Goal: Task Accomplishment & Management: Manage account settings

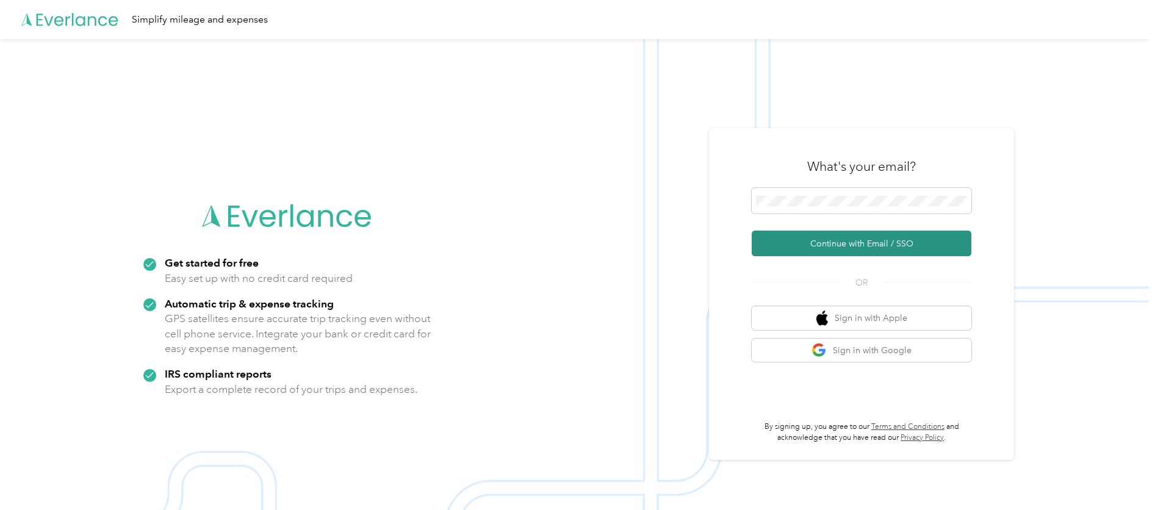
click at [859, 251] on button "Continue with Email / SSO" at bounding box center [862, 244] width 220 height 26
click at [828, 241] on button "Continue with Email / SSO" at bounding box center [862, 244] width 220 height 26
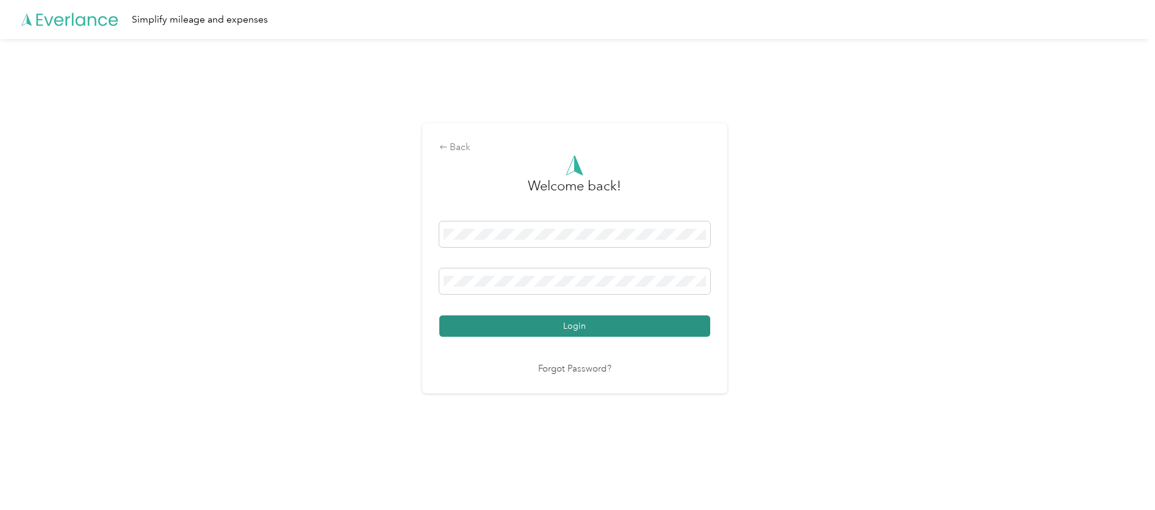
click at [583, 331] on button "Login" at bounding box center [574, 325] width 271 height 21
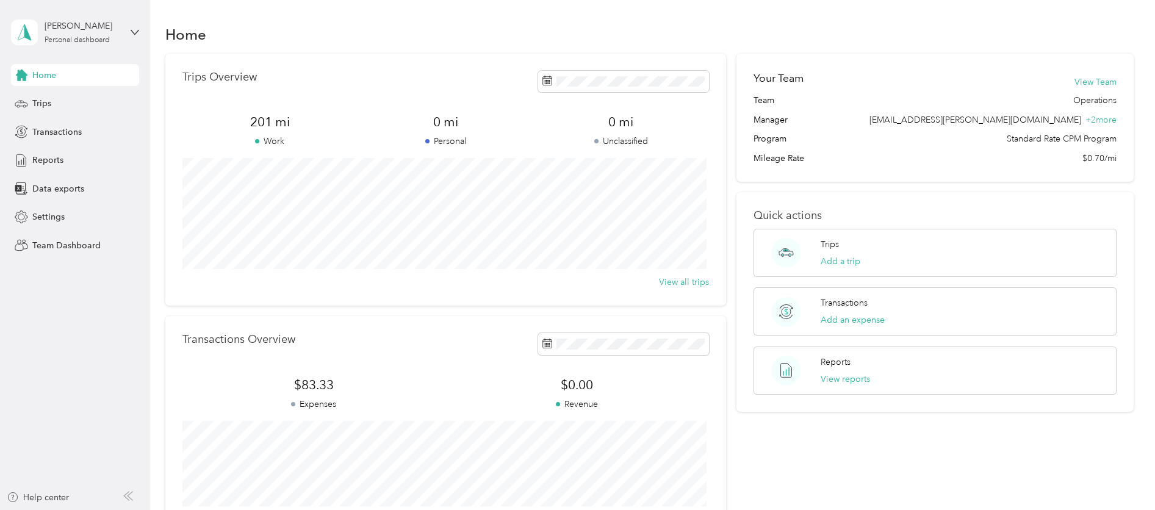
click at [139, 28] on aside "[PERSON_NAME] Personal dashboard Home Trips Transactions Reports Data exports S…" at bounding box center [75, 255] width 150 height 510
click at [135, 31] on icon at bounding box center [135, 32] width 9 height 9
click at [82, 103] on div "Team dashboard" at bounding box center [54, 100] width 65 height 13
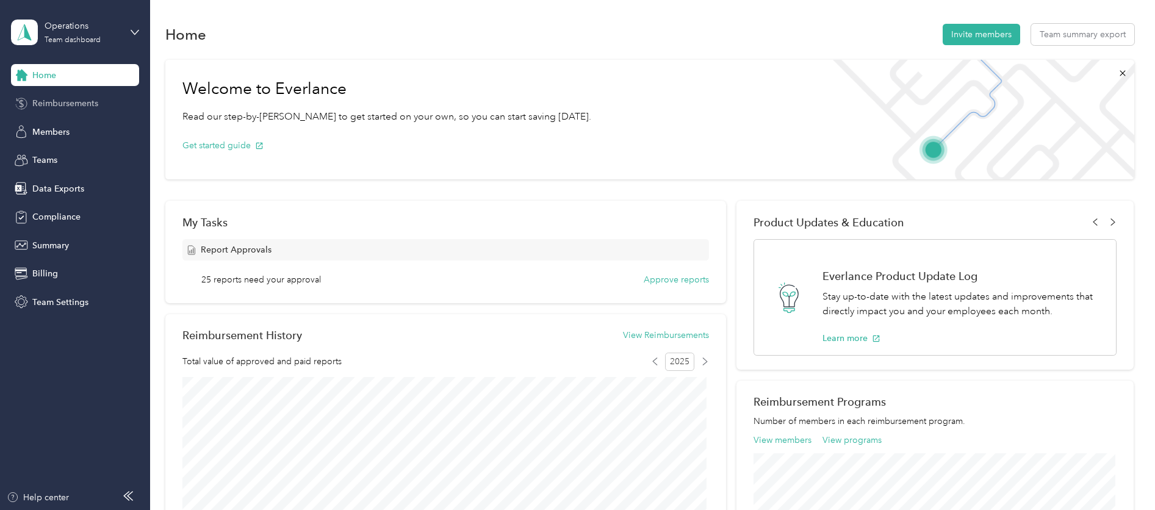
click at [83, 104] on span "Reimbursements" at bounding box center [65, 103] width 66 height 13
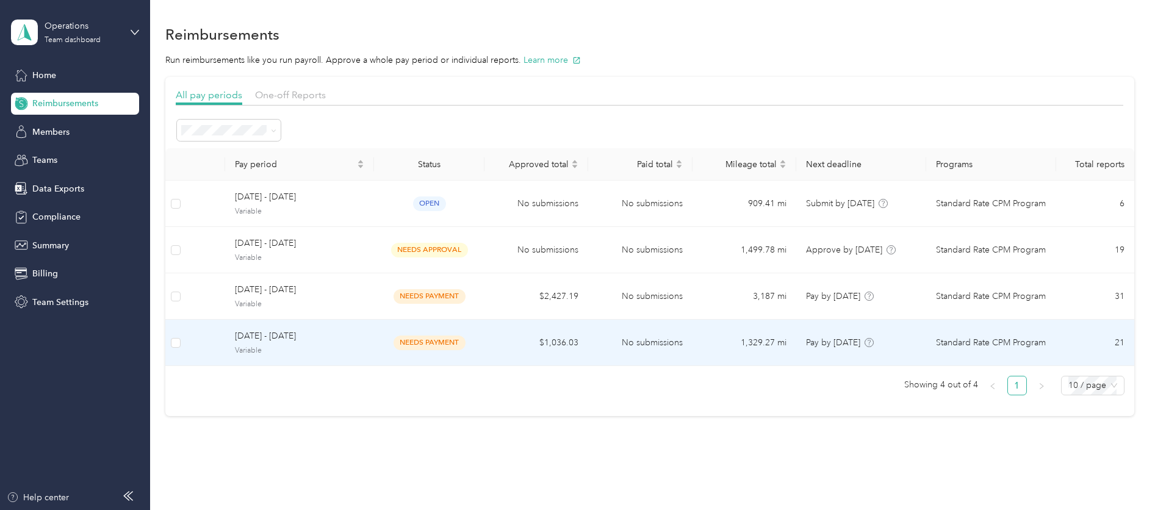
click at [610, 344] on td "No submissions" at bounding box center [640, 343] width 104 height 46
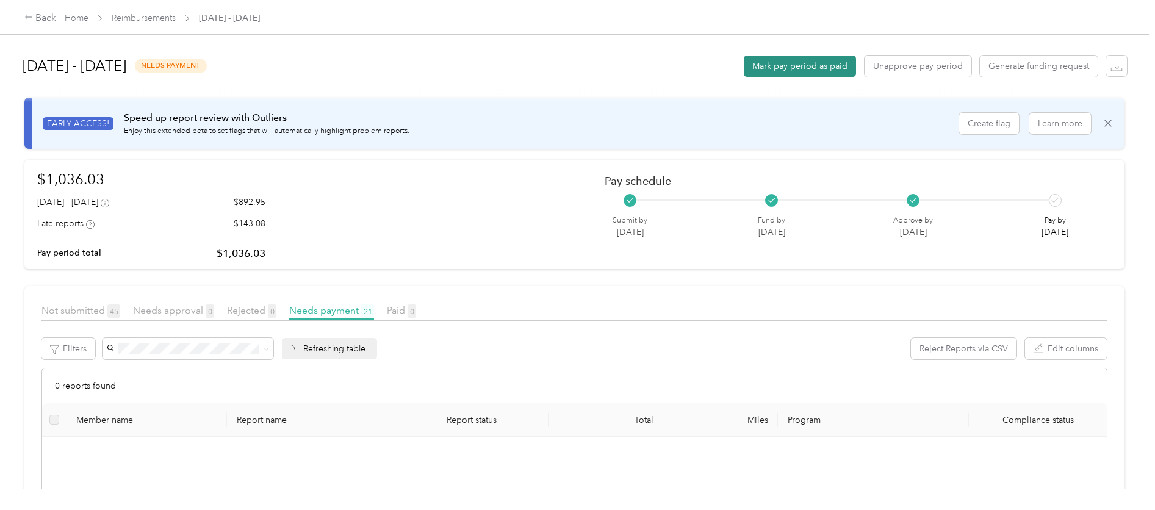
click at [778, 70] on button "Mark pay period as paid" at bounding box center [800, 66] width 112 height 21
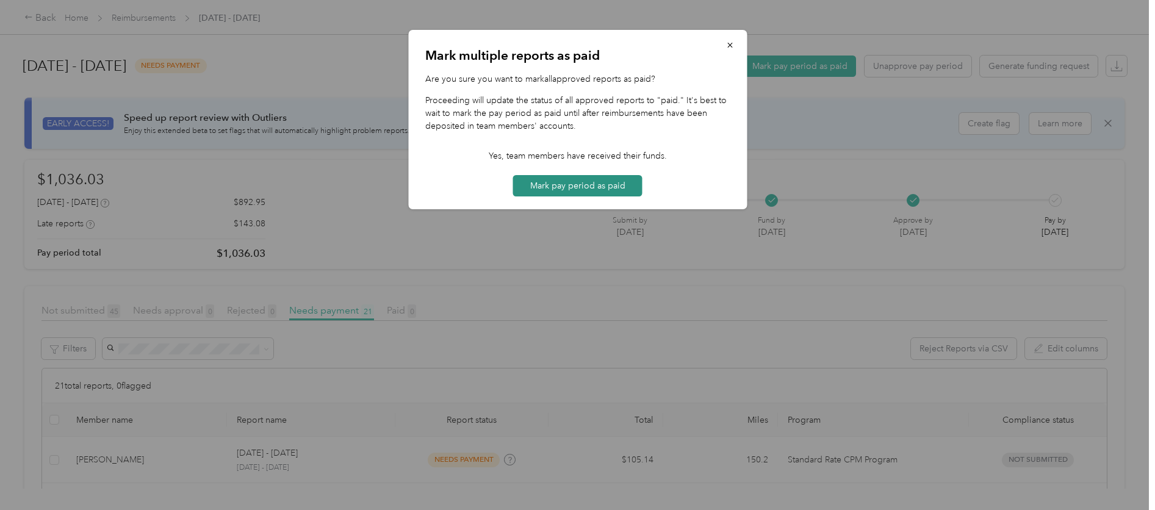
click at [616, 192] on button "Mark pay period as paid" at bounding box center [577, 185] width 129 height 21
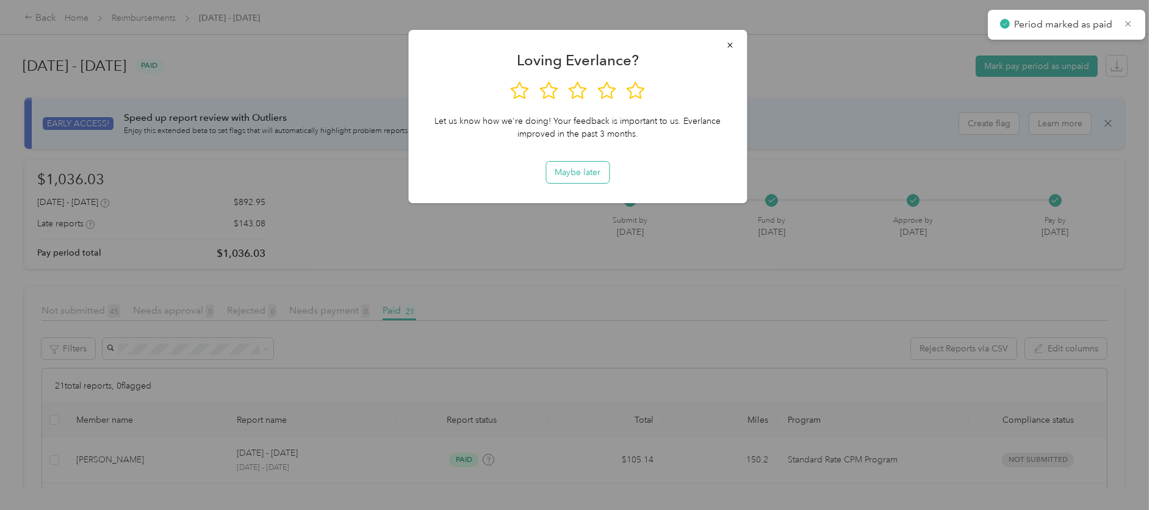
click at [587, 179] on button "Maybe later" at bounding box center [577, 172] width 63 height 21
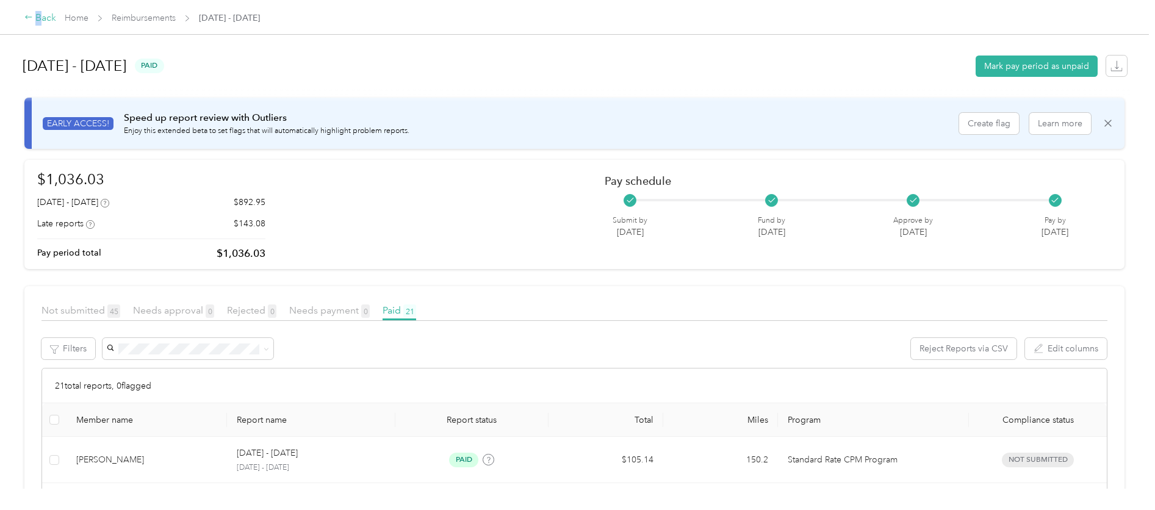
click at [37, 15] on div "Back" at bounding box center [40, 18] width 32 height 15
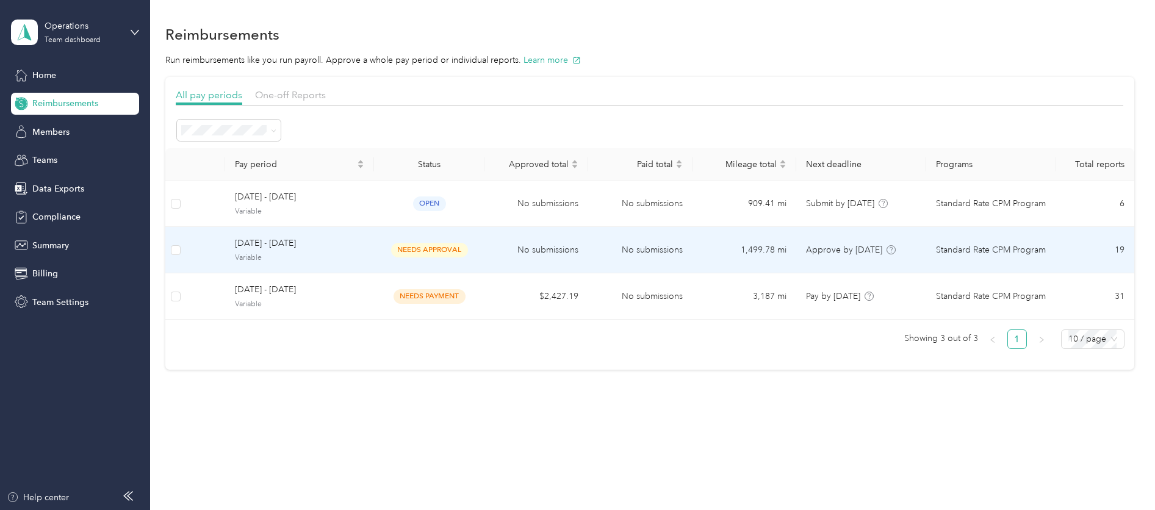
click at [394, 258] on td "needs approval" at bounding box center [429, 250] width 110 height 46
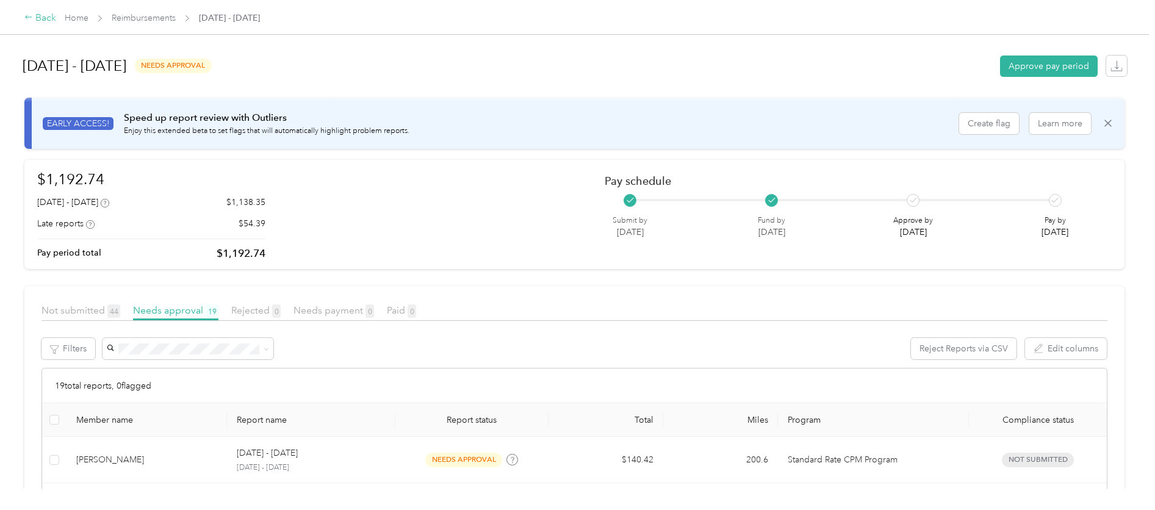
click at [37, 20] on div "Back" at bounding box center [40, 18] width 32 height 15
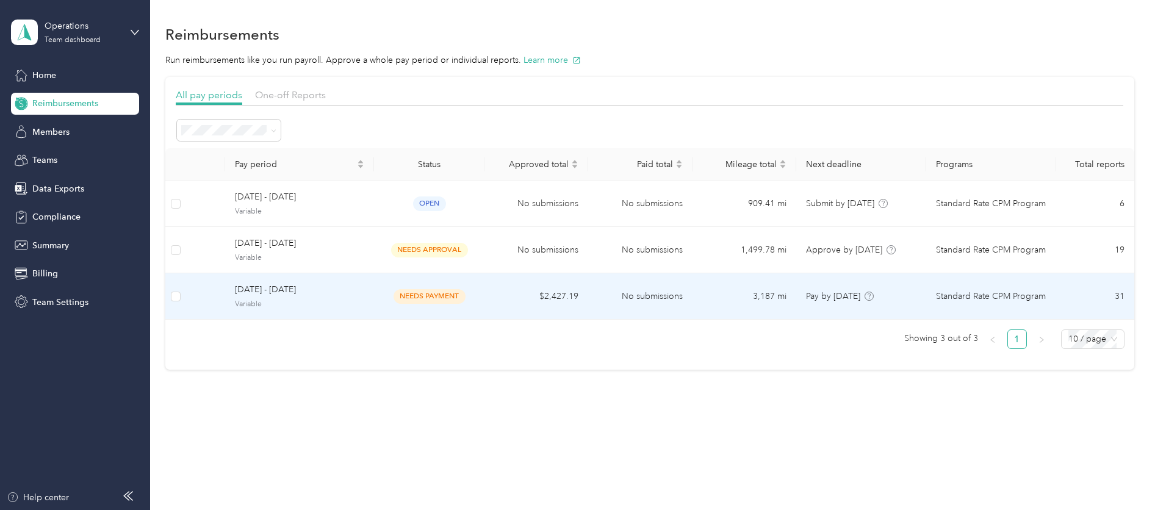
click at [510, 300] on td "$2,427.19" at bounding box center [537, 296] width 104 height 46
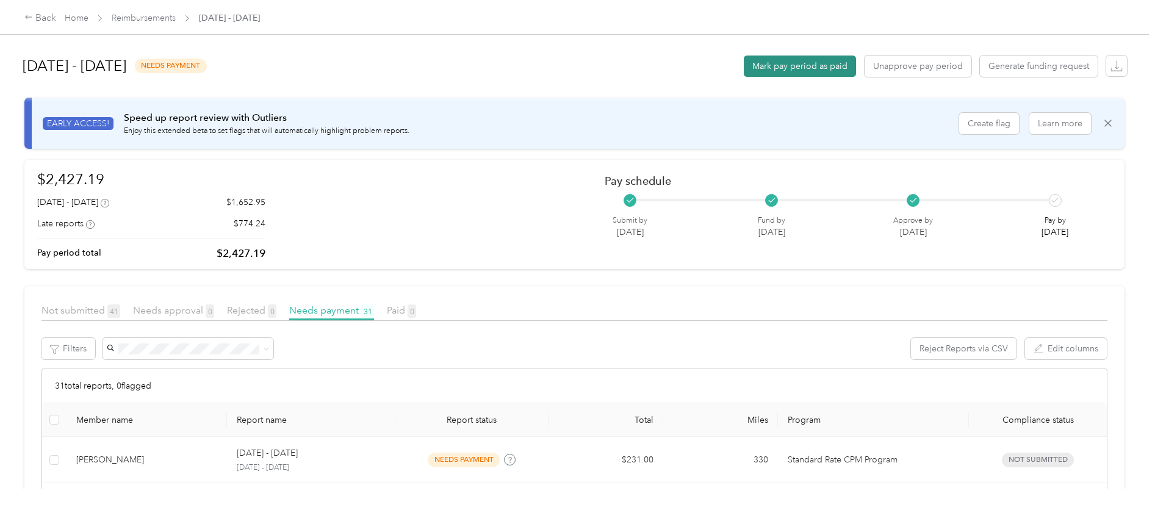
click at [766, 74] on button "Mark pay period as paid" at bounding box center [800, 66] width 112 height 21
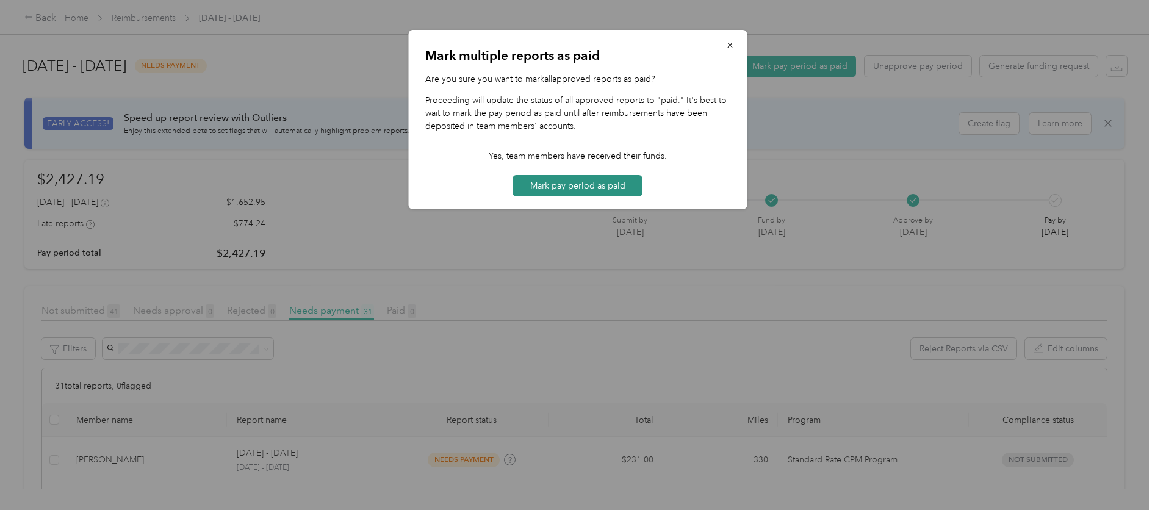
click at [579, 184] on button "Mark pay period as paid" at bounding box center [577, 185] width 129 height 21
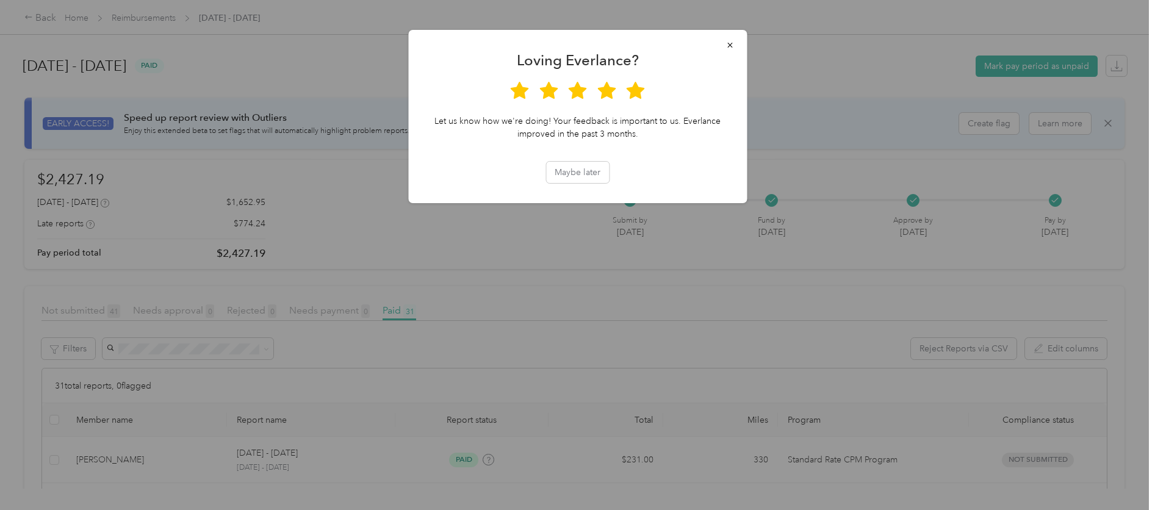
click at [351, 41] on div at bounding box center [577, 255] width 1155 height 510
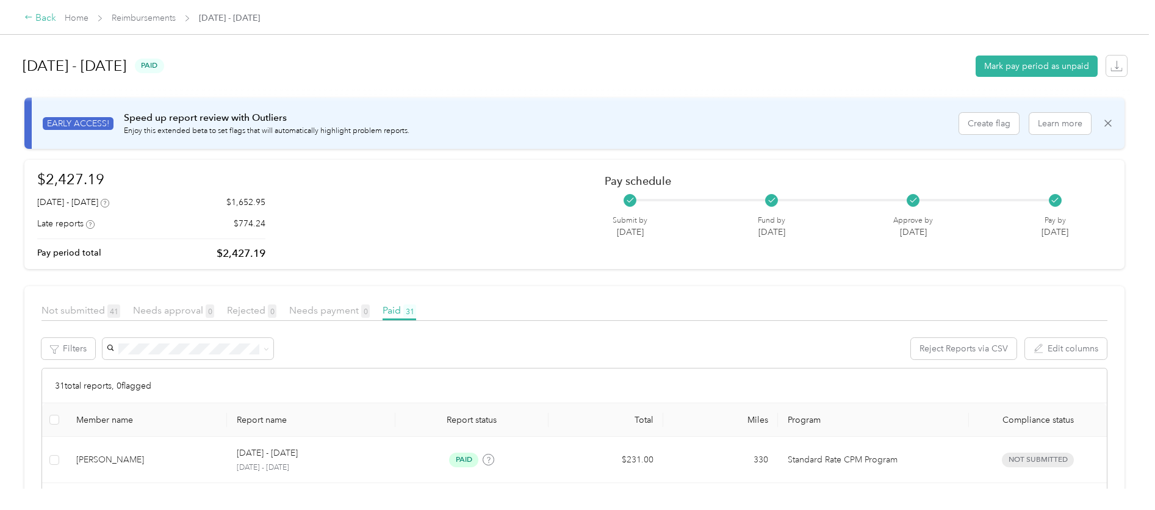
click at [38, 20] on div "Back" at bounding box center [40, 18] width 32 height 15
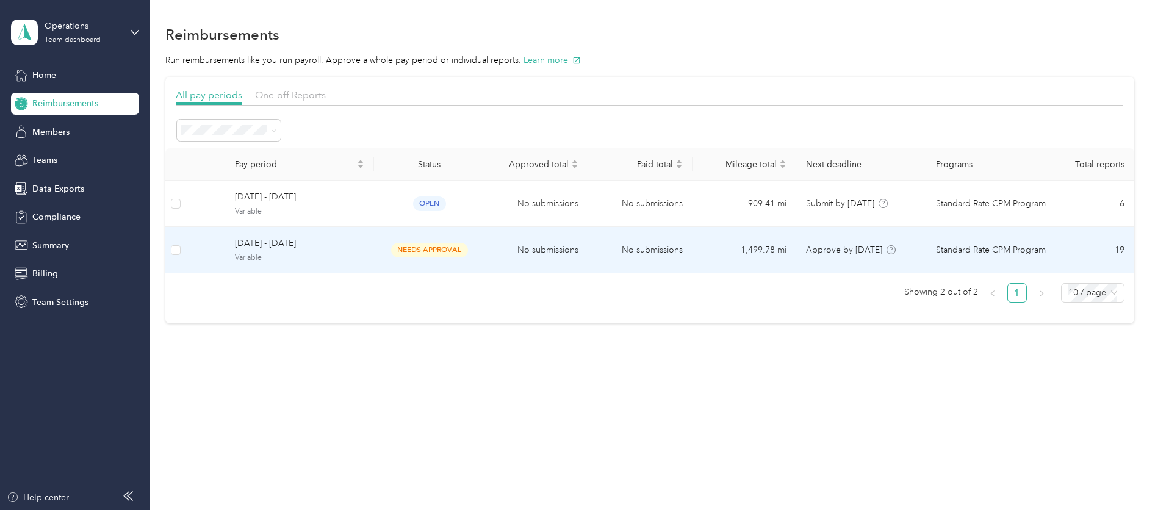
click at [326, 251] on div "[DATE] - [DATE] Variable" at bounding box center [300, 250] width 130 height 26
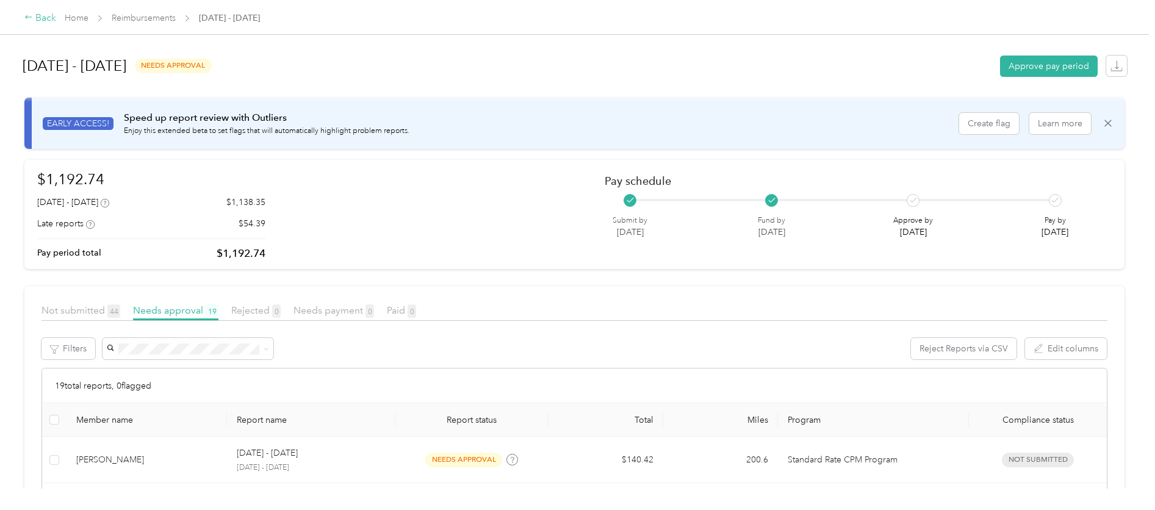
click at [46, 18] on div "Back" at bounding box center [40, 18] width 32 height 15
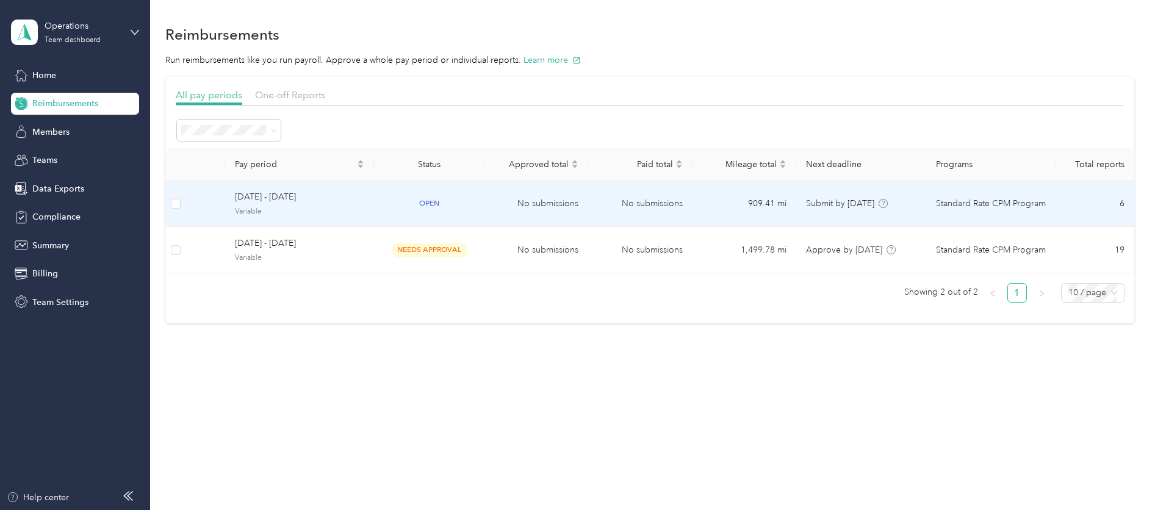
click at [335, 214] on span "Variable" at bounding box center [300, 211] width 130 height 11
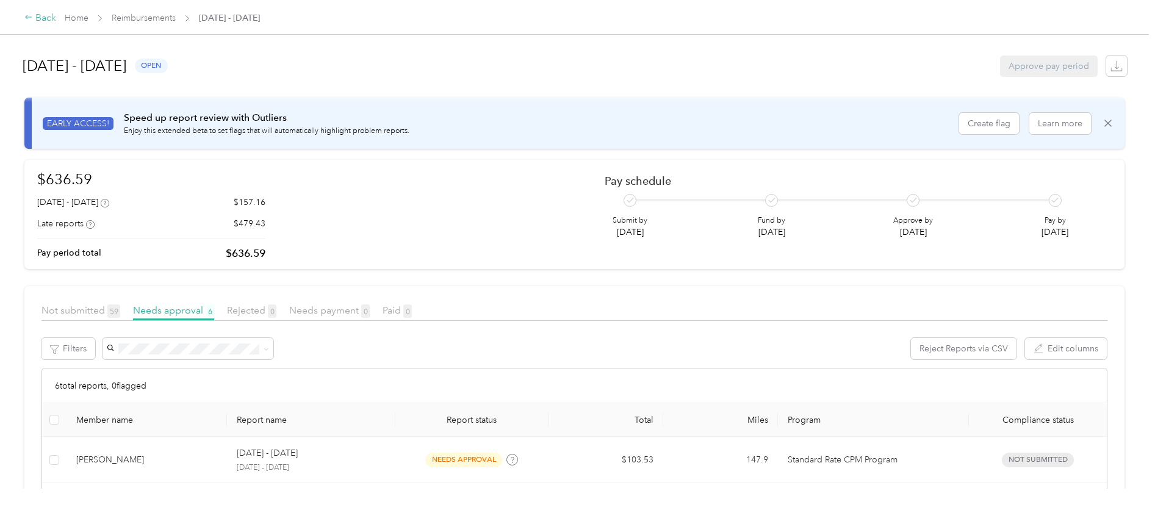
click at [43, 16] on div "Back" at bounding box center [40, 18] width 32 height 15
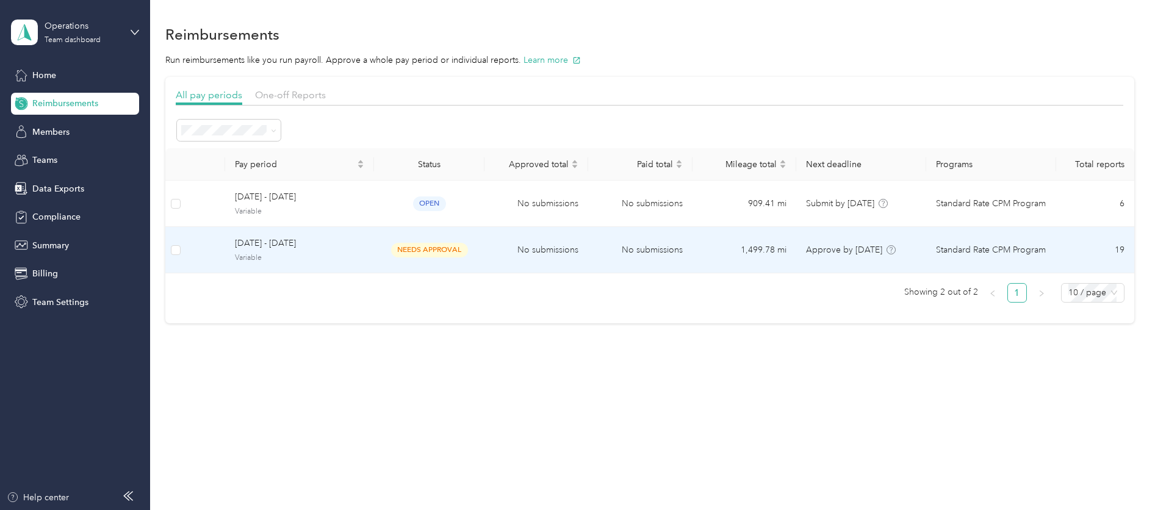
click at [477, 258] on td "needs approval" at bounding box center [429, 250] width 110 height 46
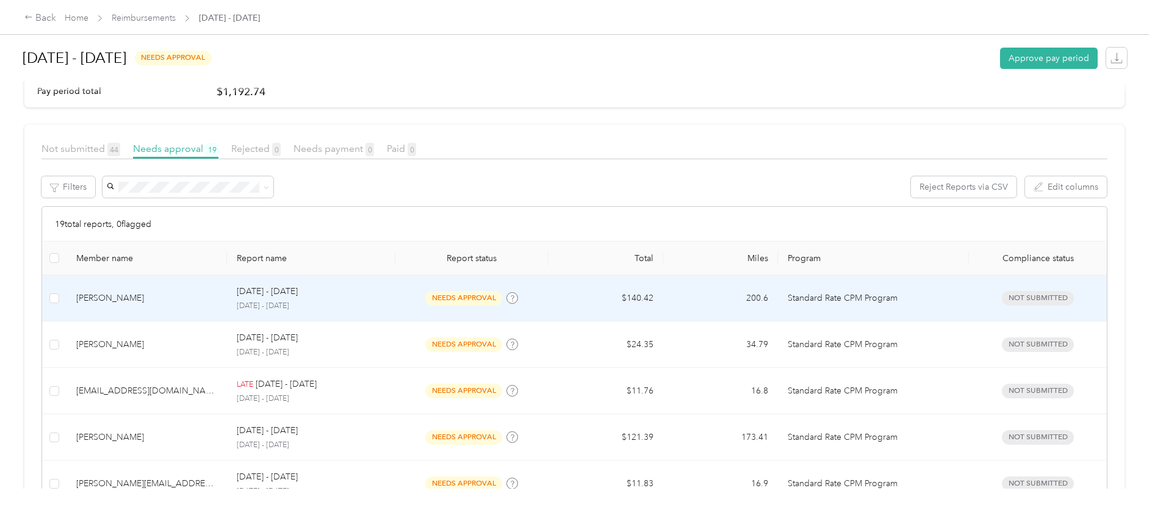
scroll to position [162, 0]
click at [331, 297] on div "[DATE] - [DATE]" at bounding box center [311, 290] width 149 height 13
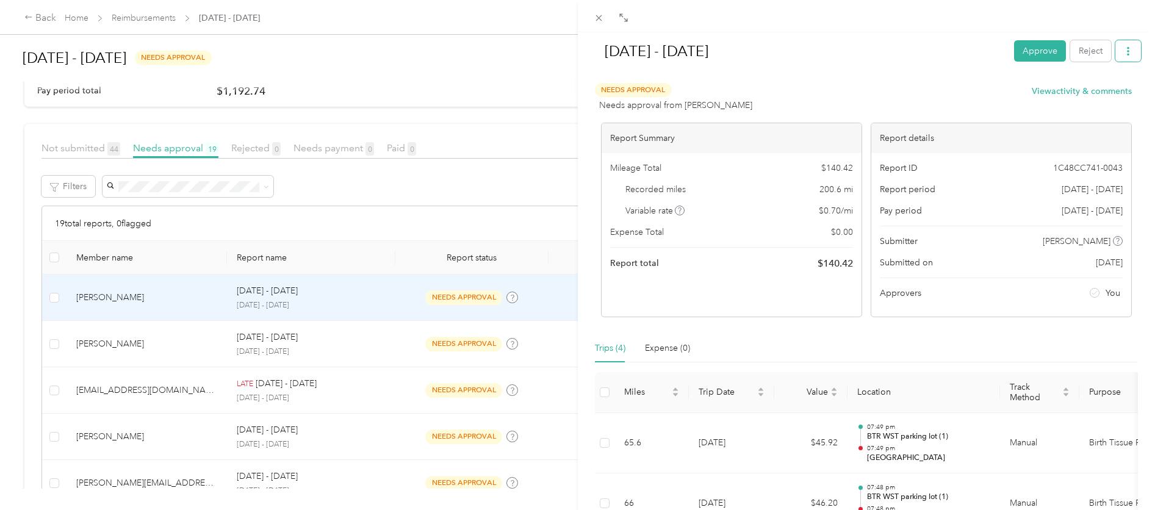
click at [1124, 53] on icon "button" at bounding box center [1128, 51] width 9 height 9
click at [1093, 98] on span "Download" at bounding box center [1084, 95] width 40 height 13
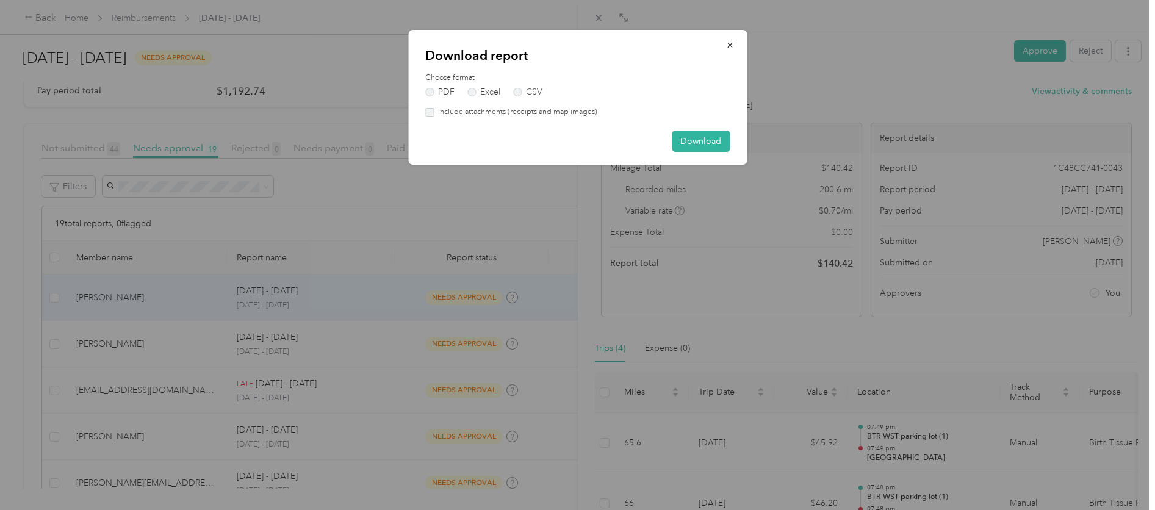
click at [560, 115] on label "Include attachments (receipts and map images)" at bounding box center [516, 112] width 164 height 11
click at [694, 146] on button "Download" at bounding box center [701, 141] width 58 height 21
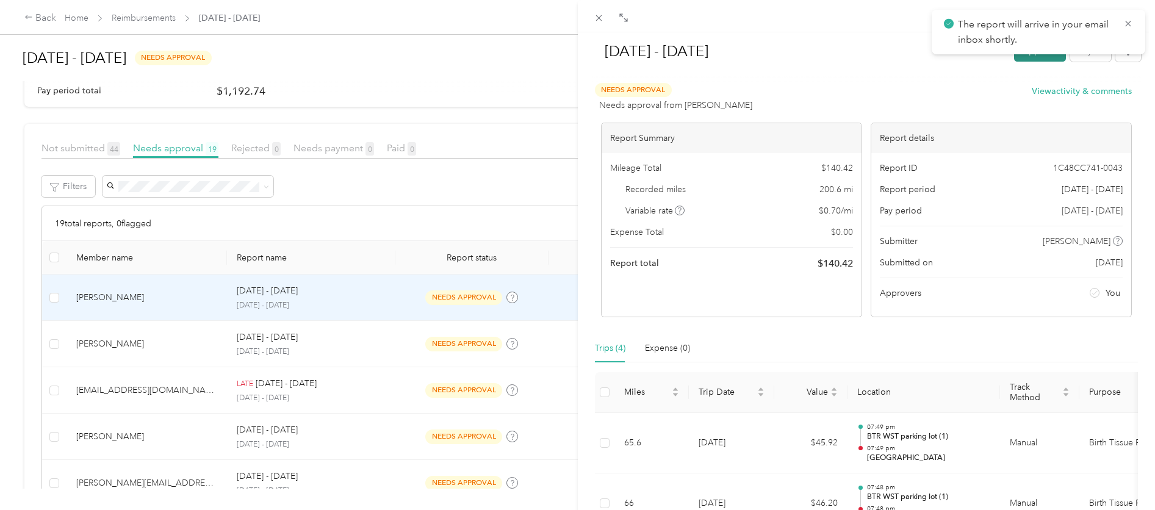
click at [1017, 56] on button "Approve" at bounding box center [1040, 50] width 52 height 21
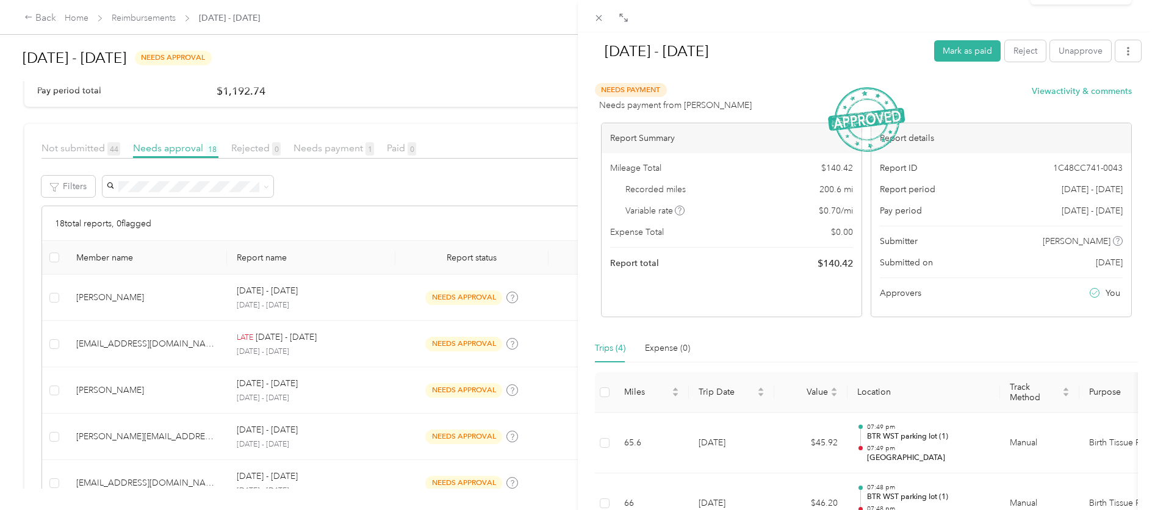
click at [395, 294] on div "[DATE] - [DATE] Mark as paid Reject Unapprove Needs Payment Needs payment from …" at bounding box center [577, 255] width 1155 height 510
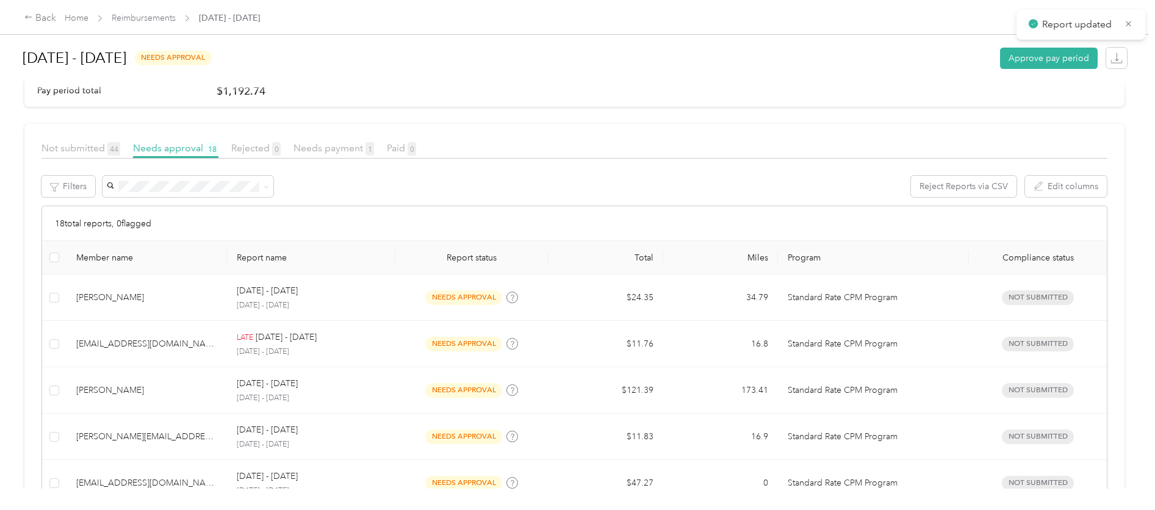
click at [393, 299] on div at bounding box center [577, 255] width 1155 height 510
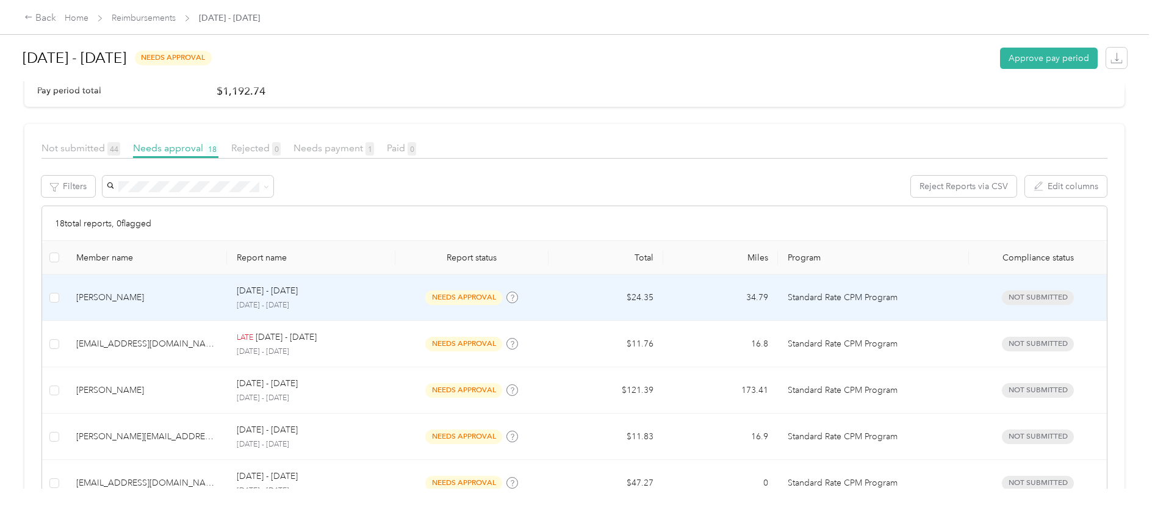
click at [393, 299] on td "[DATE] - [DATE] [DATE] - [DATE]" at bounding box center [311, 298] width 168 height 46
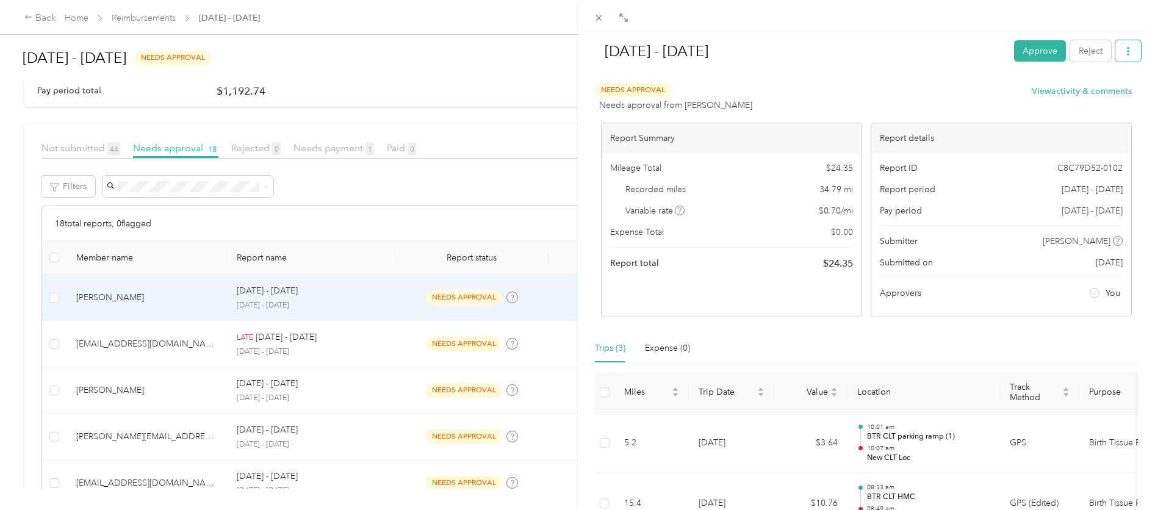
click at [1115, 51] on button "button" at bounding box center [1128, 50] width 26 height 21
click at [1089, 92] on span "Download" at bounding box center [1084, 95] width 40 height 13
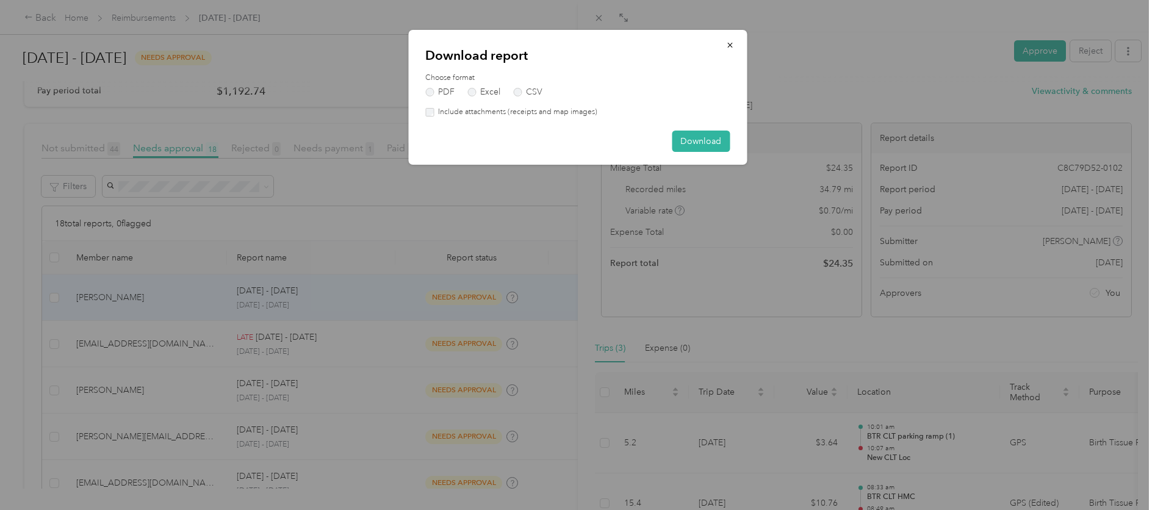
click at [580, 121] on div "Download report Choose format PDF Excel CSV Include attachments (receipts and m…" at bounding box center [577, 97] width 339 height 135
click at [585, 114] on label "Include attachments (receipts and map images)" at bounding box center [516, 112] width 164 height 11
click at [683, 139] on button "Download" at bounding box center [701, 141] width 58 height 21
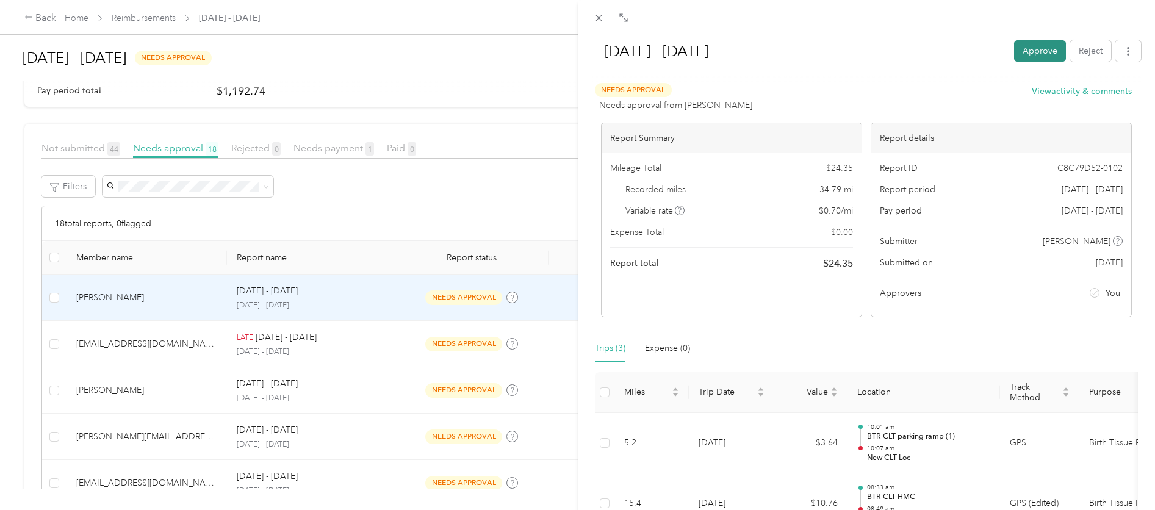
click at [1040, 59] on button "Approve" at bounding box center [1040, 50] width 52 height 21
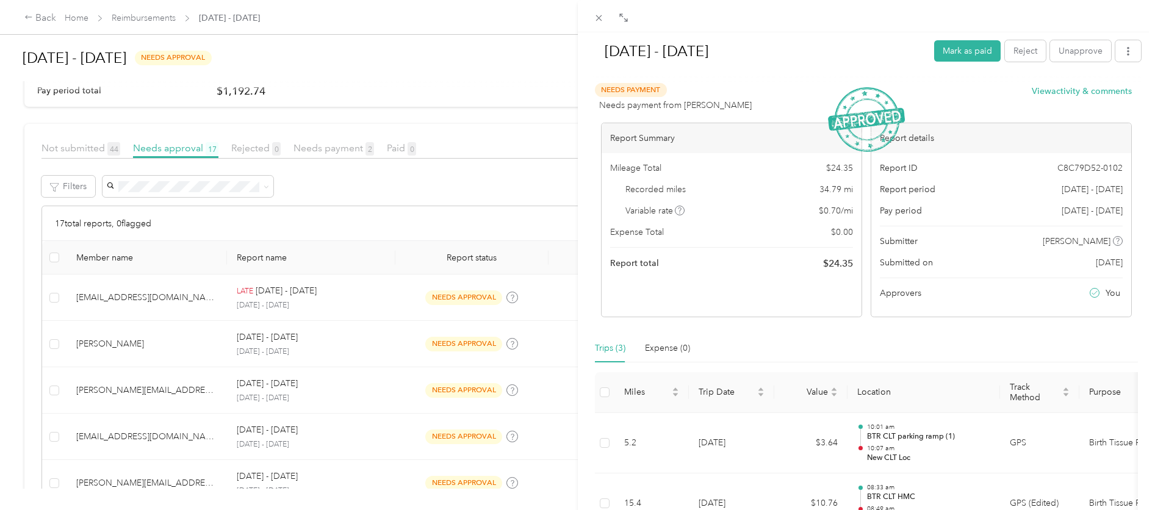
click at [407, 306] on div "[DATE] - [DATE] [PERSON_NAME] as paid Reject Unapprove Needs Payment Needs paym…" at bounding box center [577, 255] width 1155 height 510
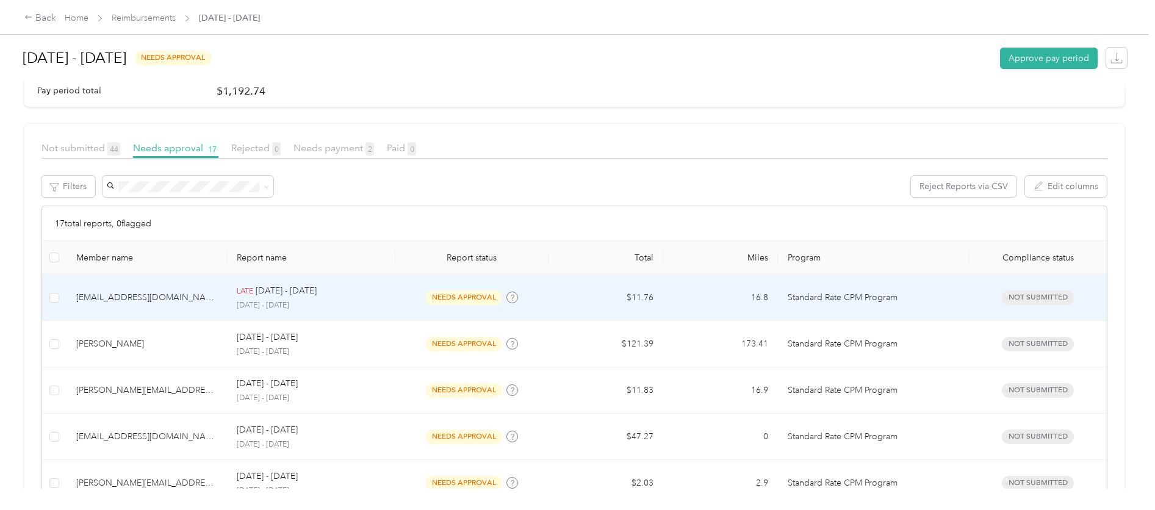
click at [401, 306] on td "needs approval" at bounding box center [471, 298] width 153 height 46
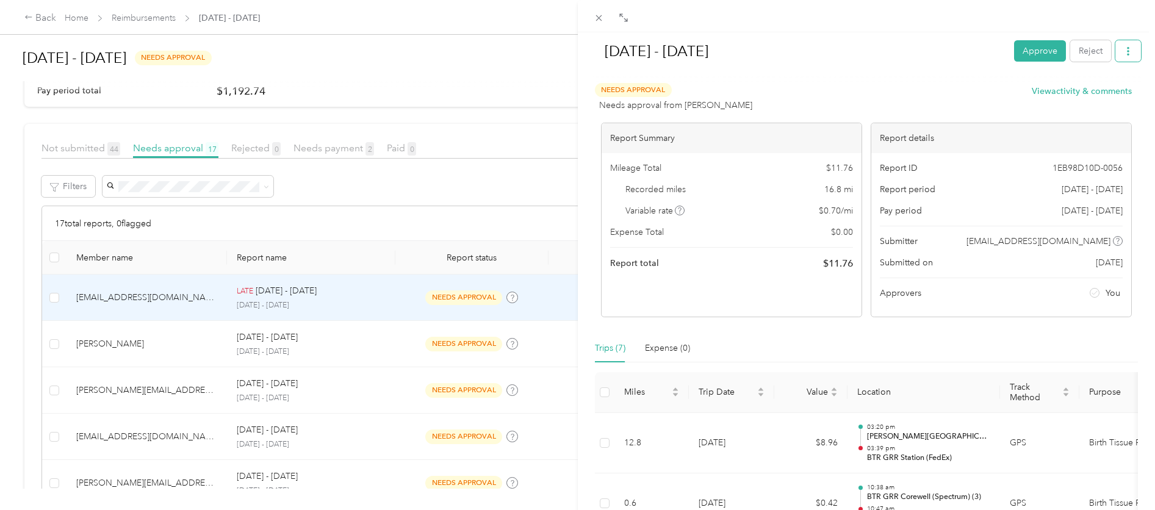
click at [1122, 56] on button "button" at bounding box center [1128, 50] width 26 height 21
click at [1102, 95] on span "Download" at bounding box center [1084, 95] width 40 height 13
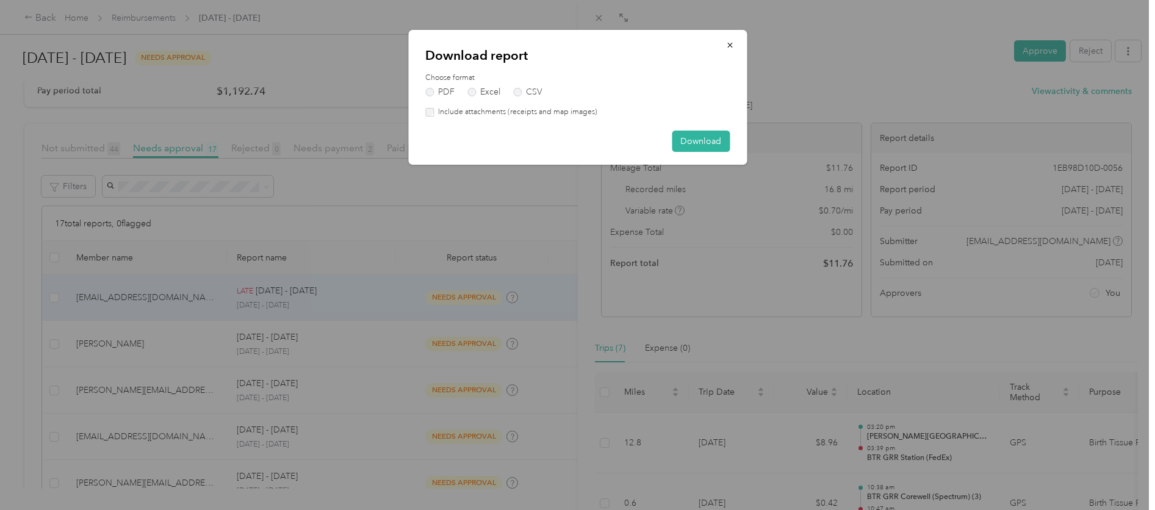
click at [520, 112] on label "Include attachments (receipts and map images)" at bounding box center [516, 112] width 164 height 11
click at [688, 137] on button "Download" at bounding box center [701, 141] width 58 height 21
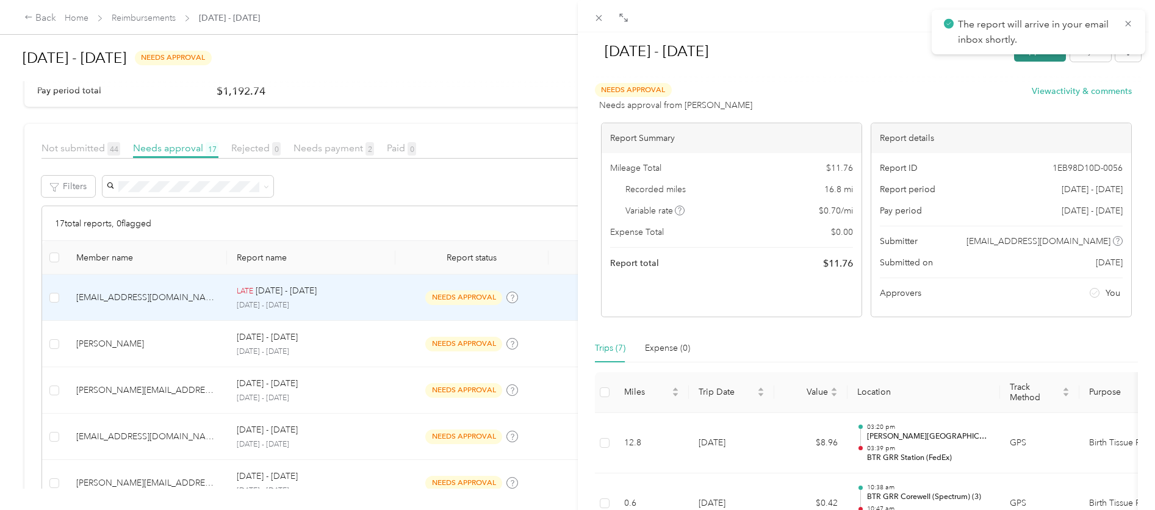
click at [1019, 59] on button "Approve" at bounding box center [1040, 50] width 52 height 21
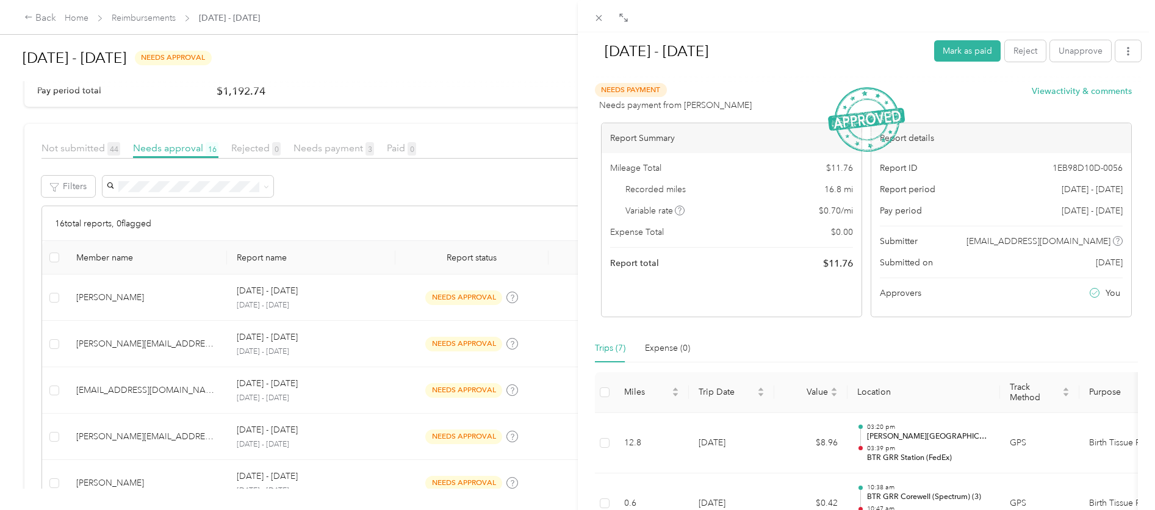
click at [443, 306] on div "[DATE] - [DATE] [PERSON_NAME] as paid Reject Unapprove Needs Payment Needs paym…" at bounding box center [577, 255] width 1155 height 510
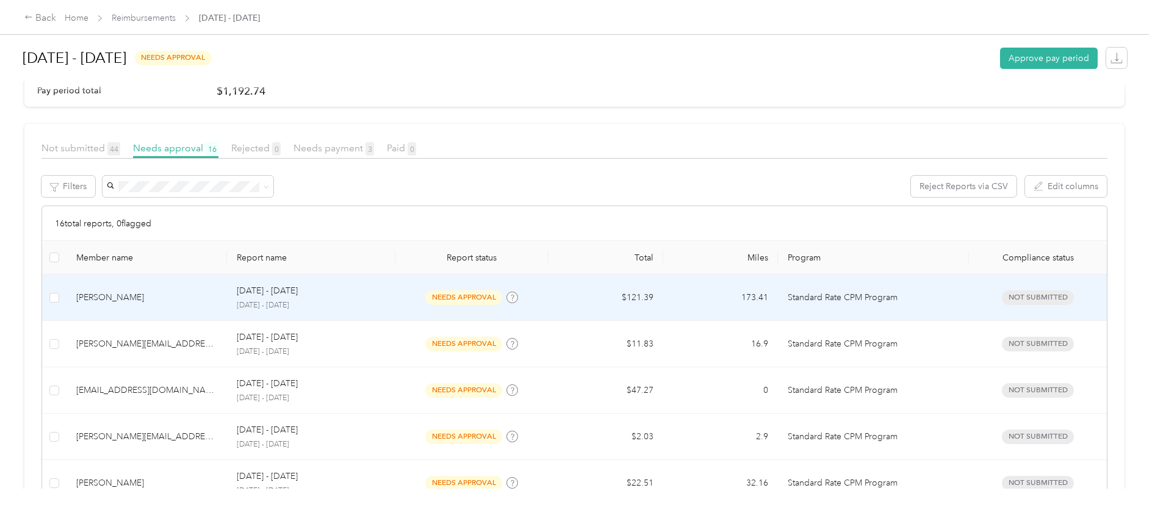
click at [470, 306] on td "needs approval" at bounding box center [471, 298] width 153 height 46
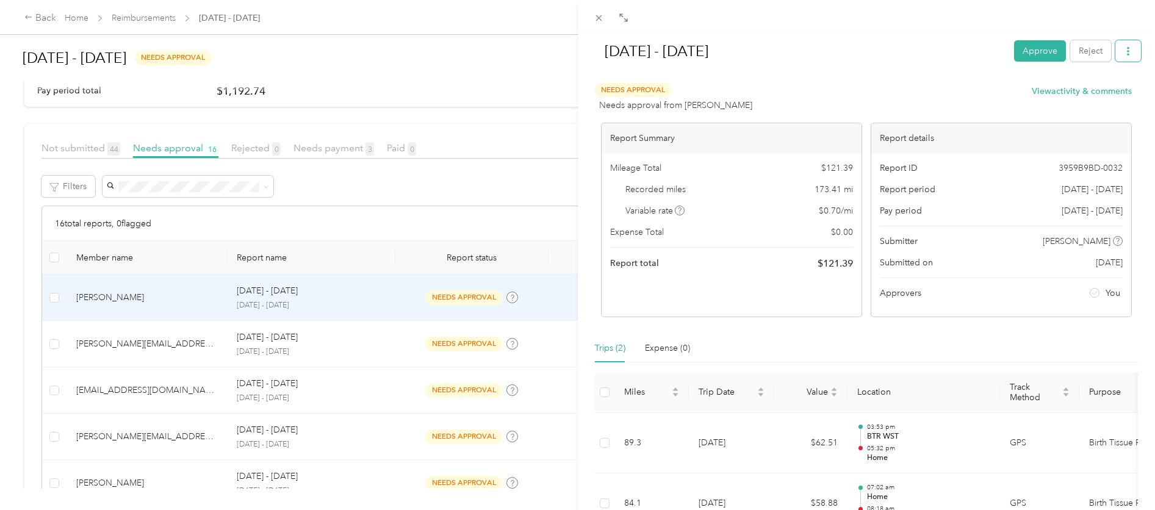
click at [1127, 55] on icon "button" at bounding box center [1128, 51] width 2 height 9
click at [1095, 100] on span "Download" at bounding box center [1084, 95] width 40 height 13
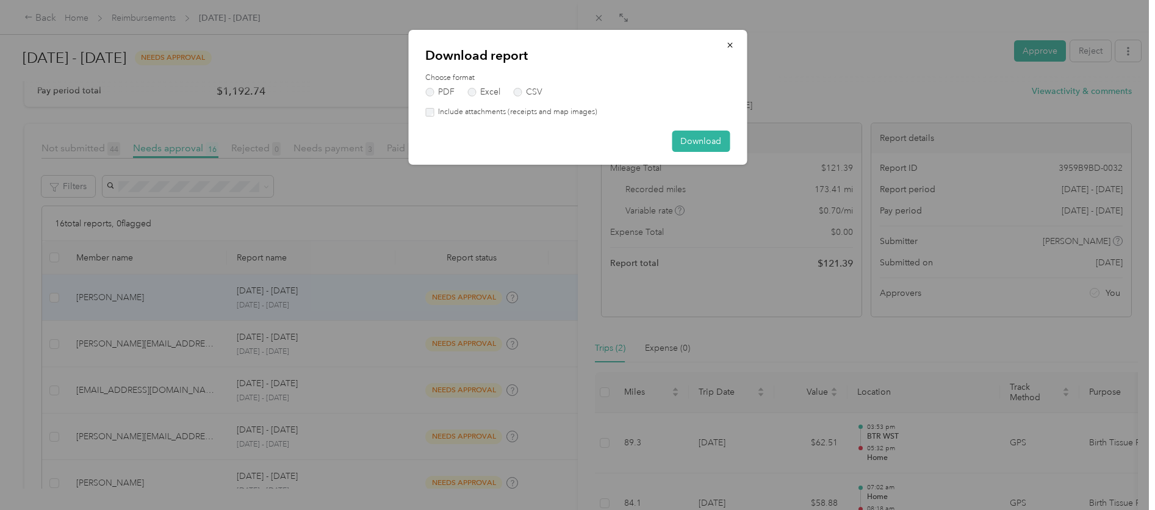
click at [555, 112] on label "Include attachments (receipts and map images)" at bounding box center [516, 112] width 164 height 11
click at [677, 139] on button "Download" at bounding box center [701, 141] width 58 height 21
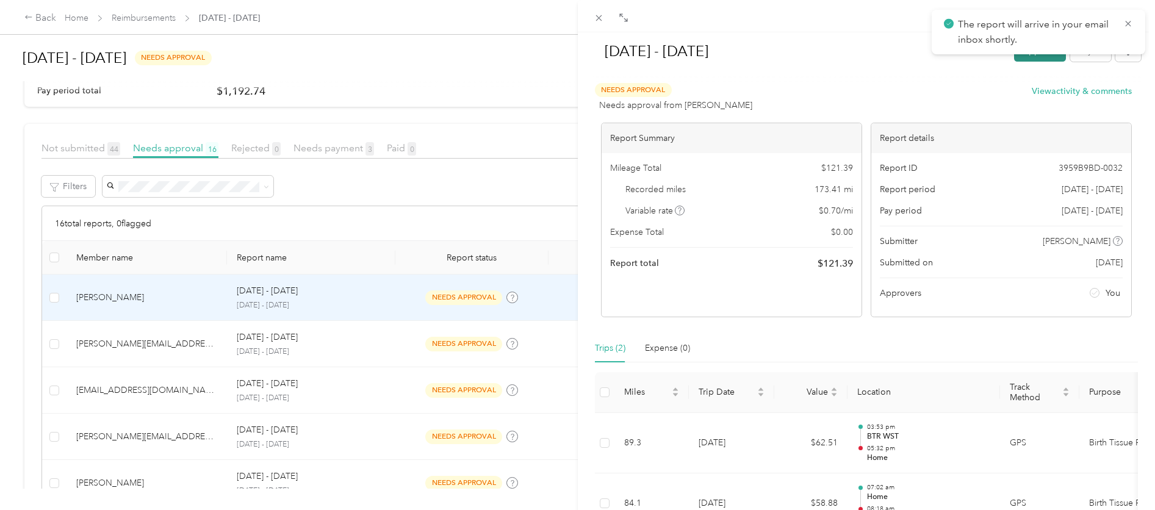
click at [1022, 59] on button "Approve" at bounding box center [1040, 50] width 52 height 21
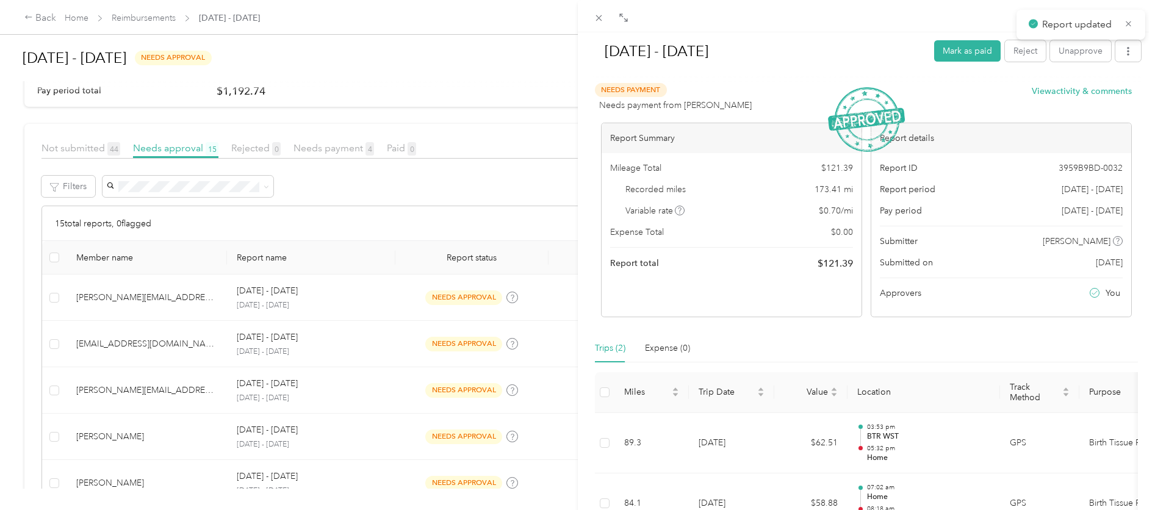
click at [336, 315] on div "[DATE] - [DATE] Mark as paid Reject Unapprove Needs Payment Needs payment from …" at bounding box center [577, 255] width 1155 height 510
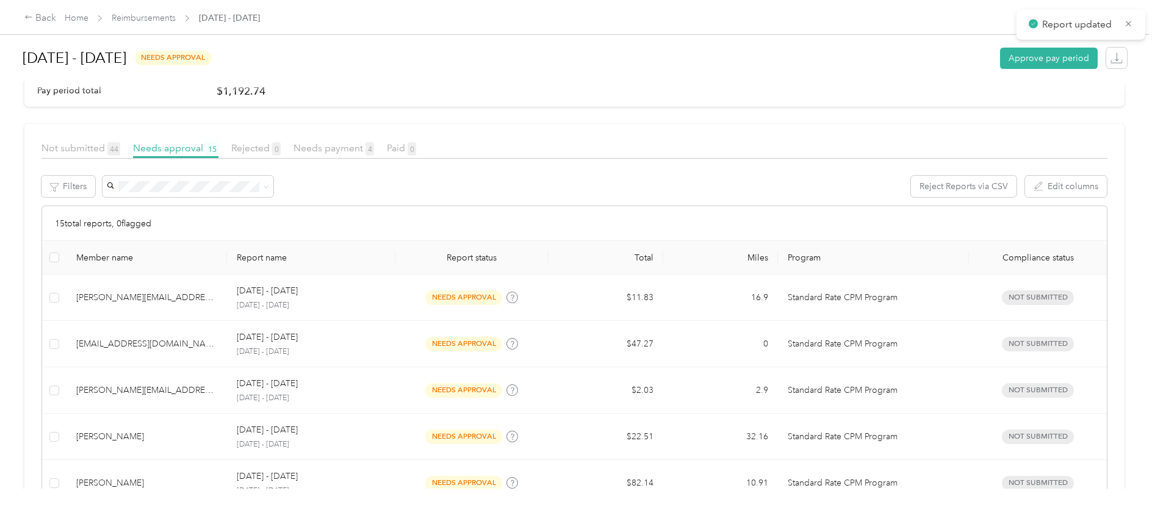
click at [340, 308] on div at bounding box center [577, 255] width 1155 height 510
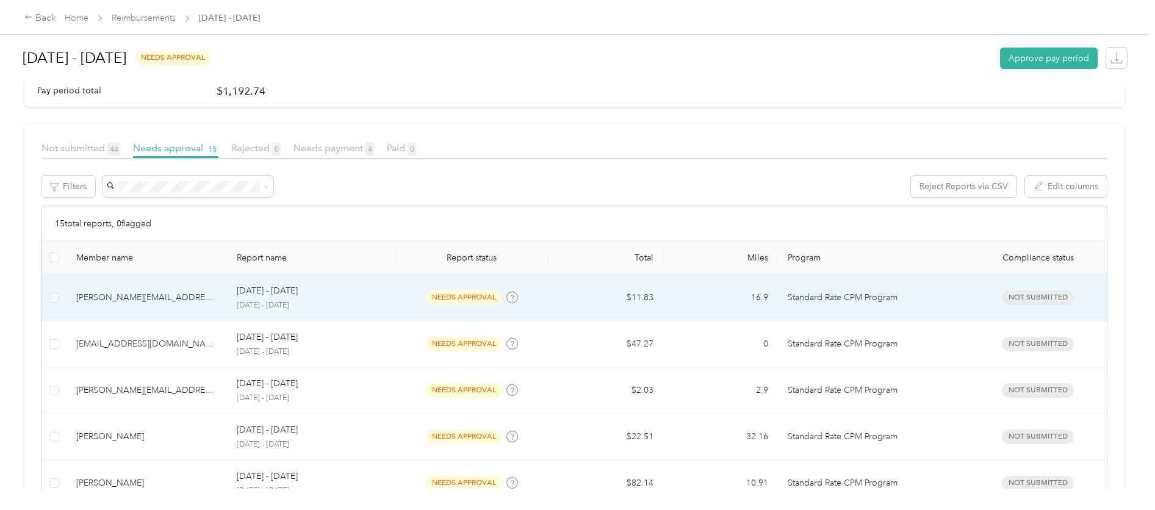
click at [340, 308] on p "[DATE] - [DATE]" at bounding box center [311, 305] width 149 height 11
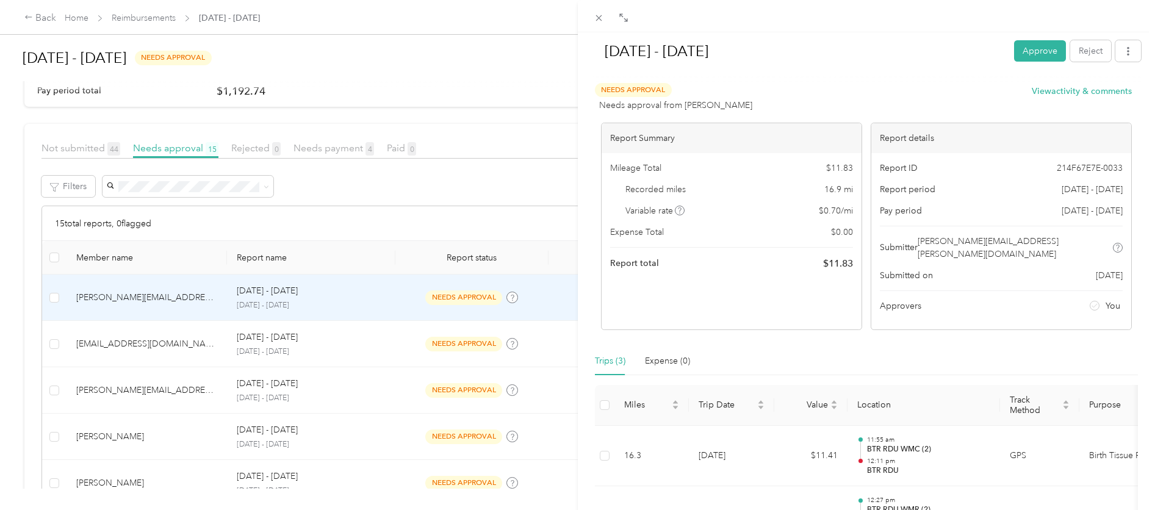
click at [339, 309] on div "[DATE] - [DATE] Approve Reject Needs Approval Needs approval from [PERSON_NAME]…" at bounding box center [577, 255] width 1155 height 510
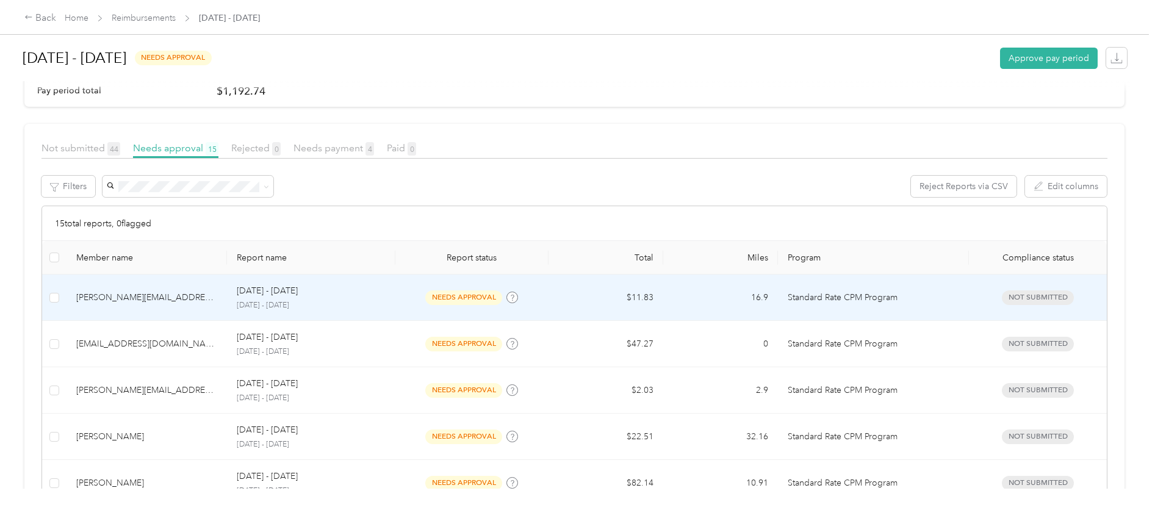
click at [341, 309] on p "[DATE] - [DATE]" at bounding box center [311, 305] width 149 height 11
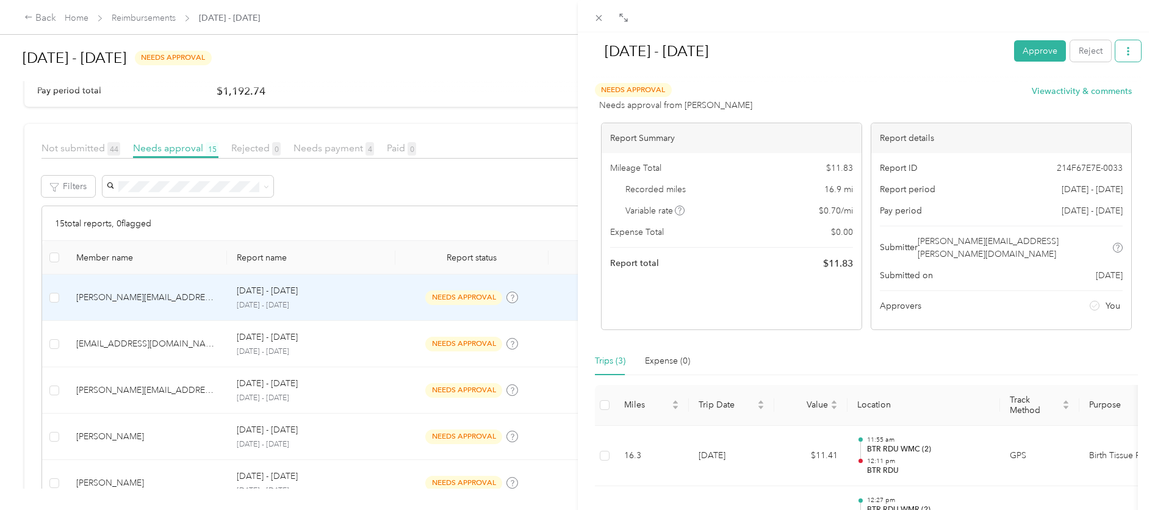
click at [1117, 57] on button "button" at bounding box center [1128, 50] width 26 height 21
click at [1088, 95] on span "Download" at bounding box center [1084, 95] width 40 height 13
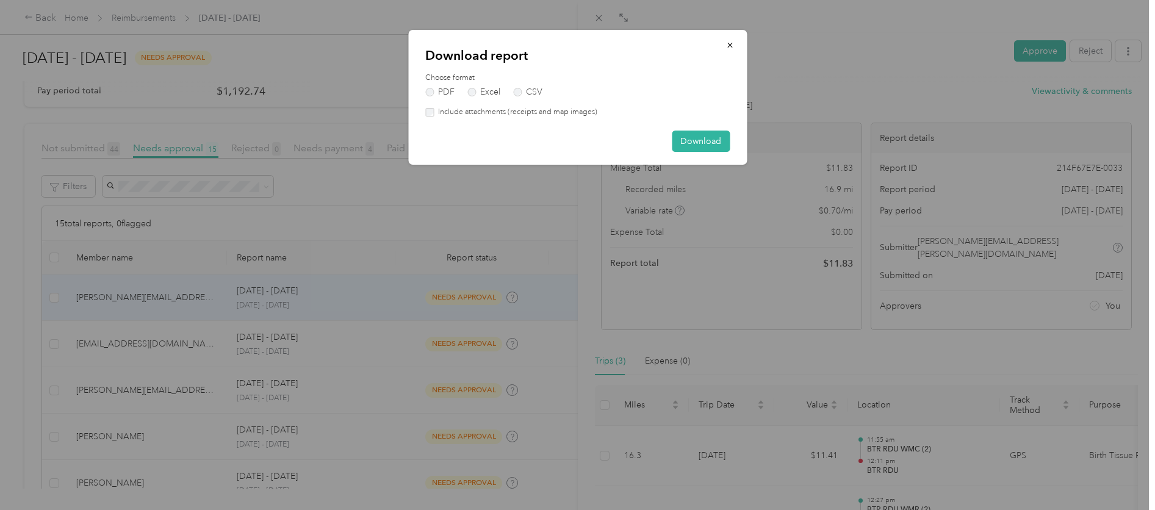
click at [580, 117] on label "Include attachments (receipts and map images)" at bounding box center [516, 112] width 164 height 11
click at [696, 138] on button "Download" at bounding box center [701, 141] width 58 height 21
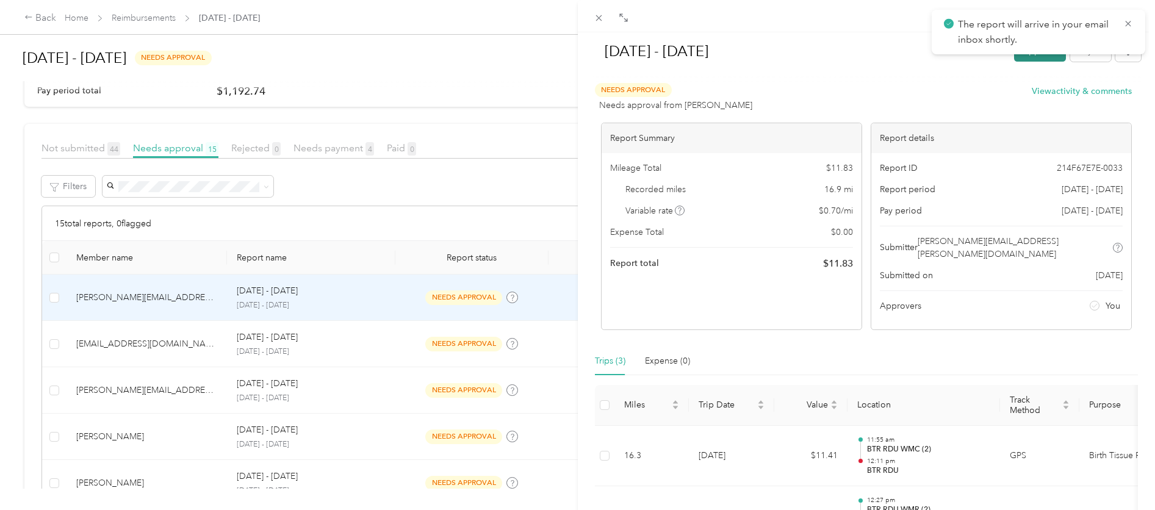
click at [1024, 58] on button "Approve" at bounding box center [1040, 50] width 52 height 21
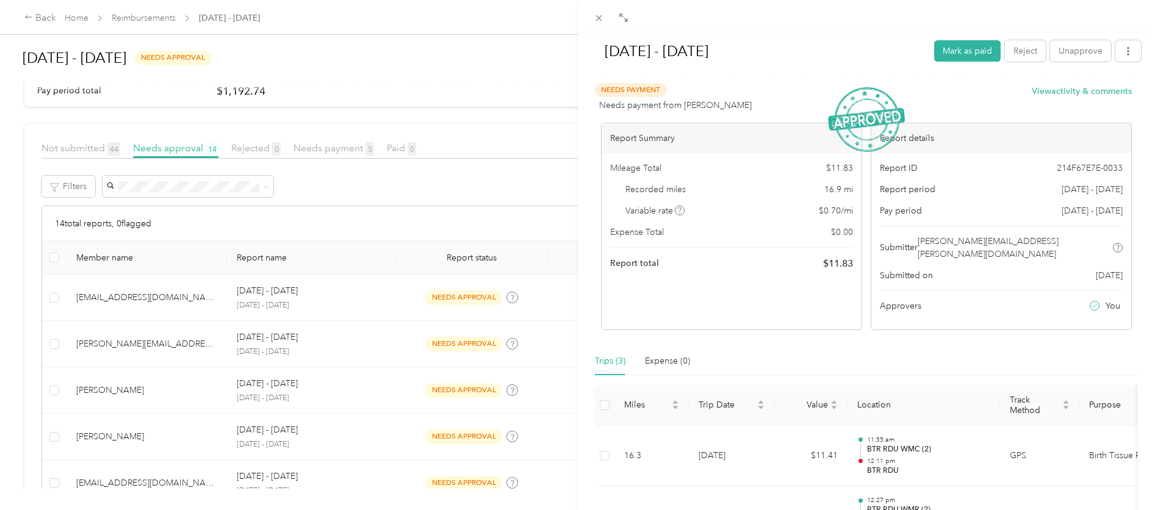
click at [372, 304] on div "[DATE] - [DATE] [PERSON_NAME] as paid Reject Unapprove Needs Payment Needs paym…" at bounding box center [577, 255] width 1155 height 510
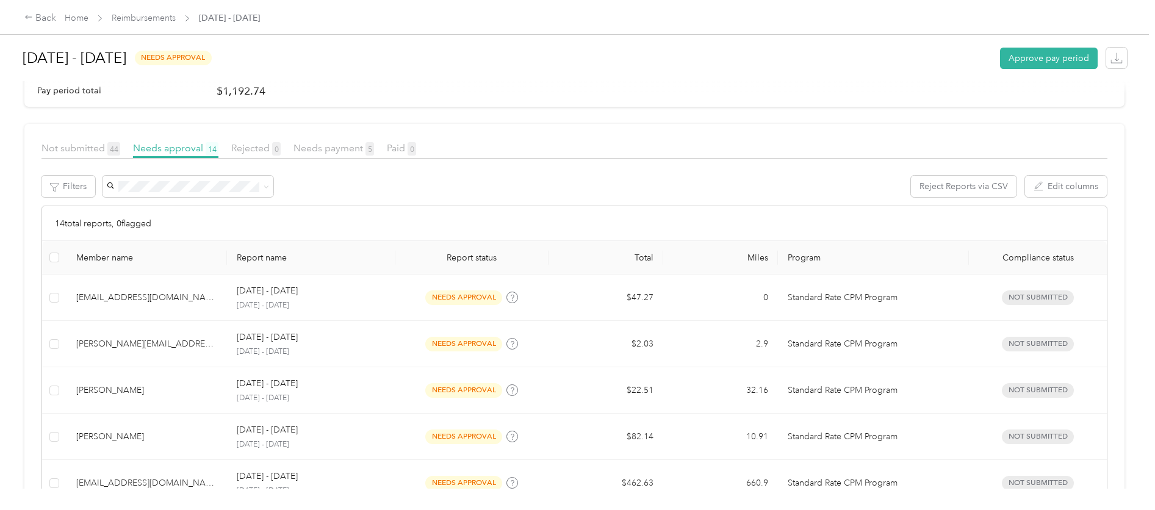
click at [372, 304] on div at bounding box center [577, 255] width 1155 height 510
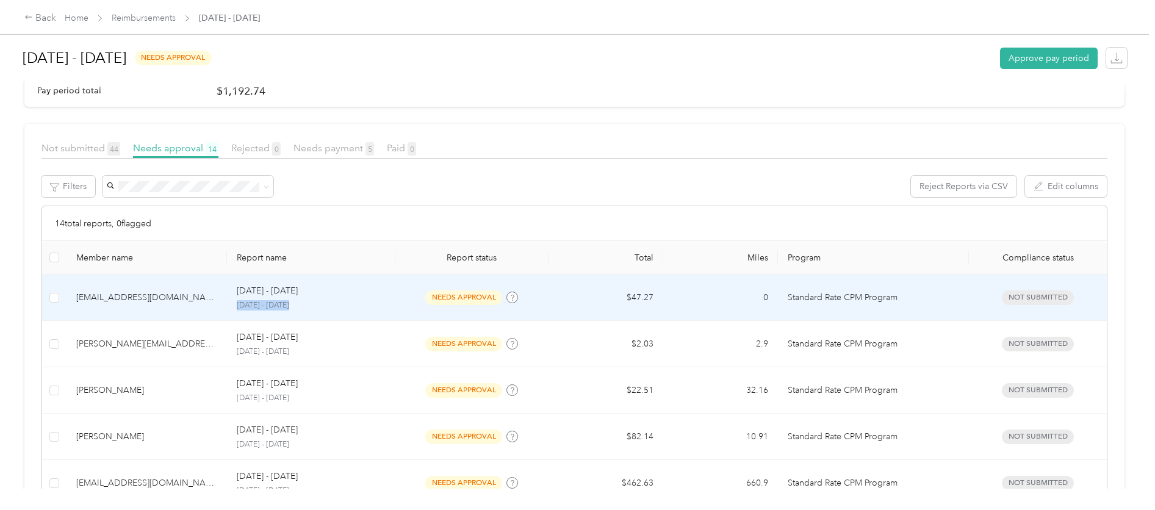
click at [372, 304] on p "[DATE] - [DATE]" at bounding box center [311, 305] width 149 height 11
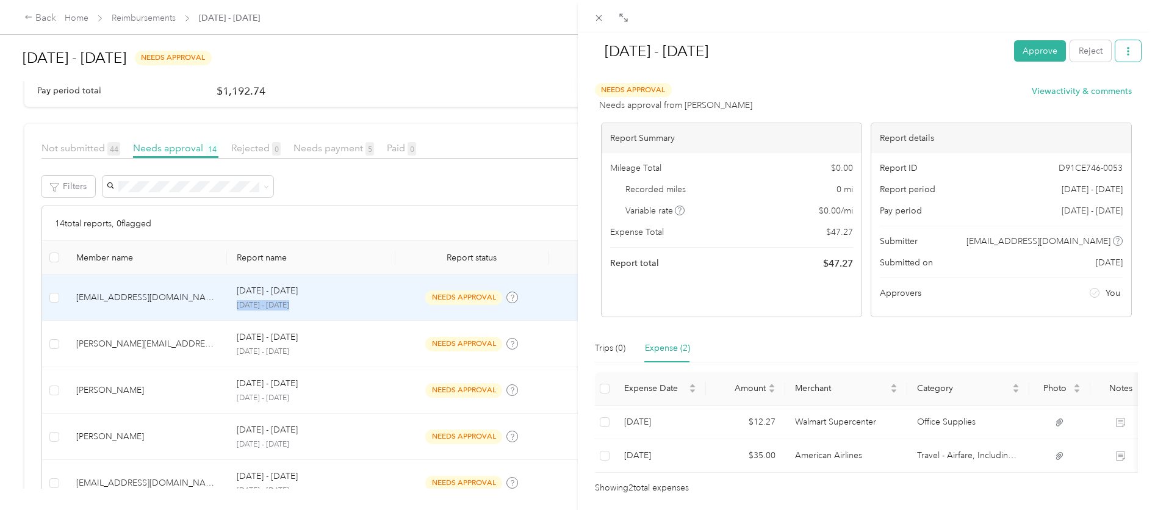
click at [1127, 46] on button "button" at bounding box center [1128, 50] width 26 height 21
click at [1090, 98] on span "Download" at bounding box center [1084, 95] width 40 height 13
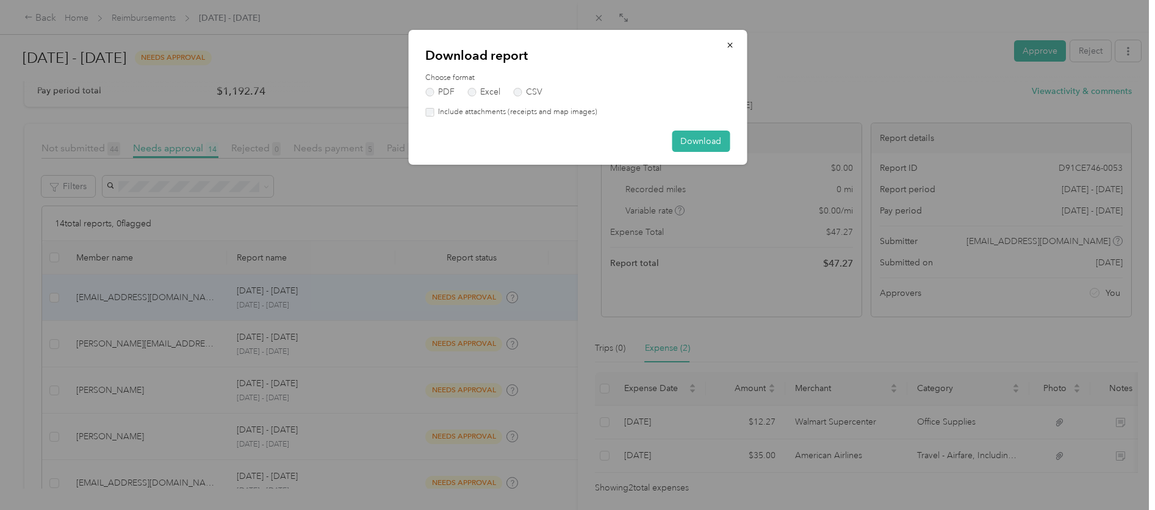
click at [554, 117] on label "Include attachments (receipts and map images)" at bounding box center [516, 112] width 164 height 11
click at [682, 138] on button "Download" at bounding box center [701, 141] width 58 height 21
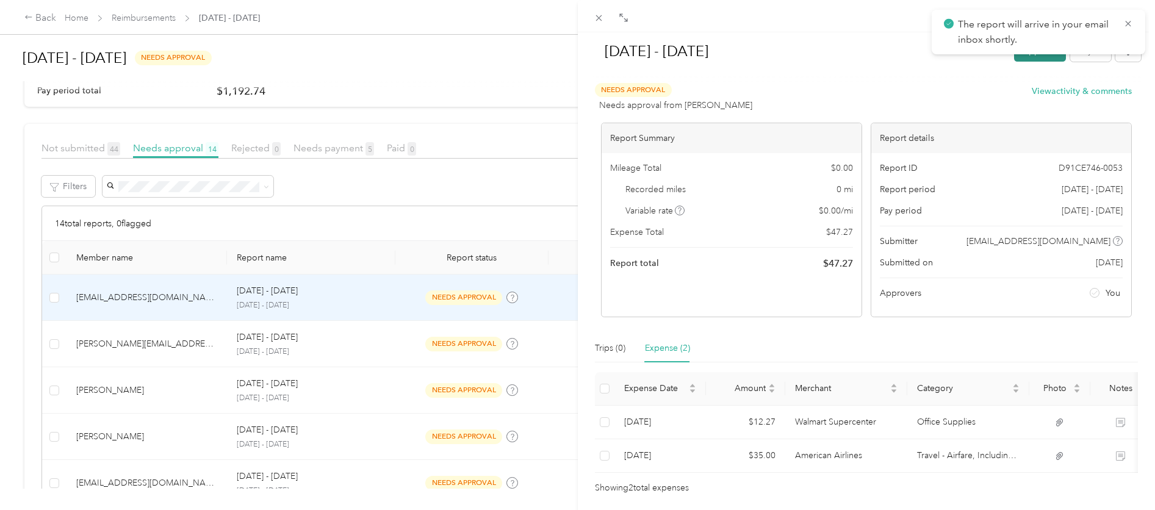
click at [1021, 57] on button "Approve" at bounding box center [1040, 50] width 52 height 21
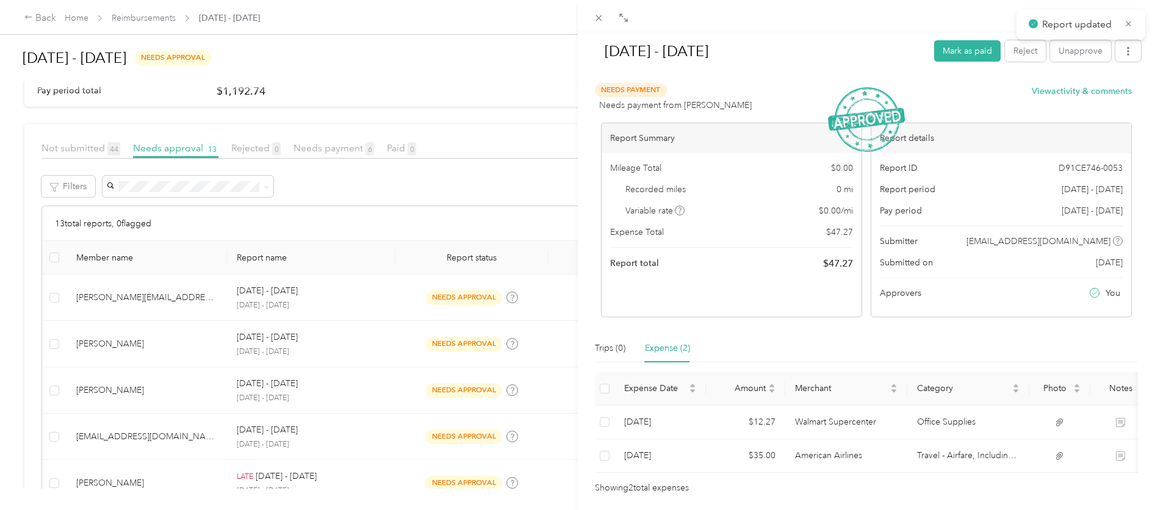
click at [381, 301] on div "[DATE] - [DATE] Mark as paid Reject Unapprove Needs Payment Needs payment from …" at bounding box center [577, 255] width 1155 height 510
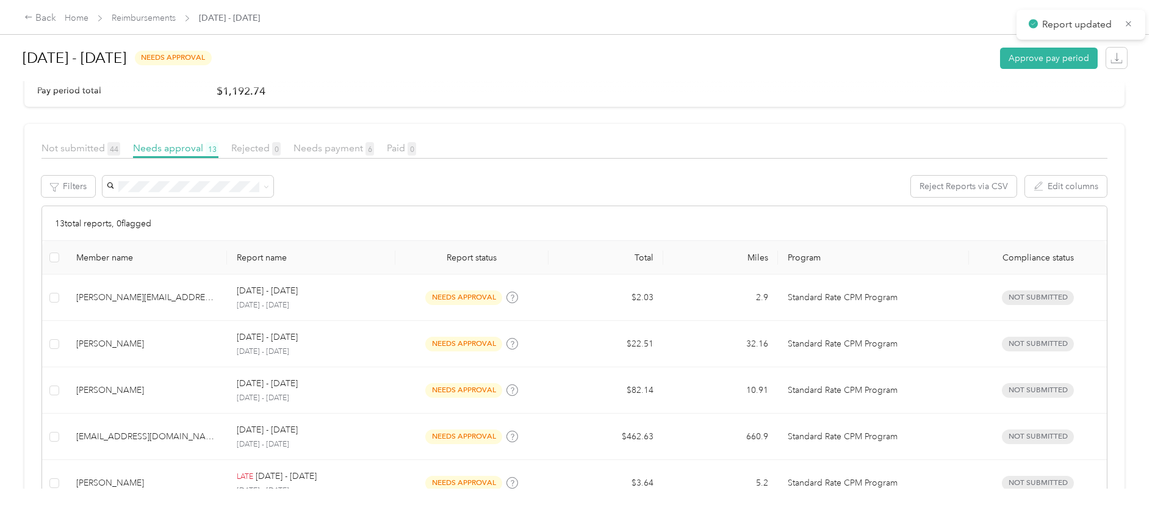
click at [381, 301] on div at bounding box center [577, 255] width 1155 height 510
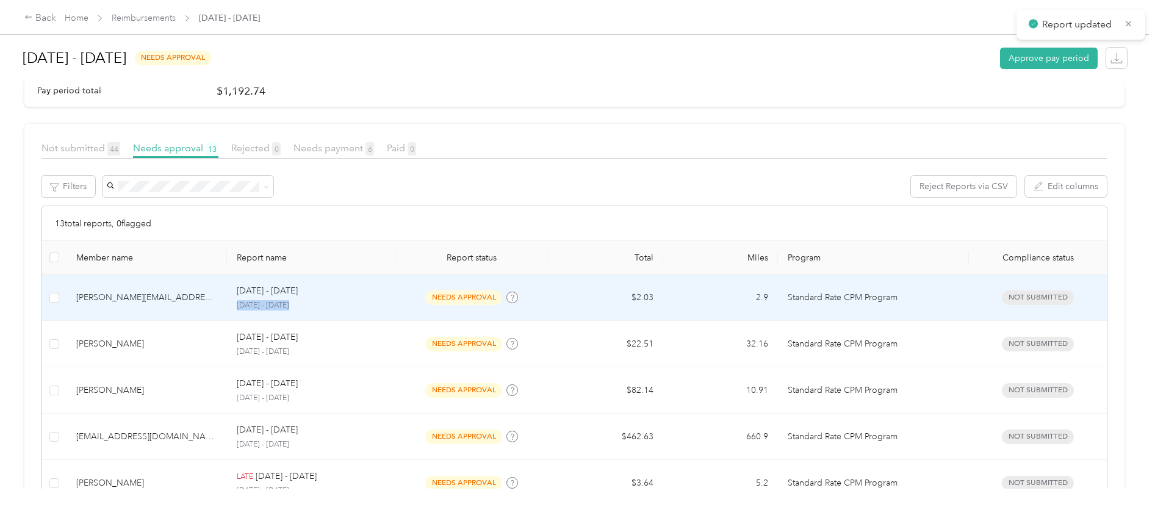
click at [381, 301] on p "[DATE] - [DATE]" at bounding box center [311, 305] width 149 height 11
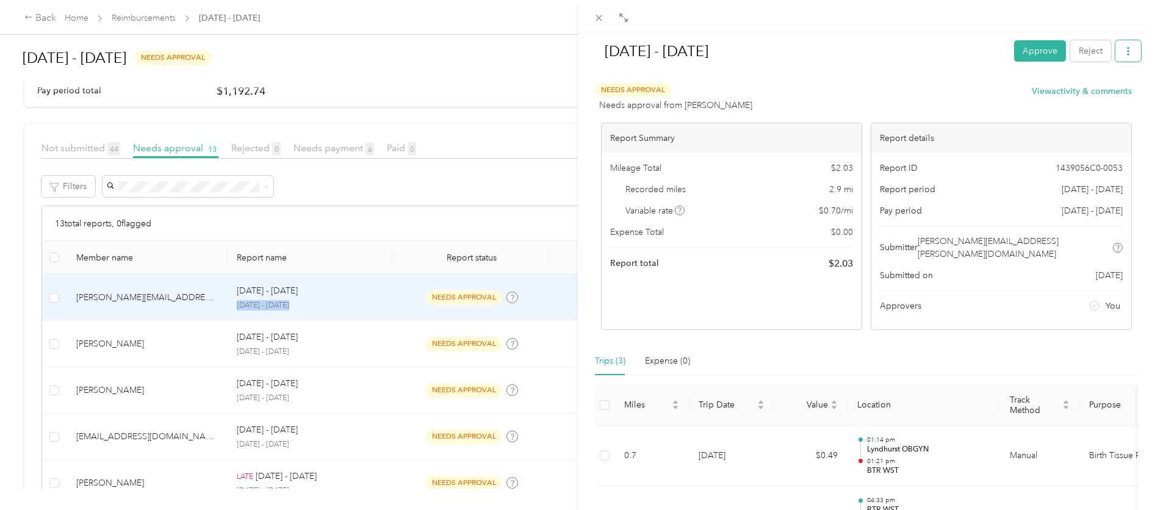
click at [1121, 57] on button "button" at bounding box center [1128, 50] width 26 height 21
click at [1092, 99] on span "Download" at bounding box center [1084, 95] width 40 height 13
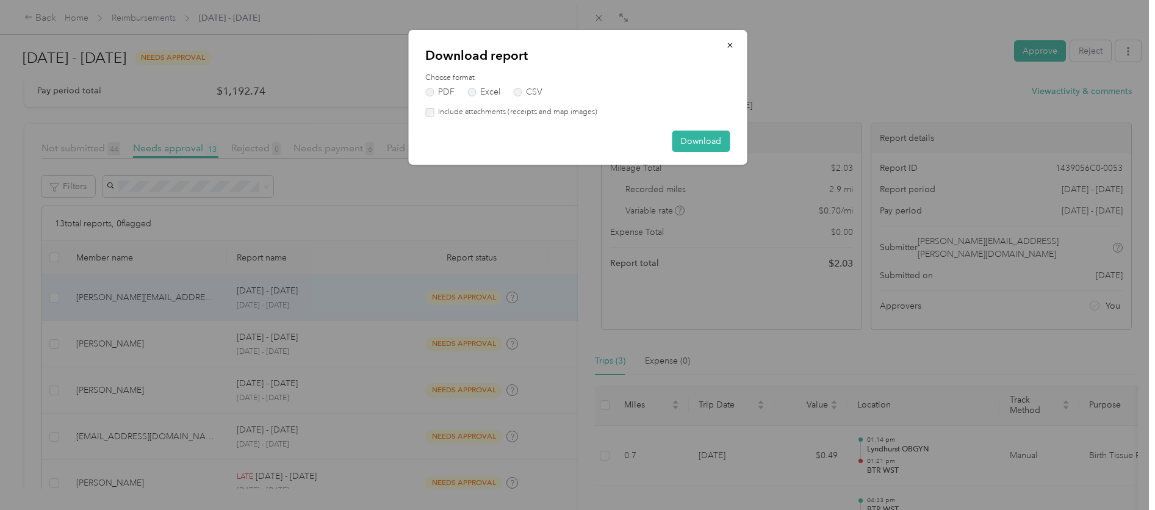
click at [491, 116] on label "Include attachments (receipts and map images)" at bounding box center [516, 112] width 164 height 11
click at [688, 137] on button "Download" at bounding box center [701, 141] width 58 height 21
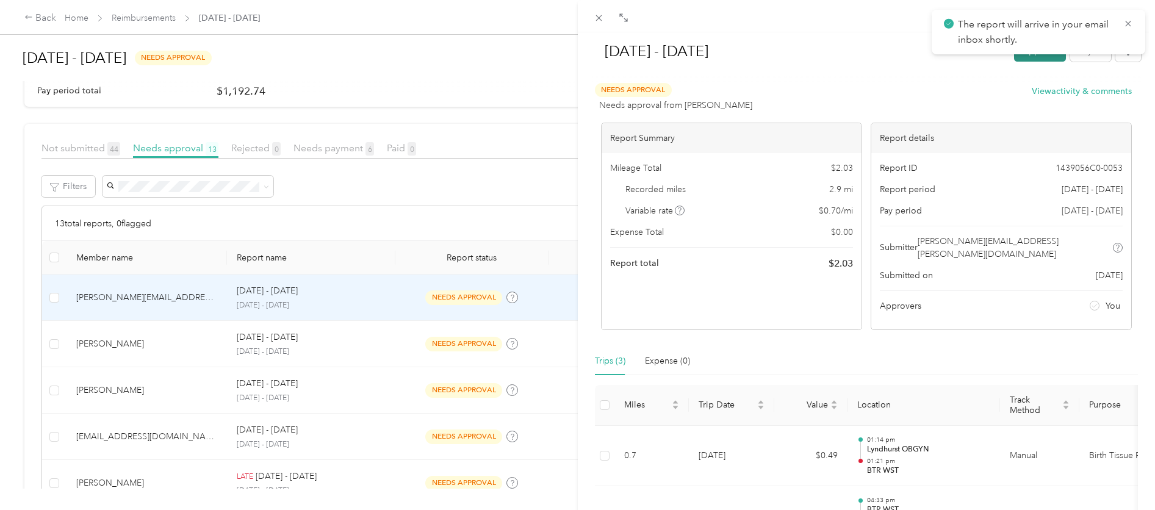
click at [1021, 59] on button "Approve" at bounding box center [1040, 50] width 52 height 21
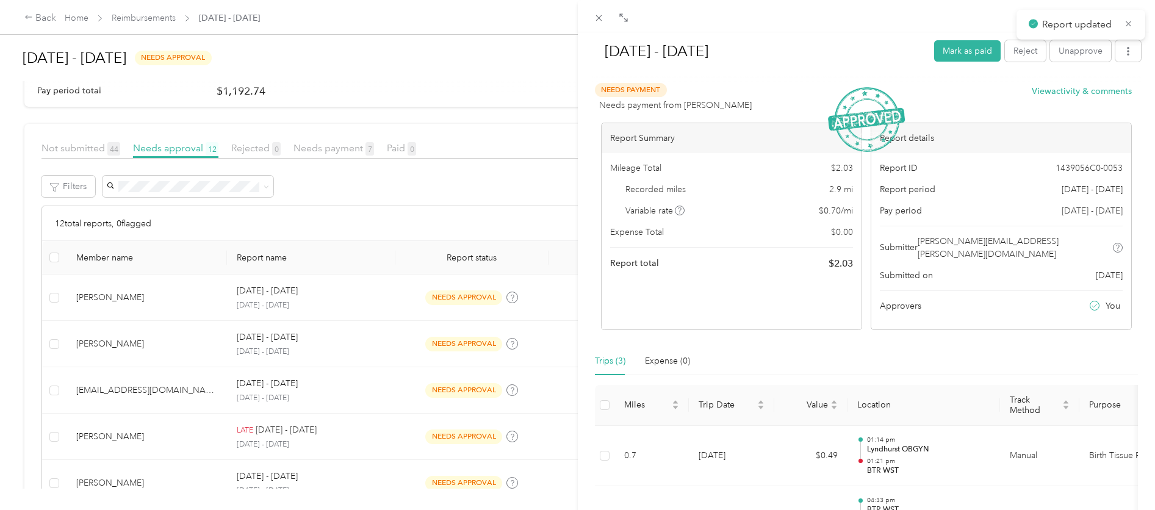
click at [455, 306] on div "[DATE] - [DATE] Mark as paid Reject Unapprove Needs Payment Needs payment from …" at bounding box center [577, 255] width 1155 height 510
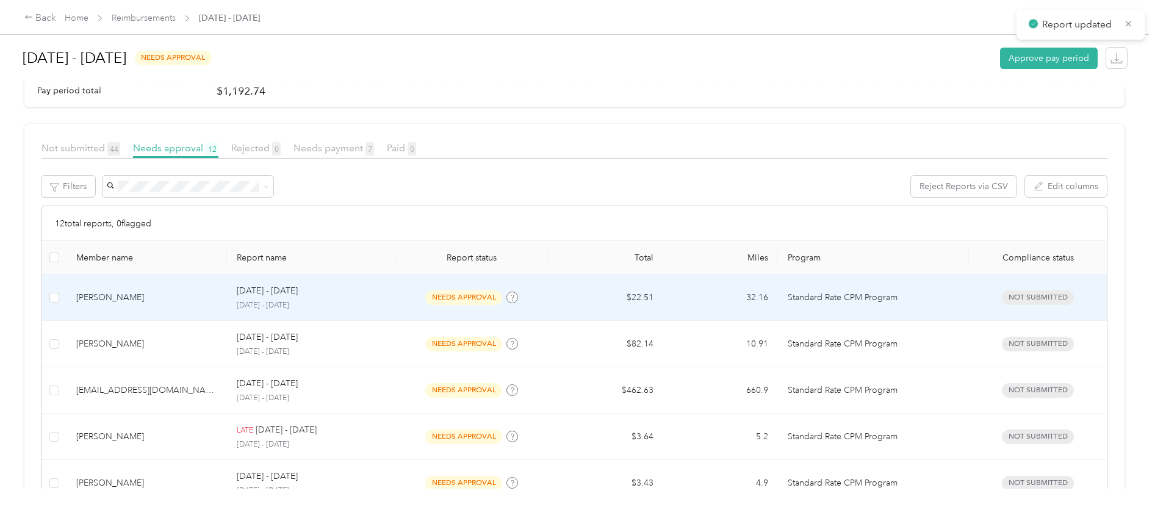
click at [464, 303] on span "needs approval" at bounding box center [463, 297] width 77 height 14
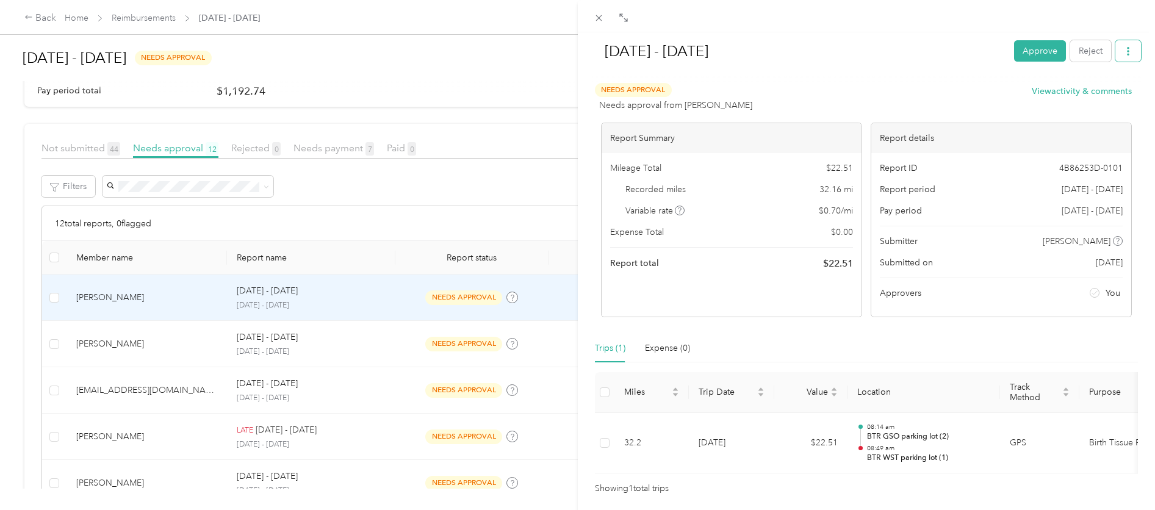
click at [1125, 54] on button "button" at bounding box center [1128, 50] width 26 height 21
click at [1094, 96] on span "Download" at bounding box center [1084, 95] width 40 height 13
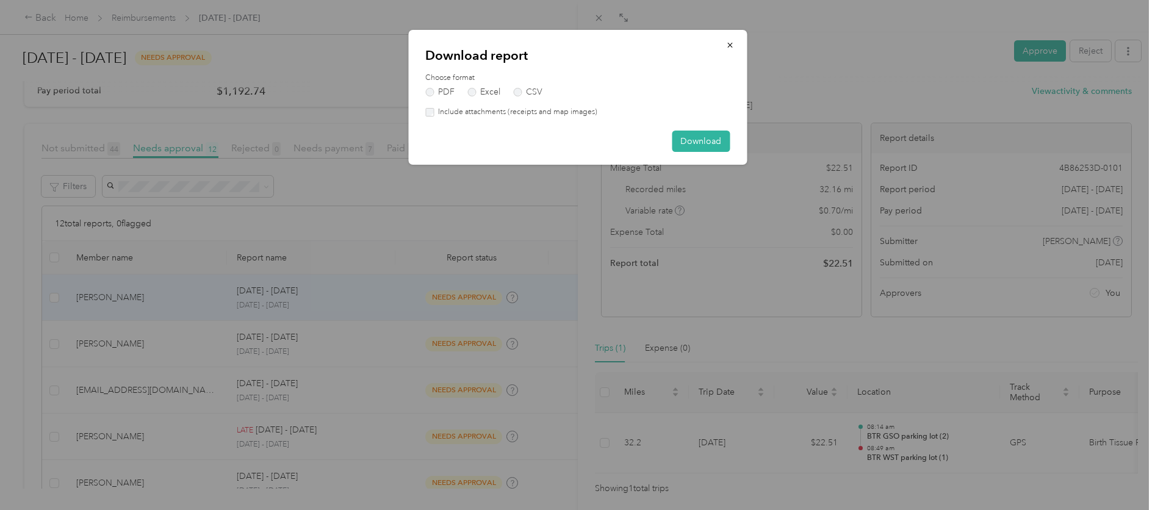
drag, startPoint x: 572, startPoint y: 112, endPoint x: 591, endPoint y: 117, distance: 20.1
click at [572, 112] on label "Include attachments (receipts and map images)" at bounding box center [516, 112] width 164 height 11
click at [696, 139] on button "Download" at bounding box center [701, 141] width 58 height 21
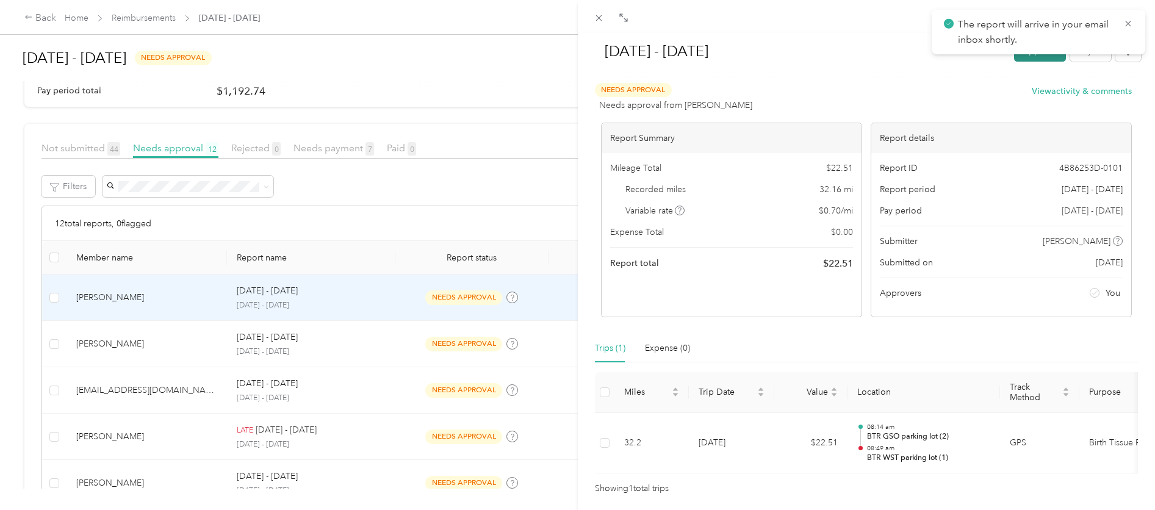
click at [1018, 59] on button "Approve" at bounding box center [1040, 50] width 52 height 21
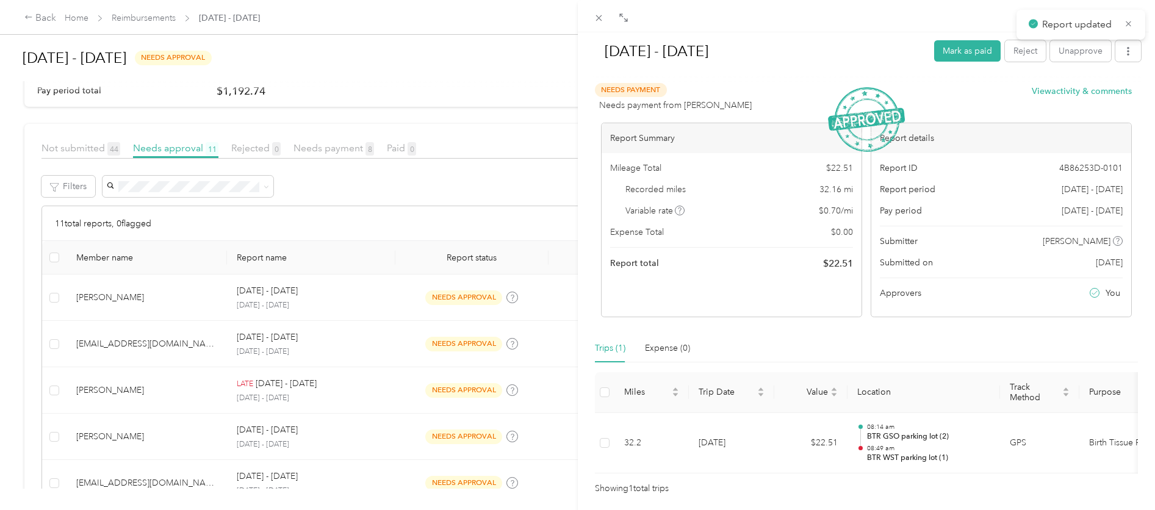
click at [384, 309] on div "[DATE] - [DATE] [PERSON_NAME] as paid Reject Unapprove Needs Payment Needs paym…" at bounding box center [577, 255] width 1155 height 510
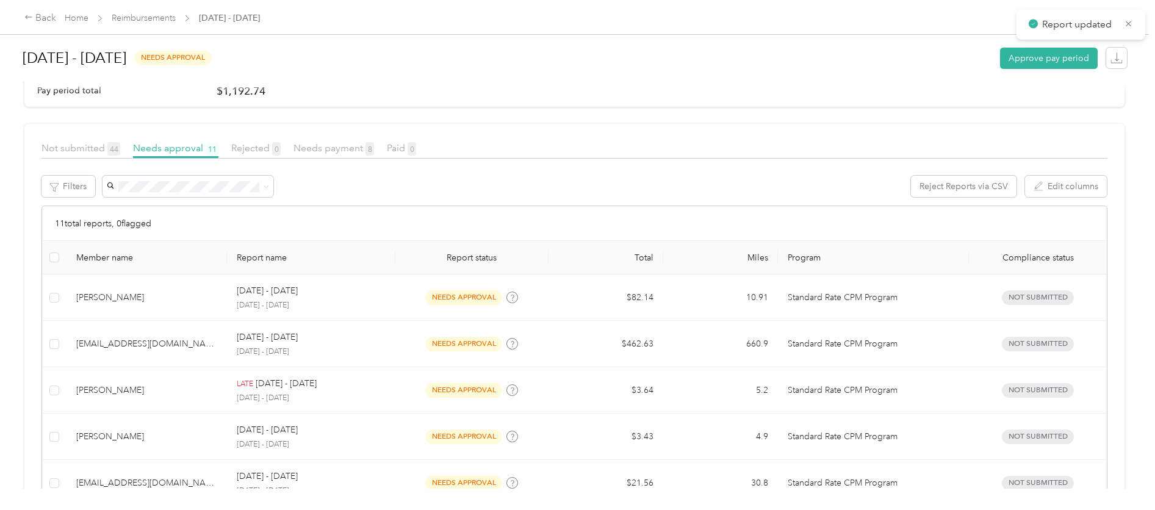
click at [387, 305] on div at bounding box center [577, 255] width 1155 height 510
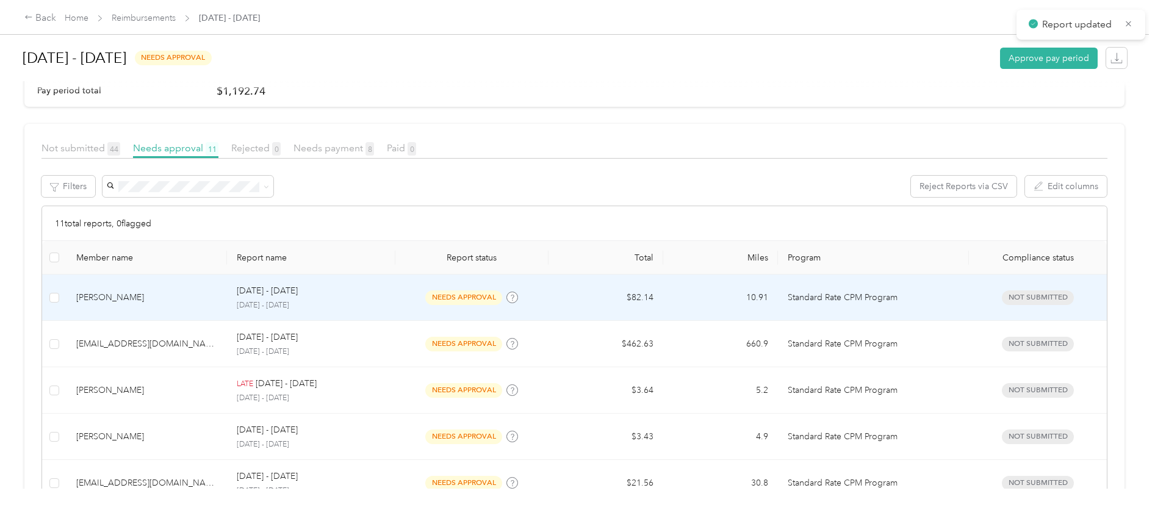
click at [387, 305] on td "[DATE] - [DATE] [DATE] - [DATE]" at bounding box center [311, 298] width 168 height 46
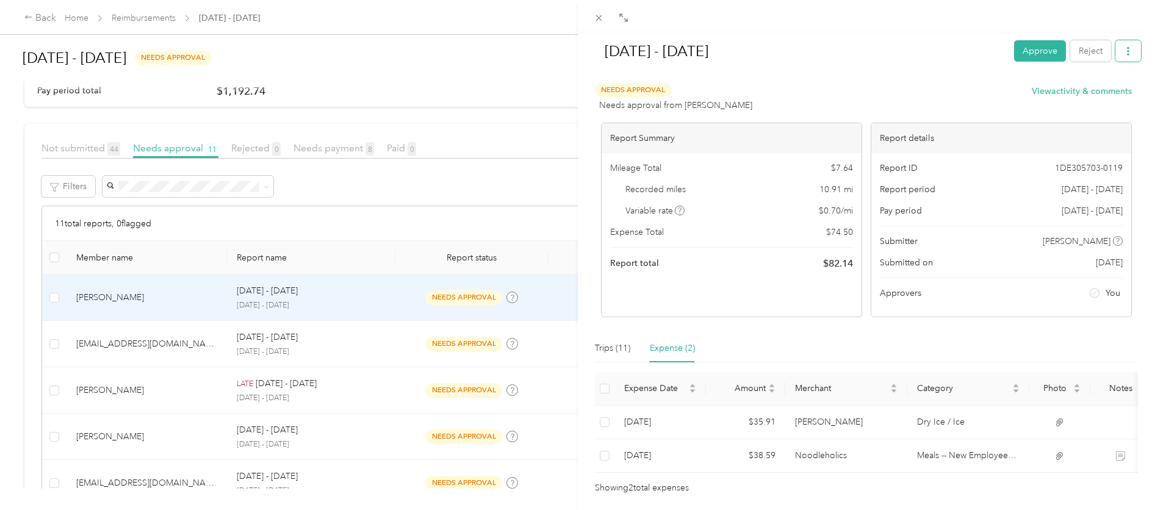
click at [1124, 52] on icon "button" at bounding box center [1128, 51] width 9 height 9
click at [1087, 99] on span "Download" at bounding box center [1084, 95] width 40 height 13
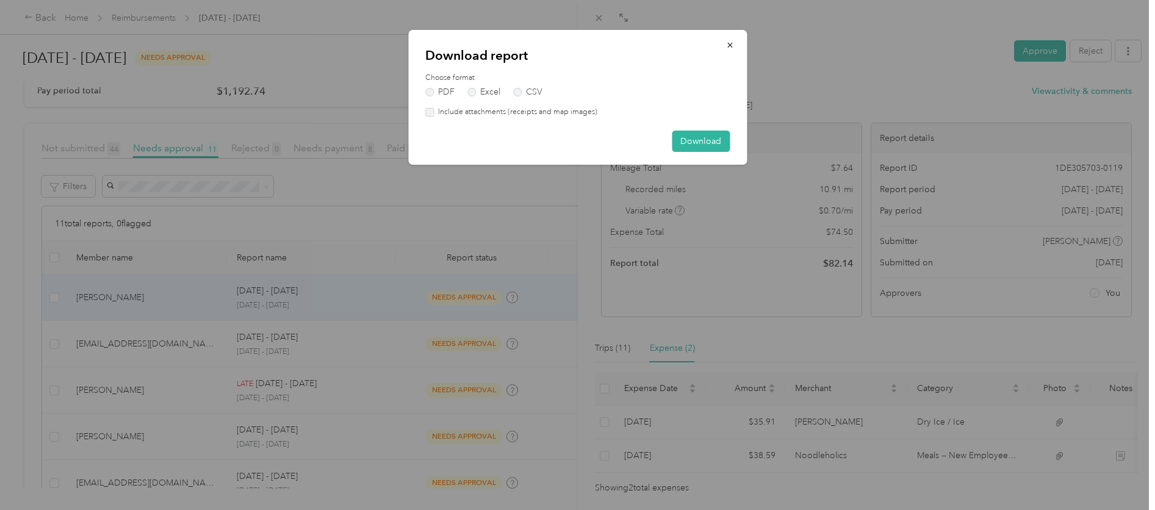
click at [572, 113] on label "Include attachments (receipts and map images)" at bounding box center [516, 112] width 164 height 11
click at [694, 134] on button "Download" at bounding box center [701, 141] width 58 height 21
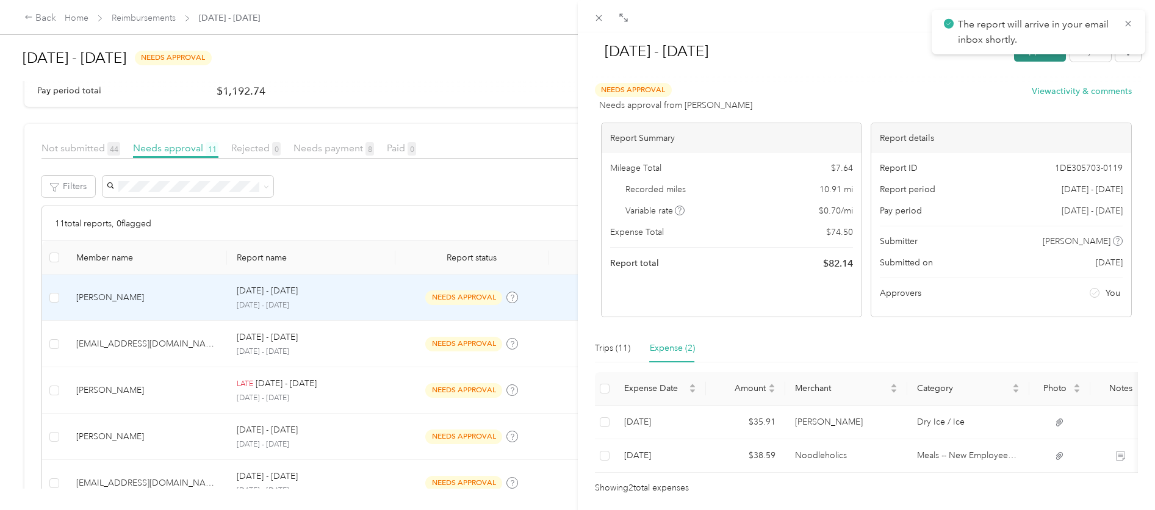
click at [1037, 59] on button "Approve" at bounding box center [1040, 50] width 52 height 21
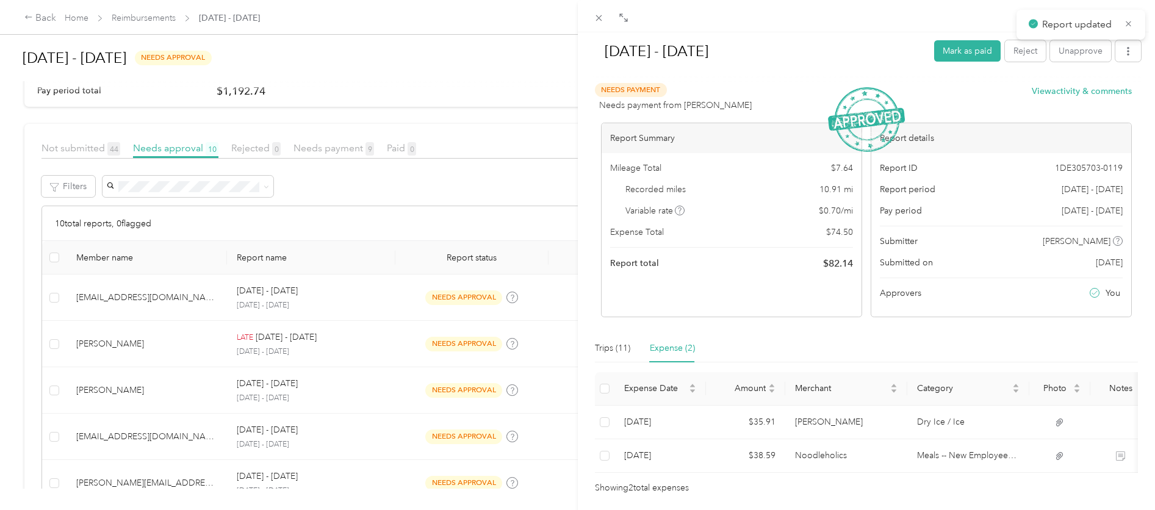
click at [396, 306] on div "[DATE] - [DATE] Mark as paid Reject Unapprove Needs Payment Needs payment from …" at bounding box center [577, 255] width 1155 height 510
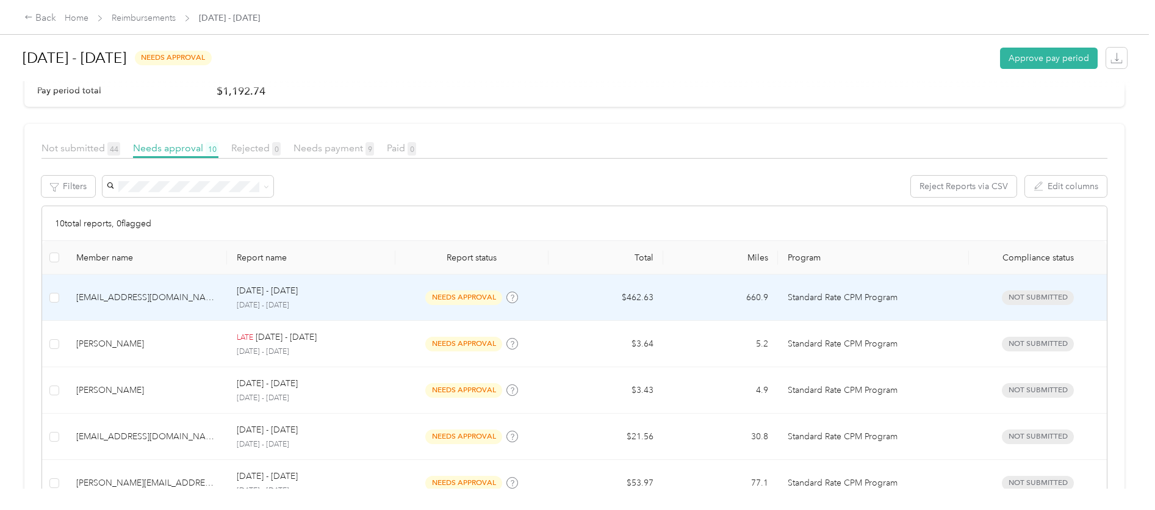
click at [392, 307] on td "[DATE] - [DATE] [DATE] - [DATE]" at bounding box center [311, 298] width 168 height 46
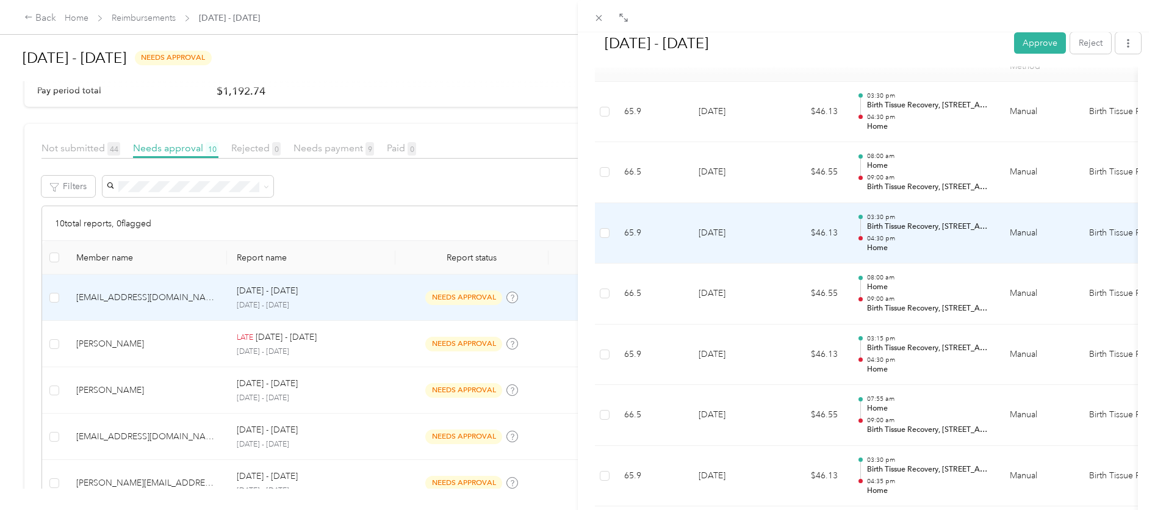
scroll to position [192, 0]
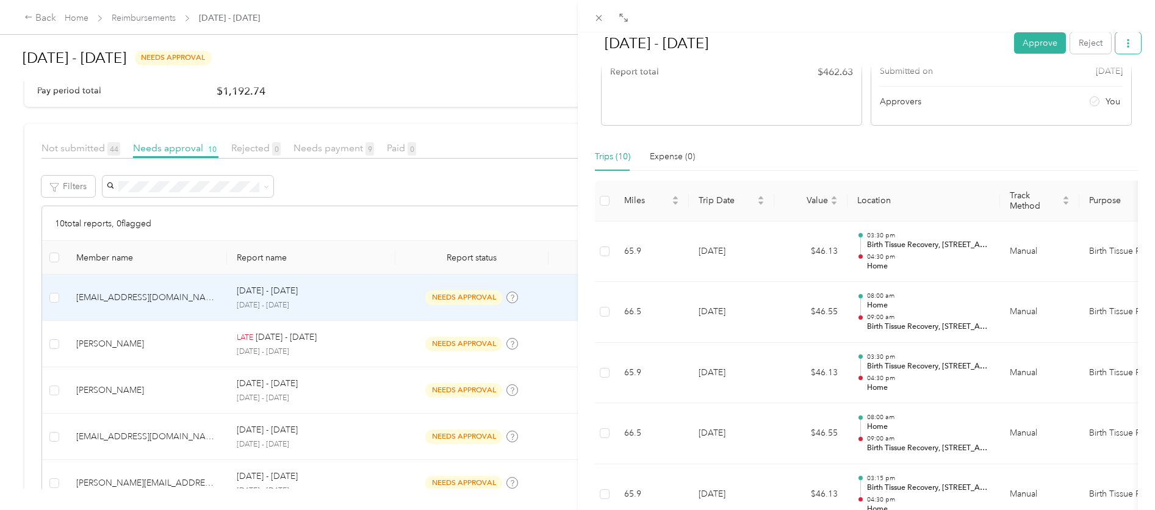
click at [1124, 45] on icon "button" at bounding box center [1128, 43] width 9 height 9
click at [1094, 88] on span "Download" at bounding box center [1084, 87] width 40 height 13
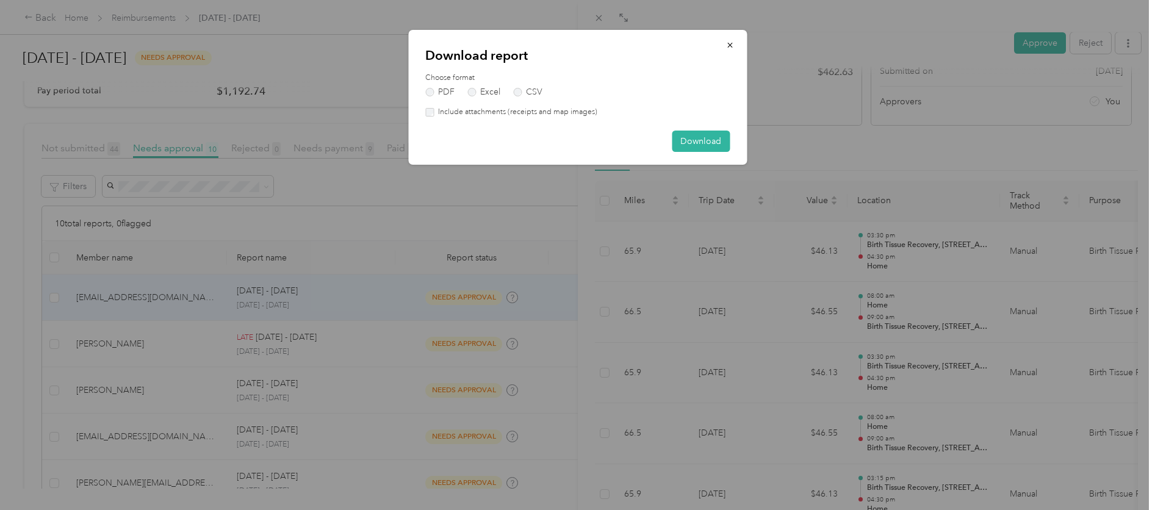
click at [513, 117] on label "Include attachments (receipts and map images)" at bounding box center [516, 112] width 164 height 11
click at [704, 144] on button "Download" at bounding box center [701, 141] width 58 height 21
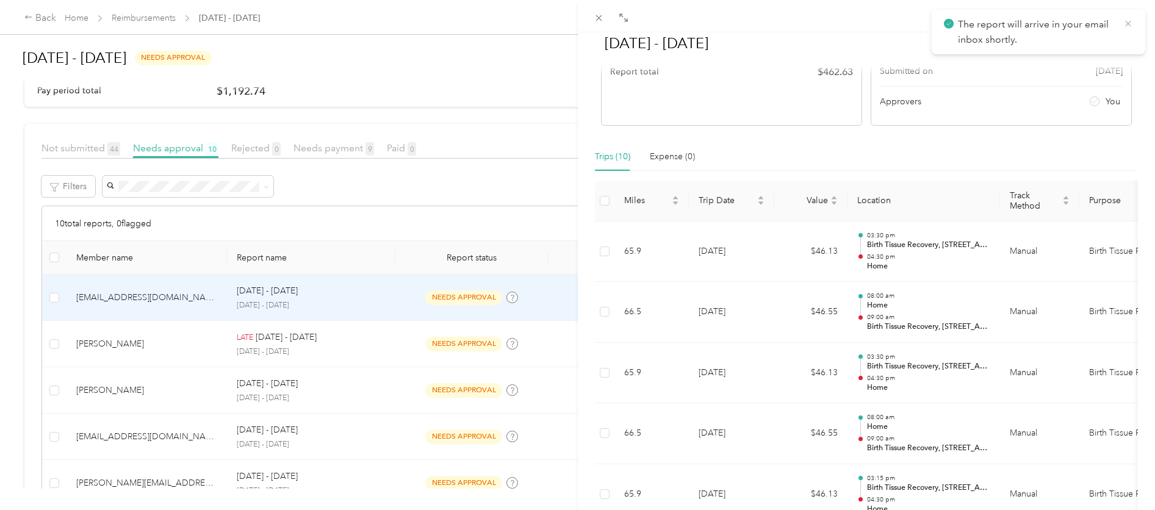
click at [1126, 22] on icon at bounding box center [1128, 23] width 10 height 11
click at [1037, 41] on button "Approve" at bounding box center [1040, 42] width 52 height 21
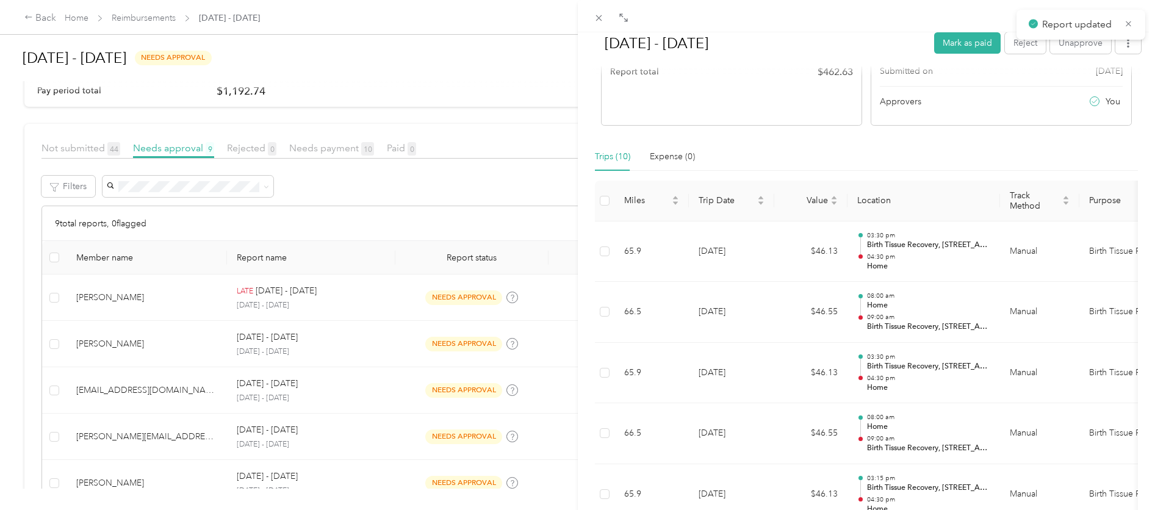
click at [378, 311] on div "[DATE] - [DATE] Mark as paid Reject Unapprove Needs Payment Needs payment from …" at bounding box center [577, 255] width 1155 height 510
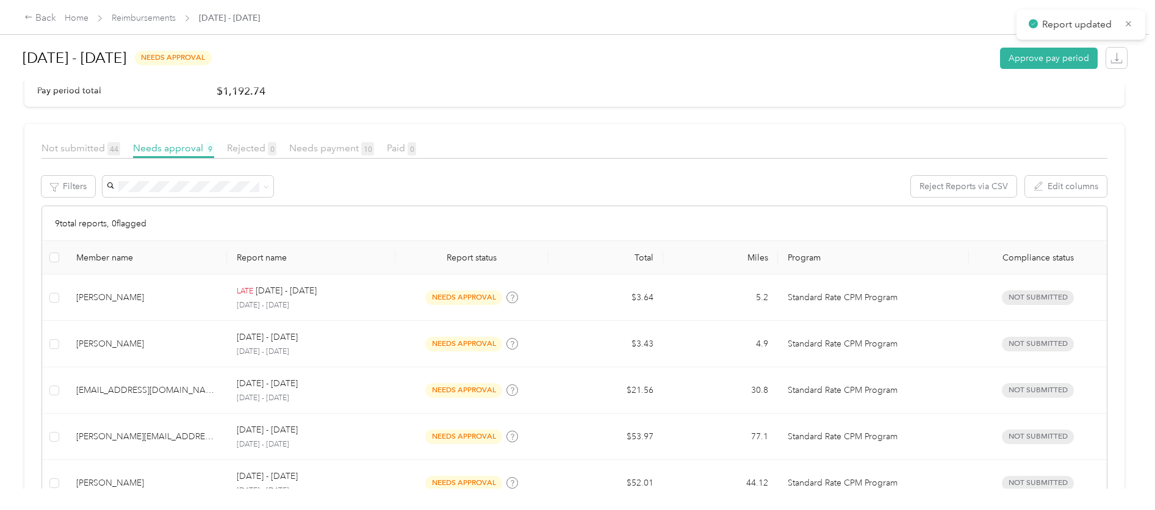
click at [404, 307] on div at bounding box center [577, 255] width 1155 height 510
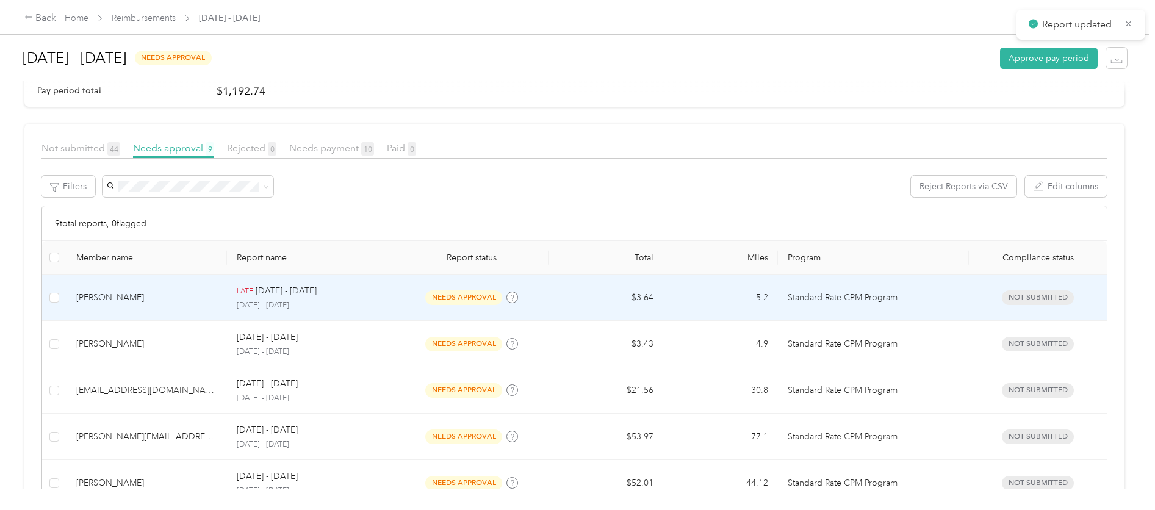
click at [404, 307] on td "needs approval" at bounding box center [471, 298] width 153 height 46
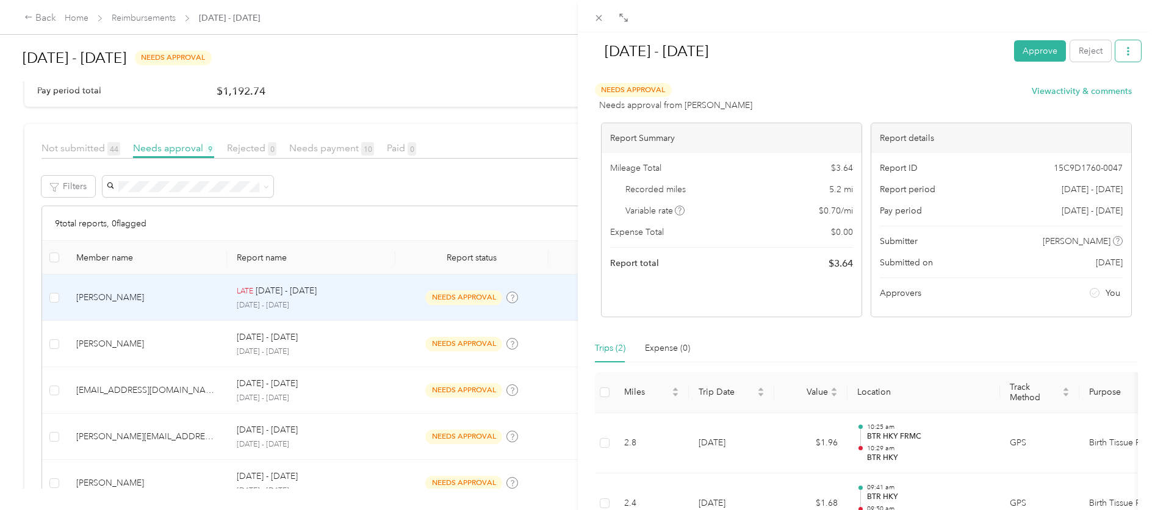
click at [1124, 51] on icon "button" at bounding box center [1128, 51] width 9 height 9
click at [1079, 95] on span "Download" at bounding box center [1084, 95] width 40 height 13
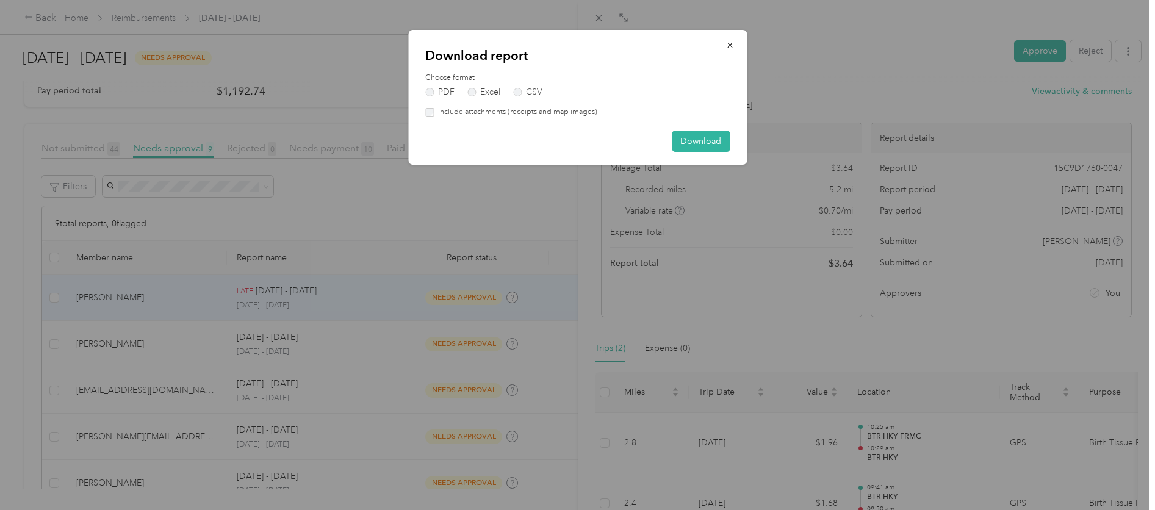
click at [530, 112] on label "Include attachments (receipts and map images)" at bounding box center [516, 112] width 164 height 11
click at [681, 139] on button "Download" at bounding box center [701, 141] width 58 height 21
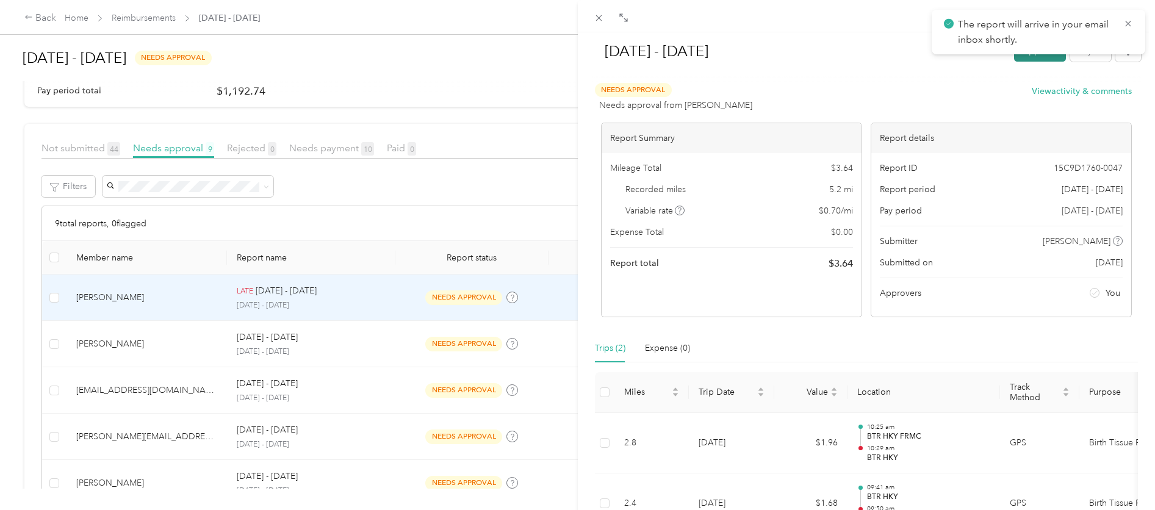
click at [1025, 59] on button "Approve" at bounding box center [1040, 50] width 52 height 21
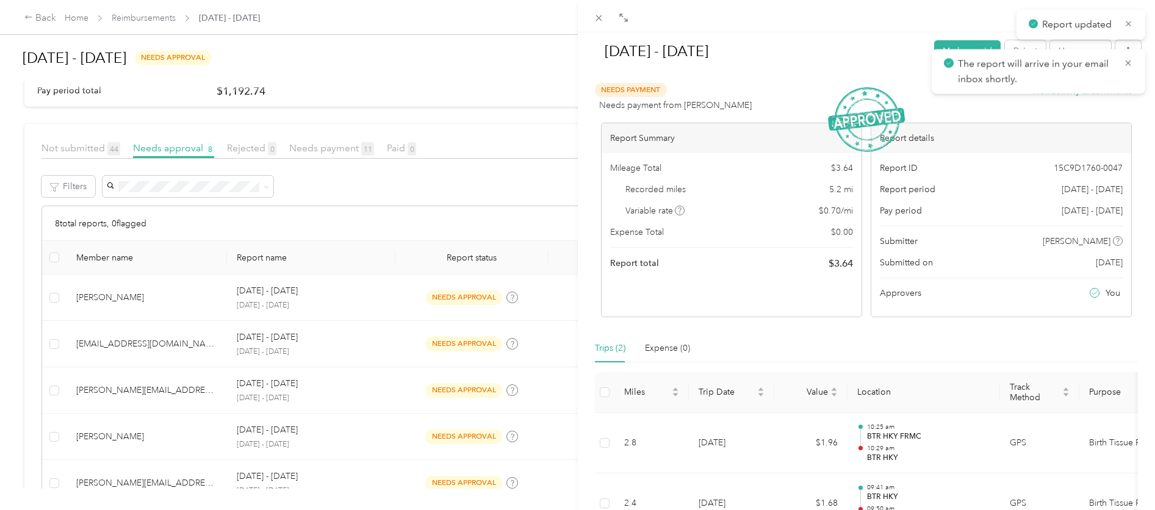
click at [432, 306] on div "[DATE] - [DATE] Mark as paid Reject Unapprove Needs Payment Needs payment from …" at bounding box center [577, 255] width 1155 height 510
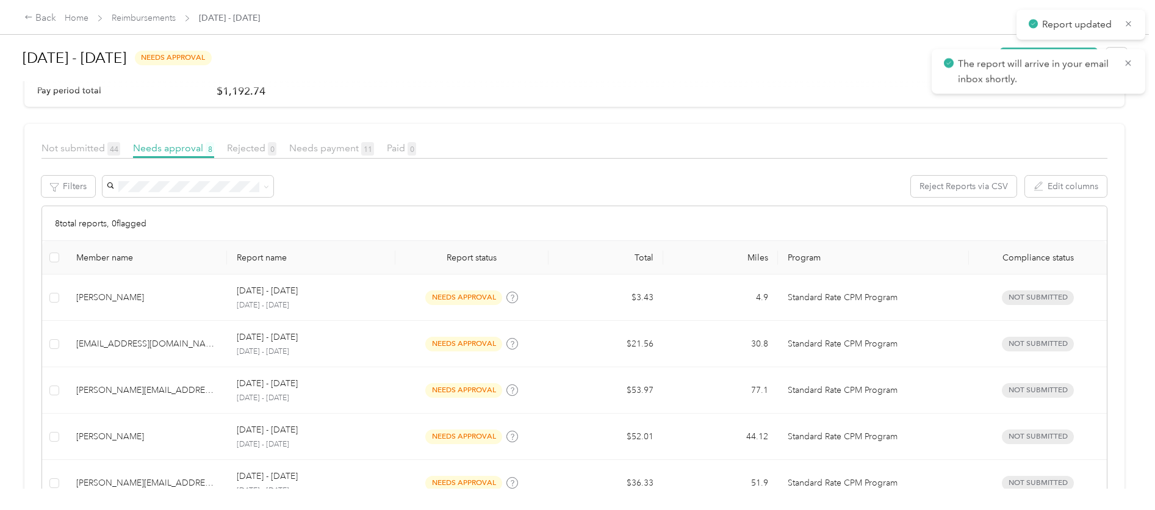
click at [416, 306] on div at bounding box center [577, 255] width 1155 height 510
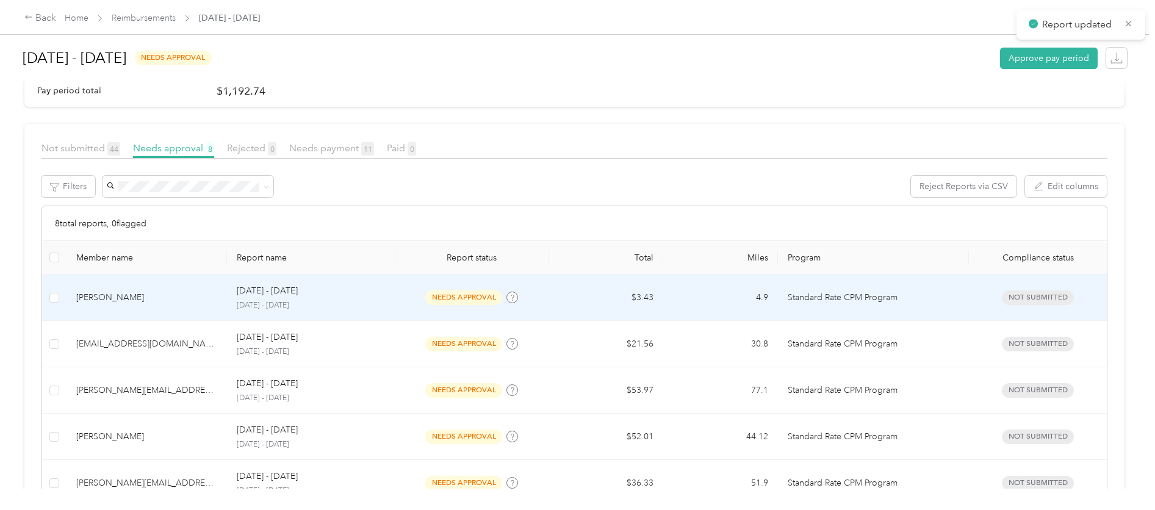
click at [416, 306] on td "needs approval" at bounding box center [471, 298] width 153 height 46
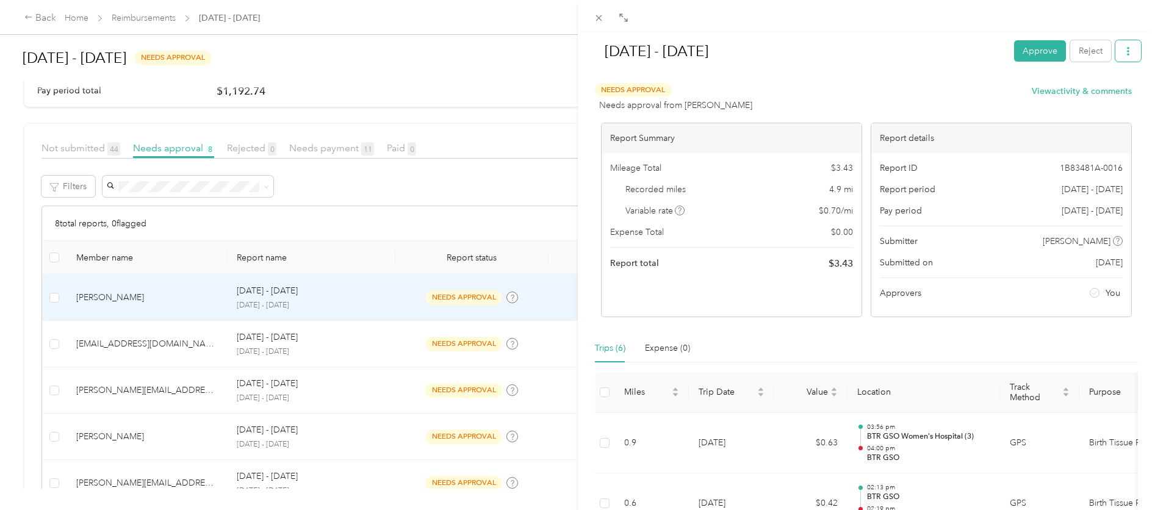
click at [1124, 51] on icon "button" at bounding box center [1128, 51] width 9 height 9
click at [1100, 96] on span "Download" at bounding box center [1084, 95] width 40 height 13
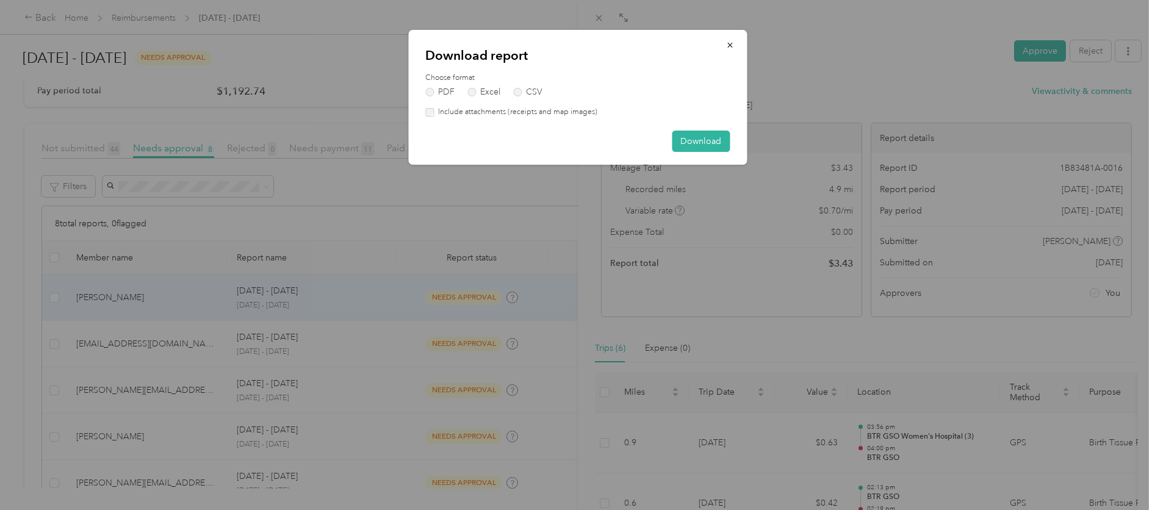
click at [555, 116] on label "Include attachments (receipts and map images)" at bounding box center [516, 112] width 164 height 11
click at [694, 137] on button "Download" at bounding box center [701, 141] width 58 height 21
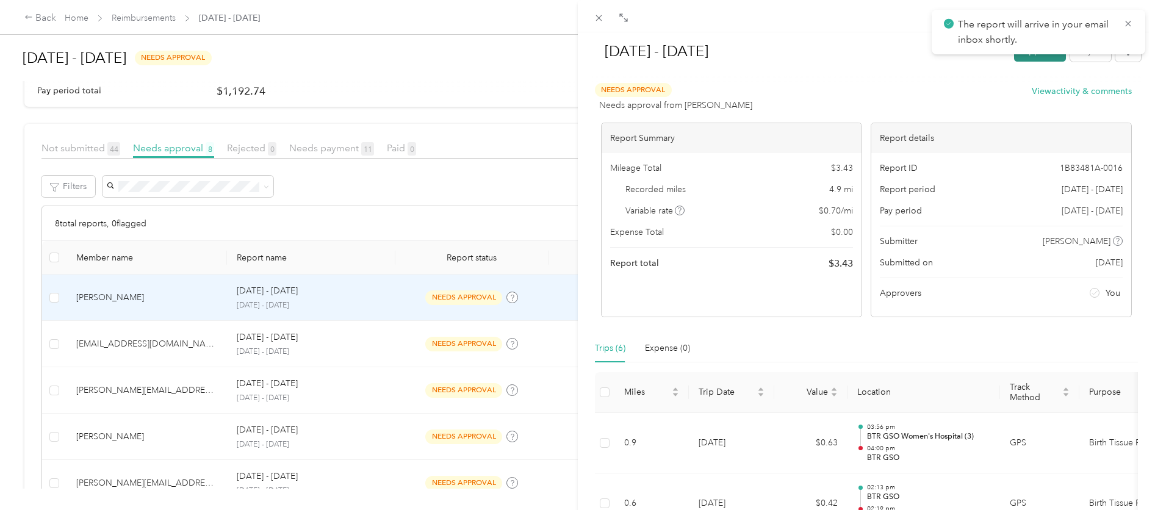
click at [1025, 57] on button "Approve" at bounding box center [1040, 50] width 52 height 21
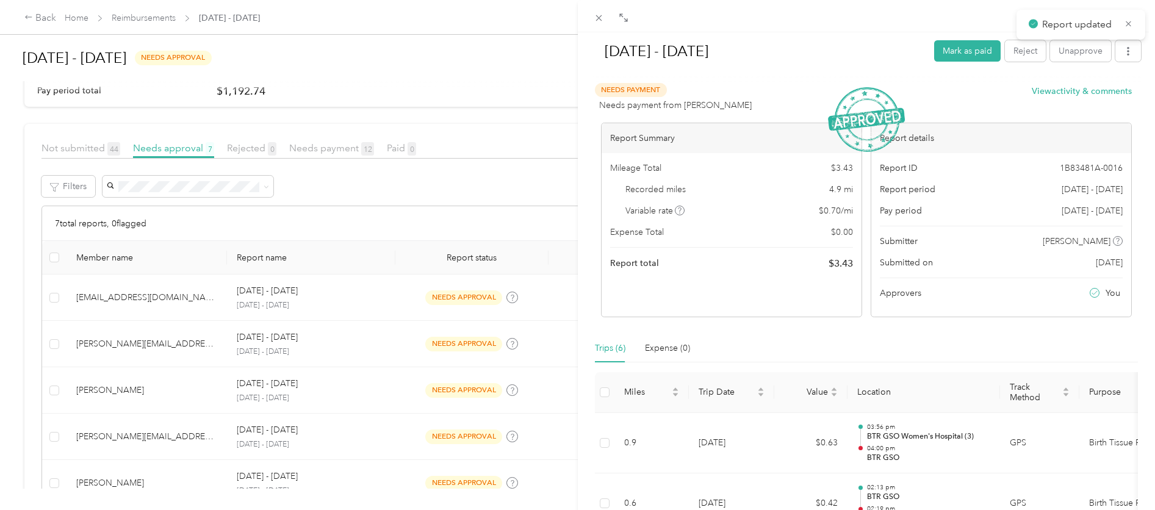
click at [372, 305] on div "[DATE] - [DATE] Mark as paid Reject Unapprove Needs Payment Needs payment from …" at bounding box center [577, 255] width 1155 height 510
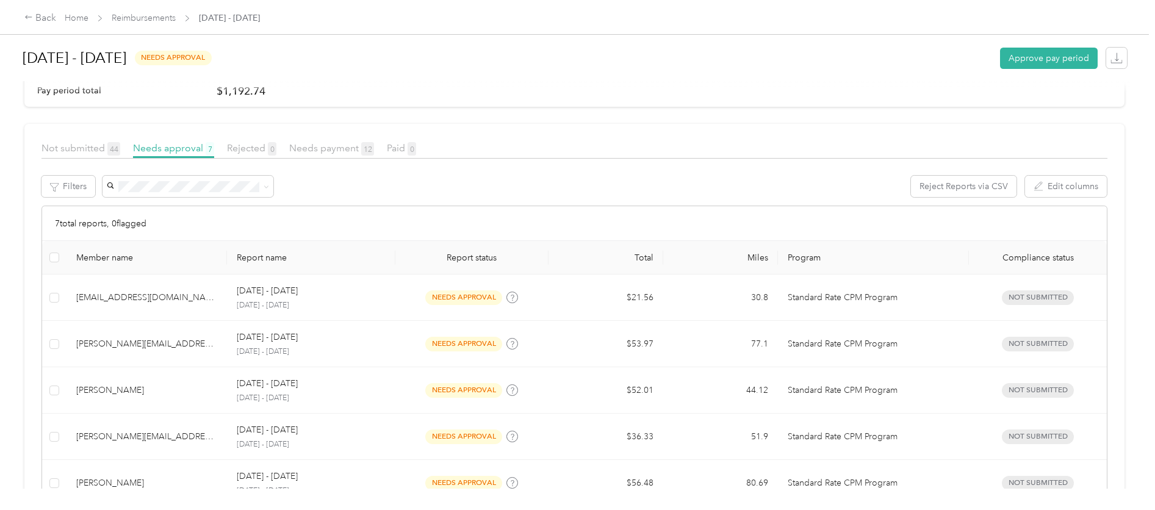
click at [380, 302] on div at bounding box center [577, 255] width 1155 height 510
click at [380, 302] on p "[DATE] - [DATE]" at bounding box center [311, 305] width 149 height 11
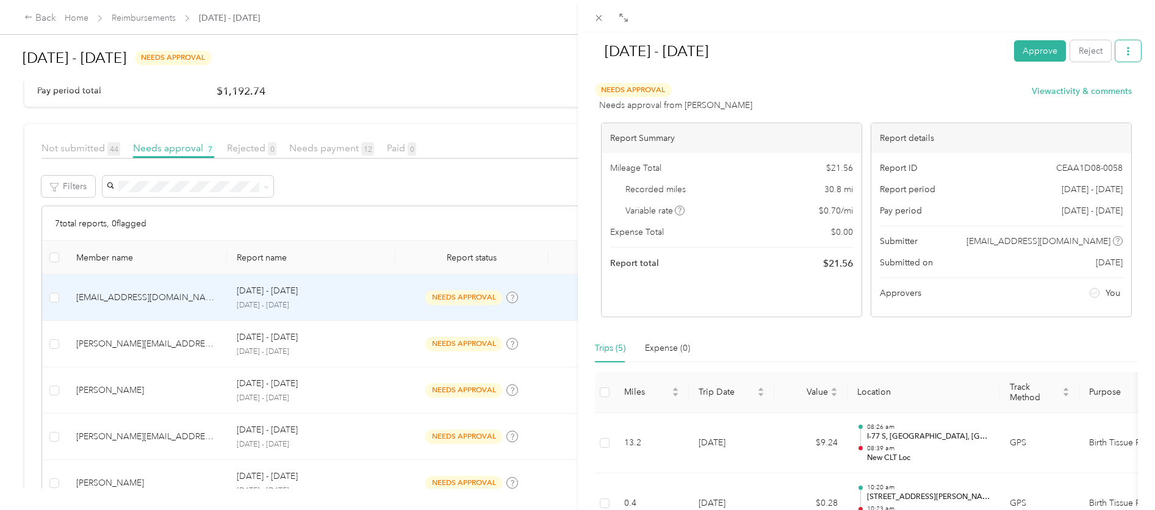
click at [1124, 54] on icon "button" at bounding box center [1128, 51] width 9 height 9
click at [1105, 94] on div "Download" at bounding box center [1087, 95] width 73 height 13
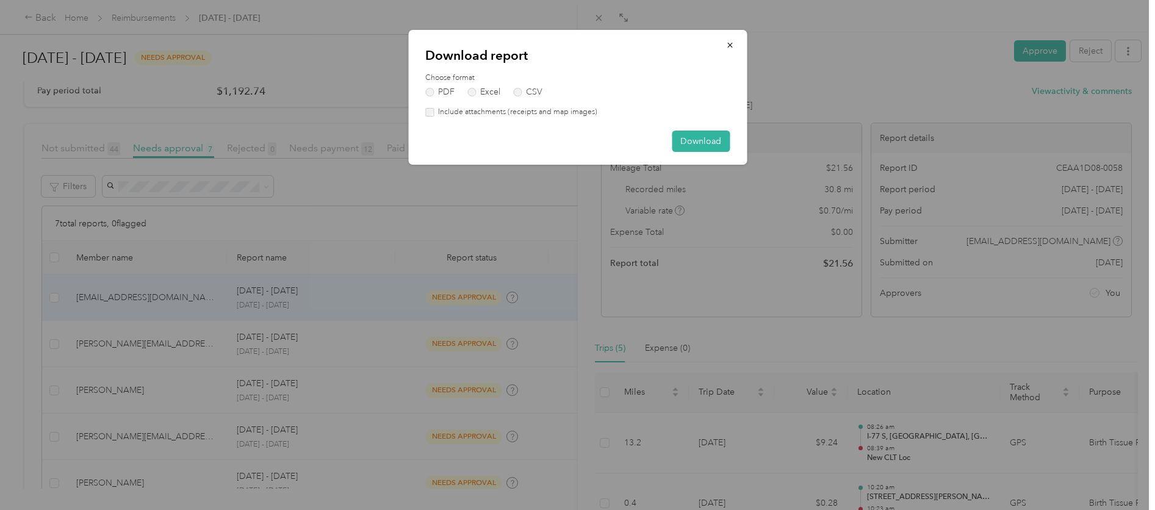
drag, startPoint x: 549, startPoint y: 110, endPoint x: 566, endPoint y: 115, distance: 17.0
click at [550, 110] on label "Include attachments (receipts and map images)" at bounding box center [516, 112] width 164 height 11
click at [694, 142] on button "Download" at bounding box center [701, 141] width 58 height 21
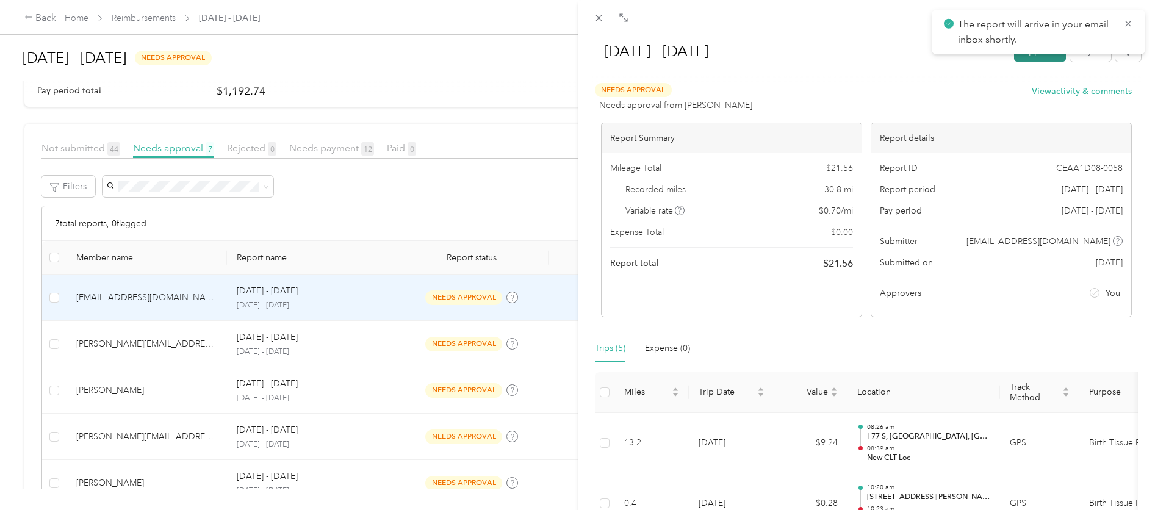
click at [1026, 60] on button "Approve" at bounding box center [1040, 50] width 52 height 21
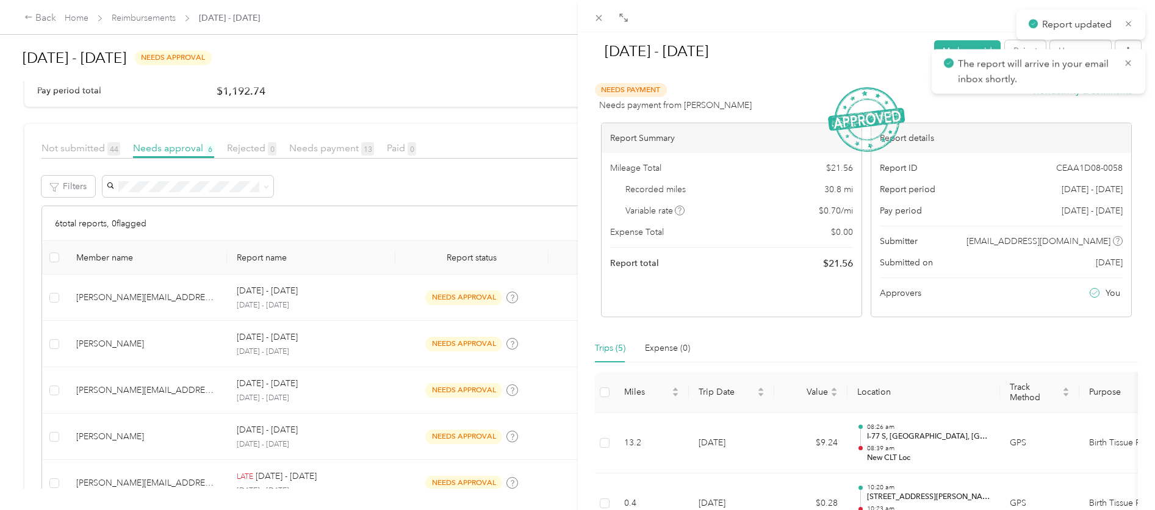
click at [311, 296] on div "[DATE] - [DATE] Mark as paid Reject Unapprove Needs Payment Needs payment from …" at bounding box center [577, 255] width 1155 height 510
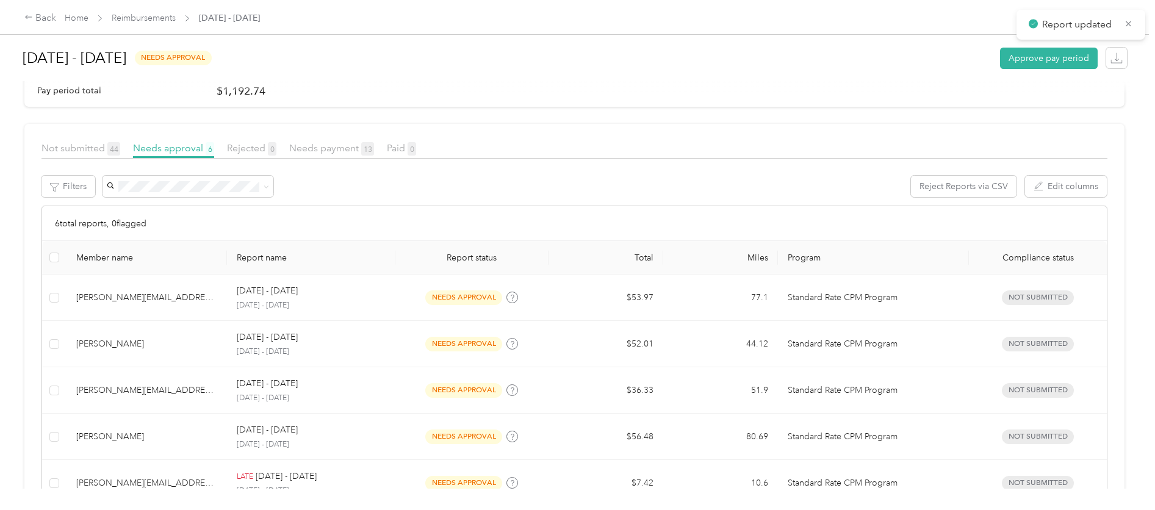
click at [344, 298] on div at bounding box center [577, 255] width 1155 height 510
click at [344, 298] on div "[DATE] - [DATE] [DATE] - [DATE]" at bounding box center [311, 297] width 149 height 26
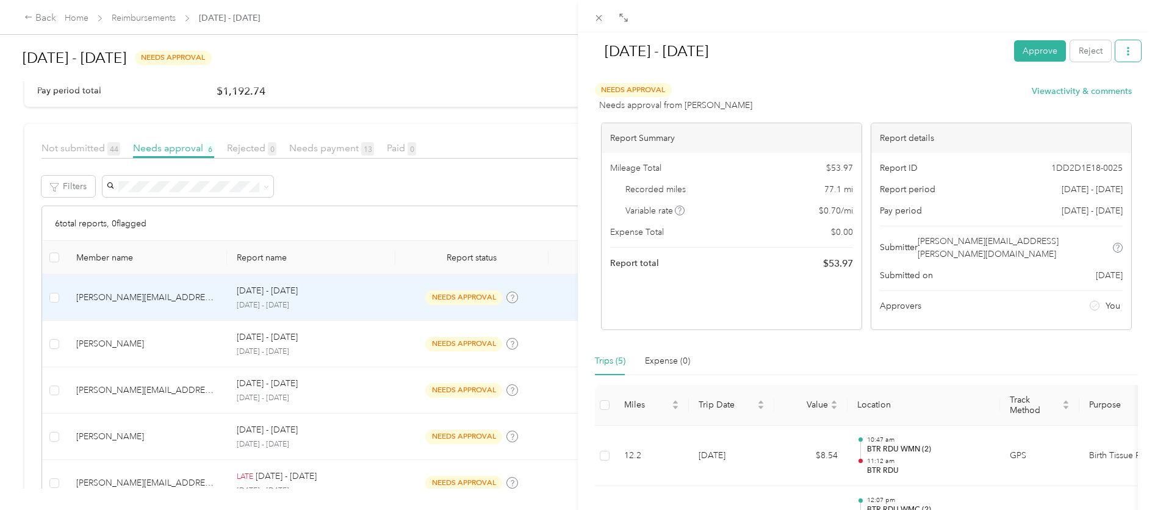
click at [1115, 56] on button "button" at bounding box center [1128, 50] width 26 height 21
click at [1095, 98] on span "Download" at bounding box center [1084, 95] width 40 height 13
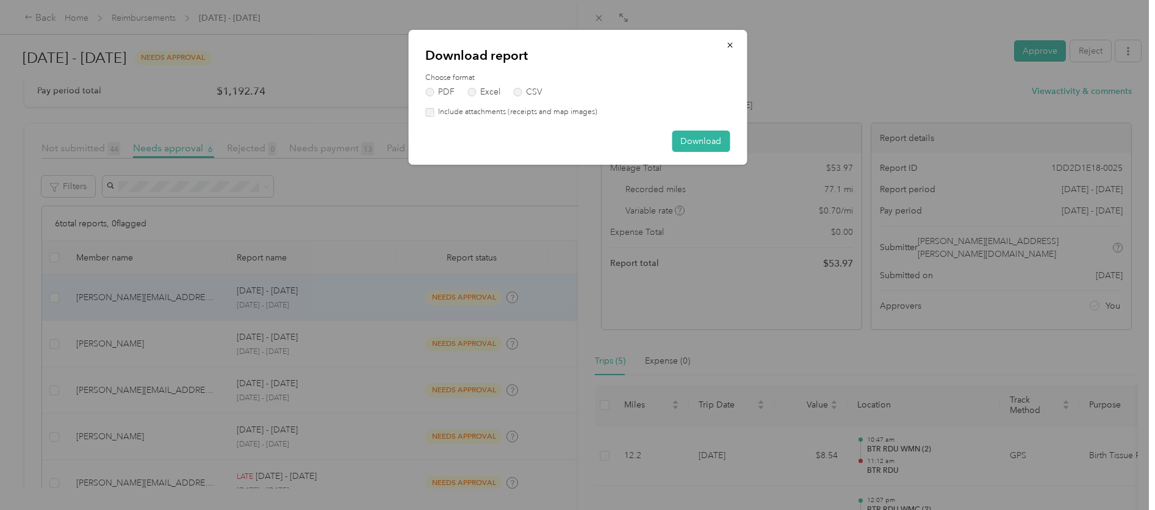
click at [574, 110] on label "Include attachments (receipts and map images)" at bounding box center [516, 112] width 164 height 11
click at [683, 137] on button "Download" at bounding box center [701, 141] width 58 height 21
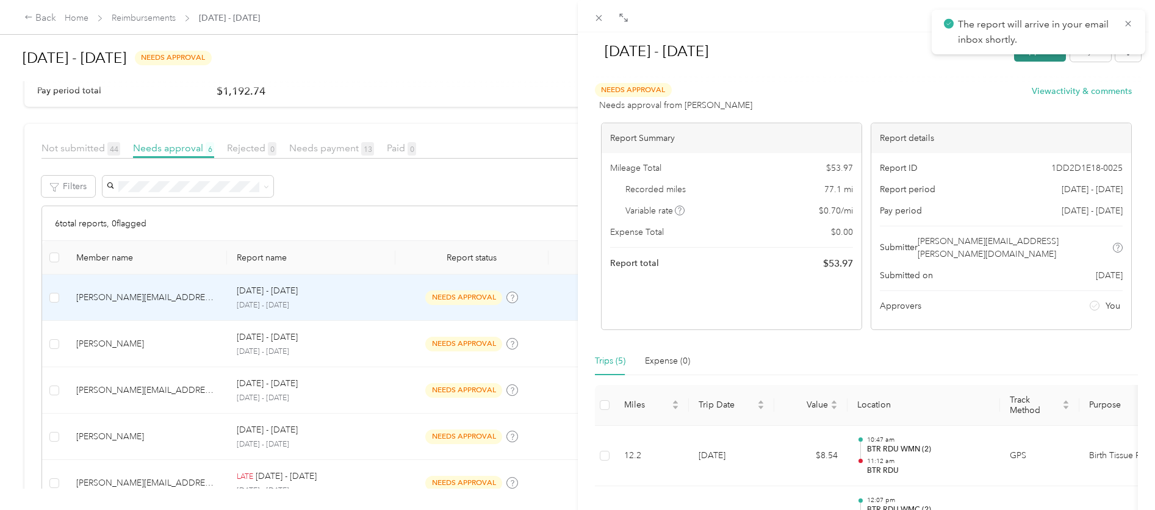
click at [1028, 58] on button "Approve" at bounding box center [1040, 50] width 52 height 21
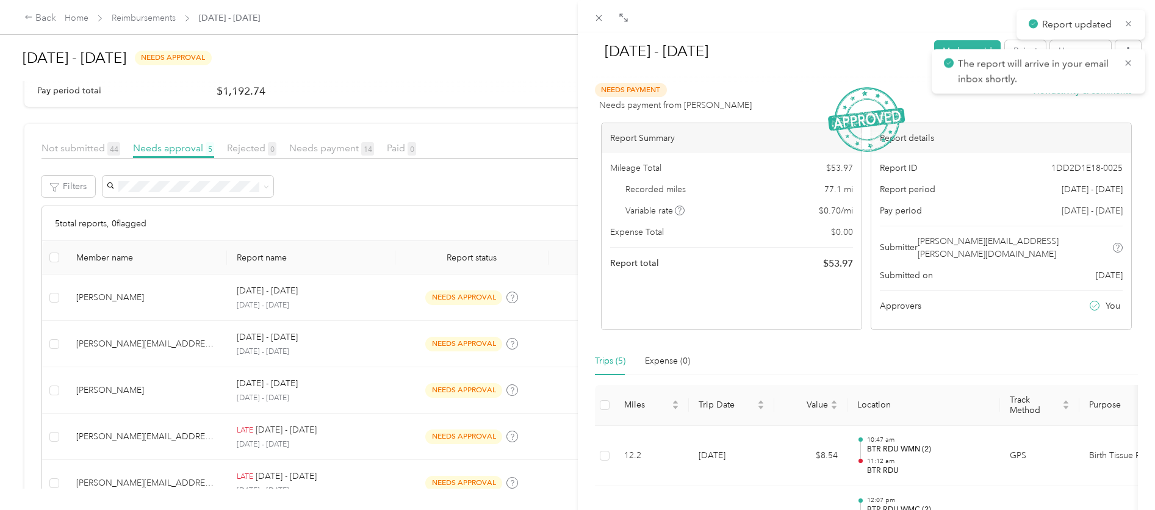
click at [367, 301] on div "[DATE] - [DATE] [PERSON_NAME] as paid Reject Unapprove Needs Payment Needs paym…" at bounding box center [577, 255] width 1155 height 510
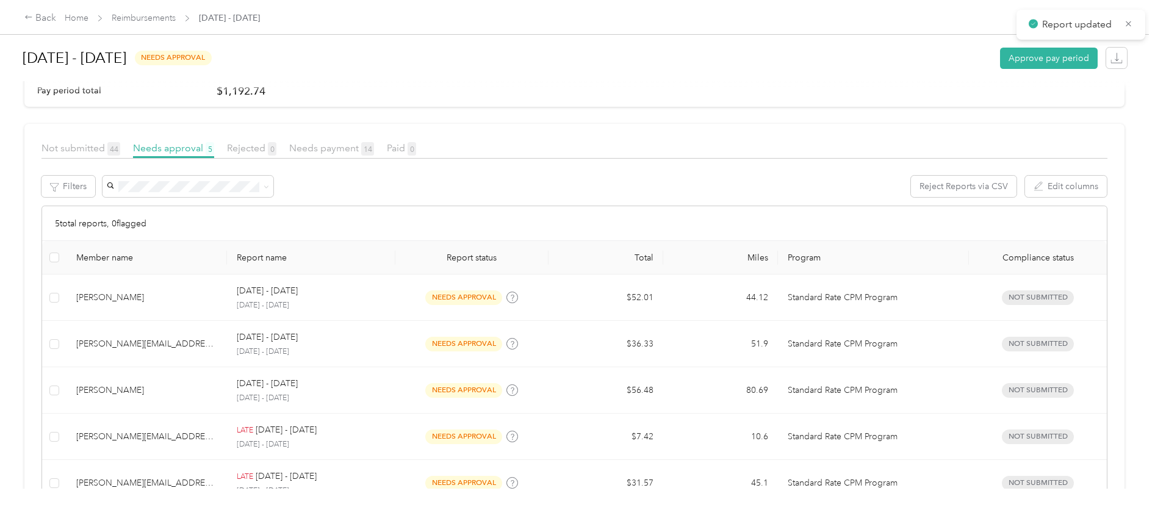
click at [367, 301] on div at bounding box center [577, 255] width 1155 height 510
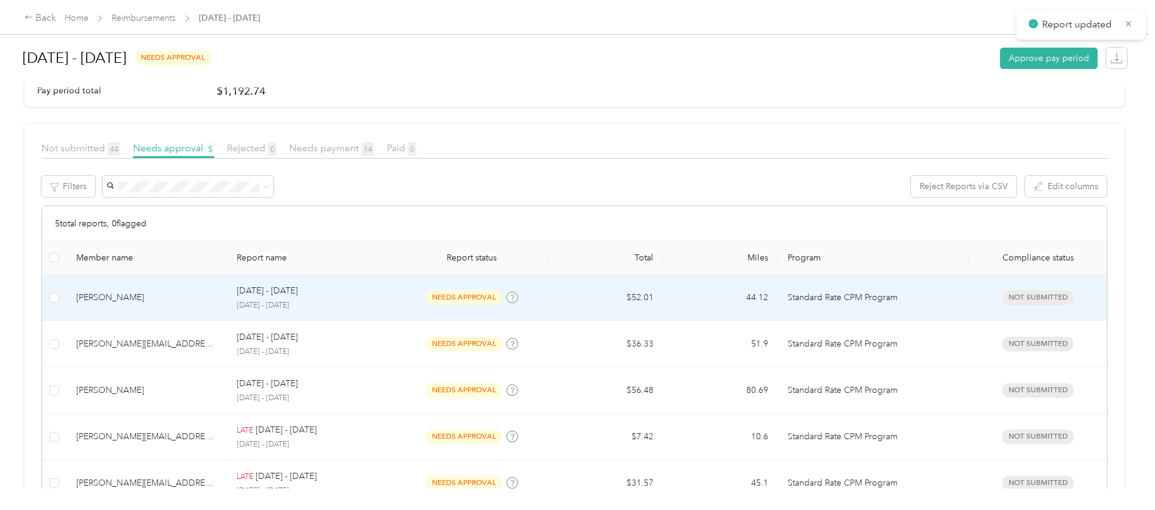
click at [367, 301] on p "[DATE] - [DATE]" at bounding box center [311, 305] width 149 height 11
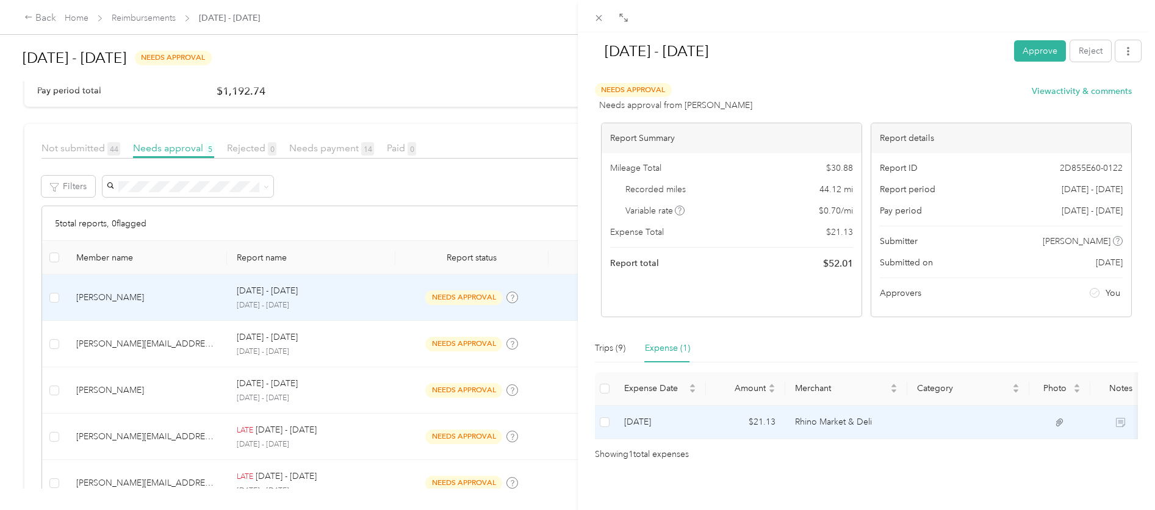
click at [1119, 425] on icon at bounding box center [1120, 422] width 9 height 9
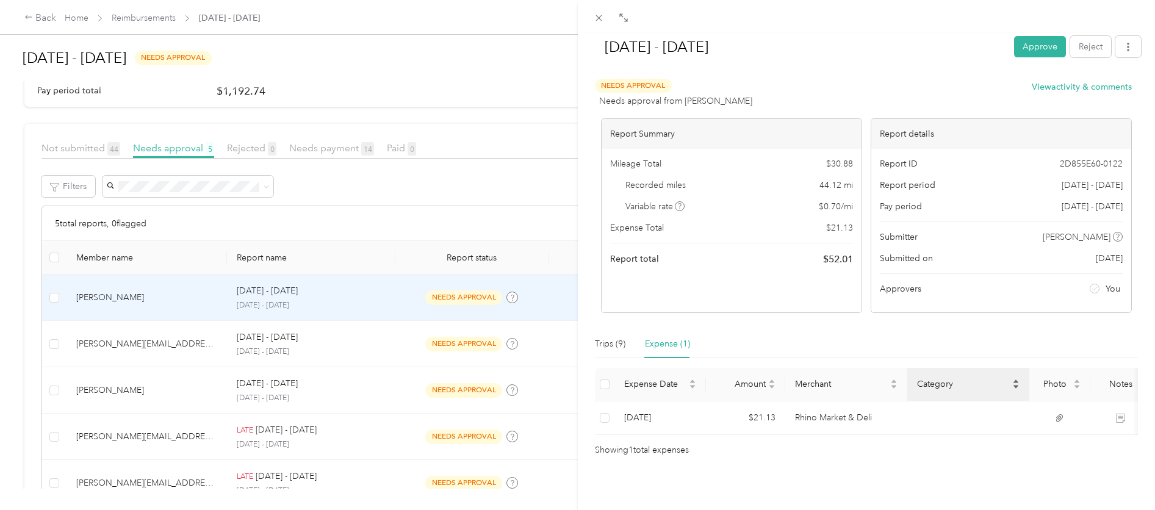
scroll to position [22, 0]
click at [619, 337] on div "Trips (9)" at bounding box center [610, 343] width 31 height 13
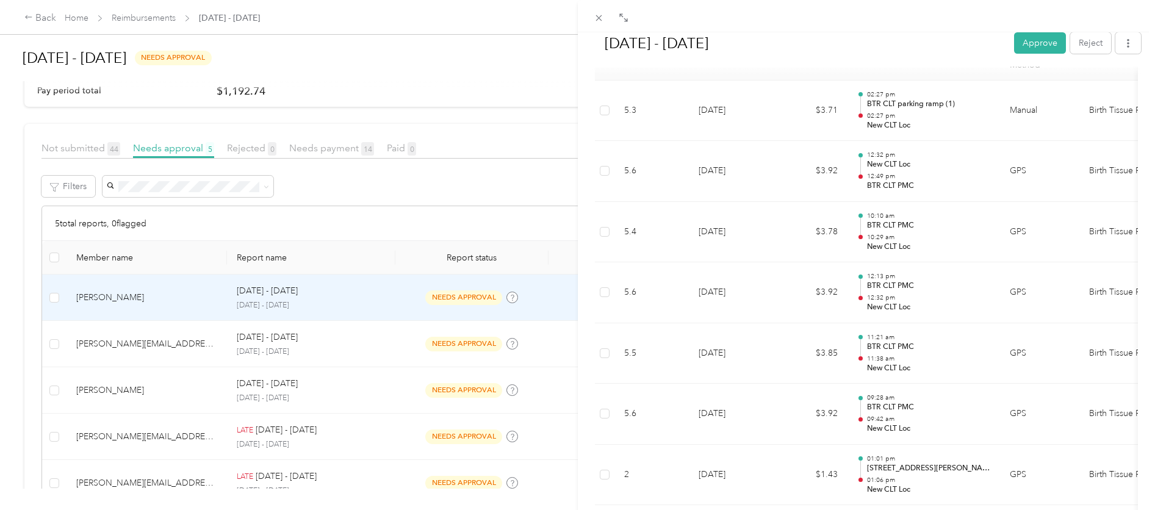
scroll to position [542, 0]
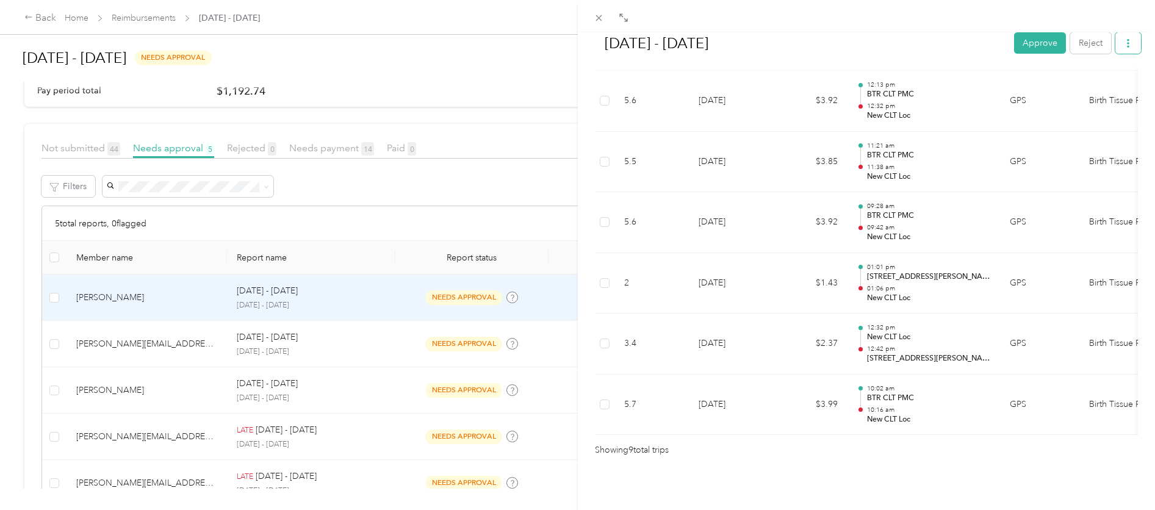
click at [1124, 48] on span "button" at bounding box center [1128, 43] width 9 height 10
click at [1088, 92] on span "Download" at bounding box center [1084, 87] width 40 height 13
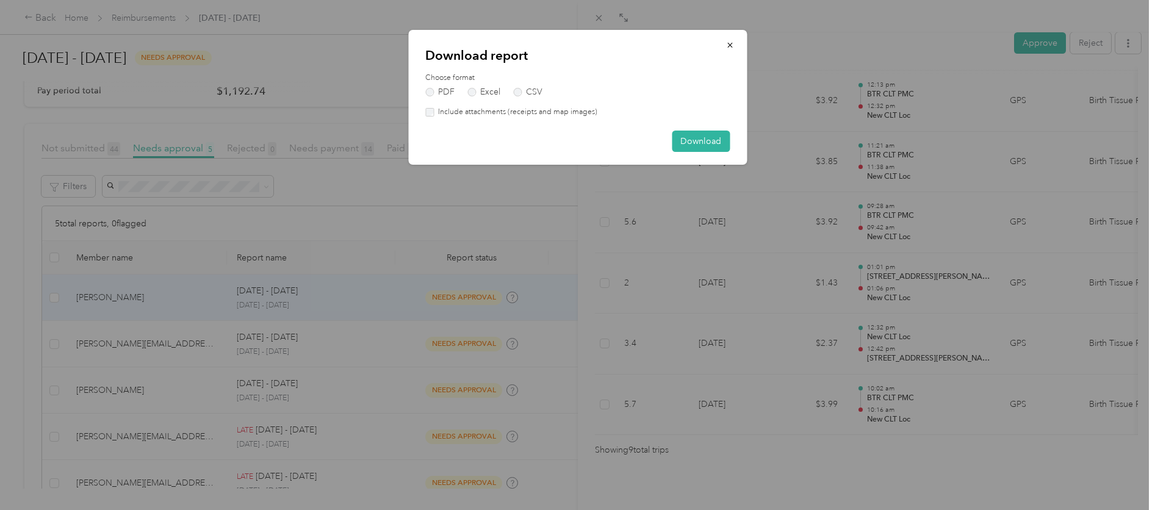
click at [527, 117] on label "Include attachments (receipts and map images)" at bounding box center [516, 112] width 164 height 11
click at [679, 143] on button "Download" at bounding box center [701, 141] width 58 height 21
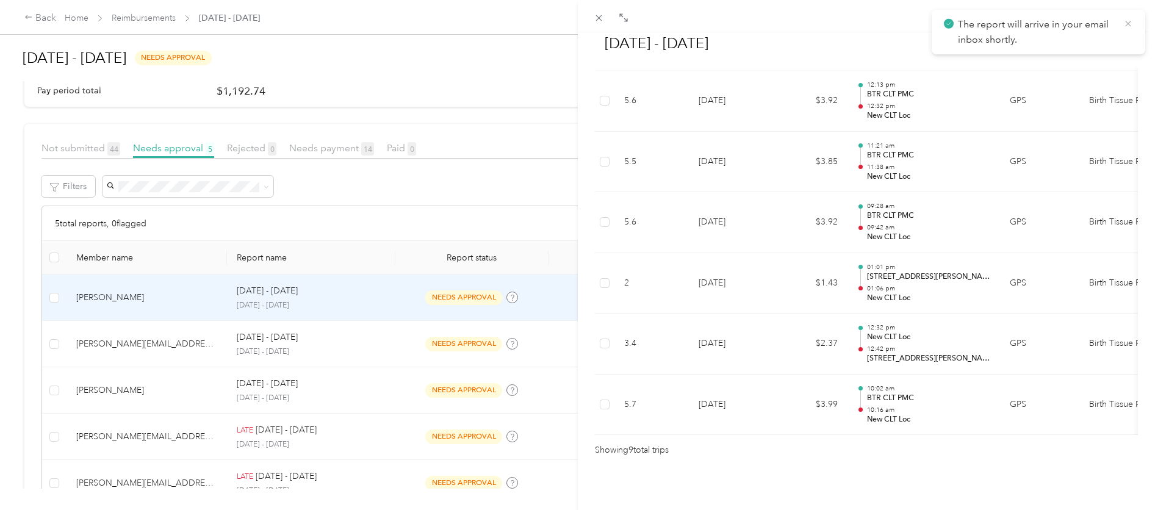
click at [1128, 23] on icon at bounding box center [1127, 23] width 5 height 5
click at [1036, 40] on button "Approve" at bounding box center [1040, 42] width 52 height 21
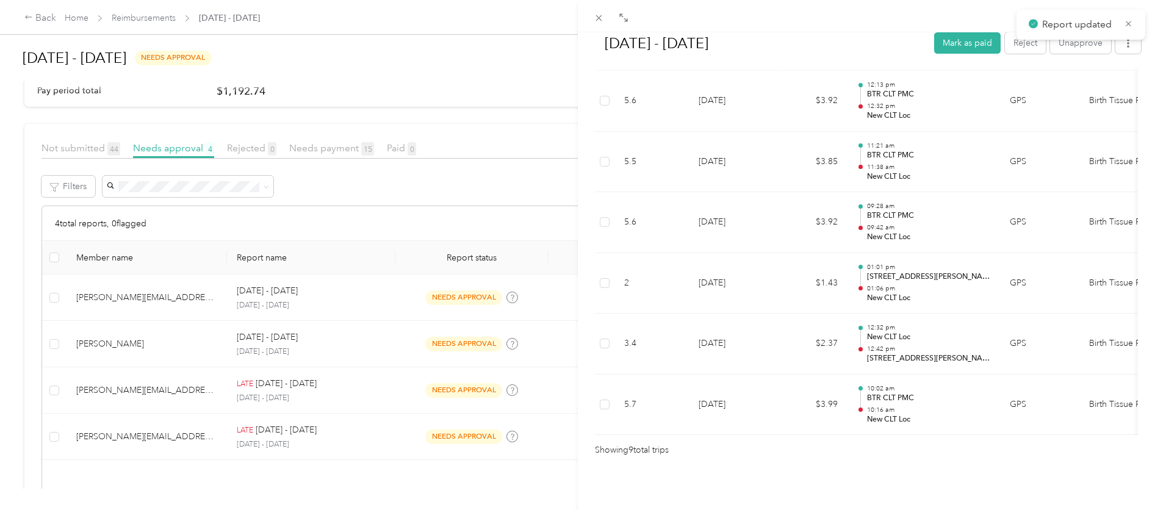
click at [375, 316] on div "[DATE] - [DATE] [PERSON_NAME] as paid Reject Unapprove Needs Payment Needs paym…" at bounding box center [577, 255] width 1155 height 510
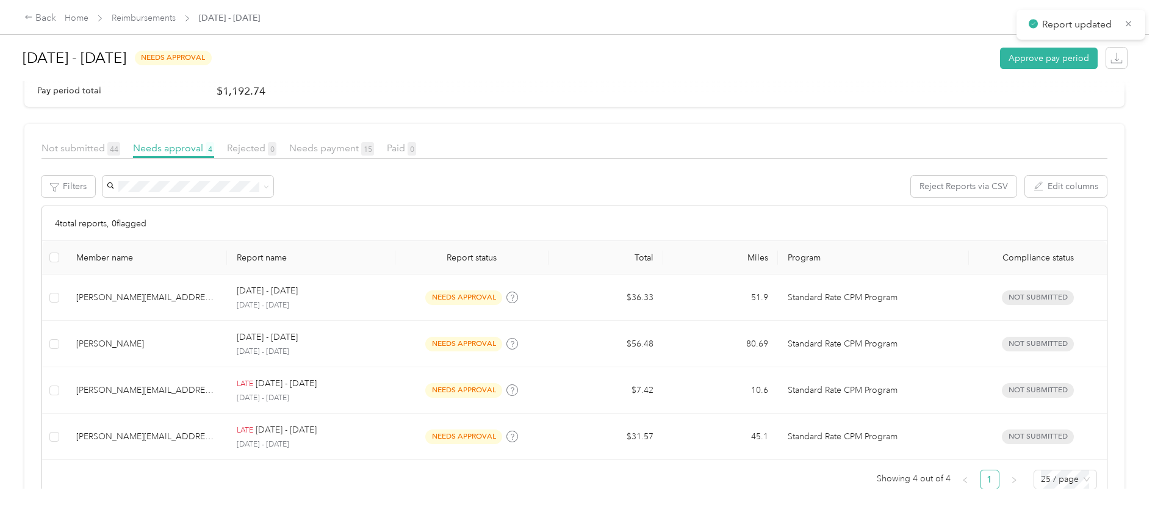
click at [401, 309] on div at bounding box center [577, 255] width 1155 height 510
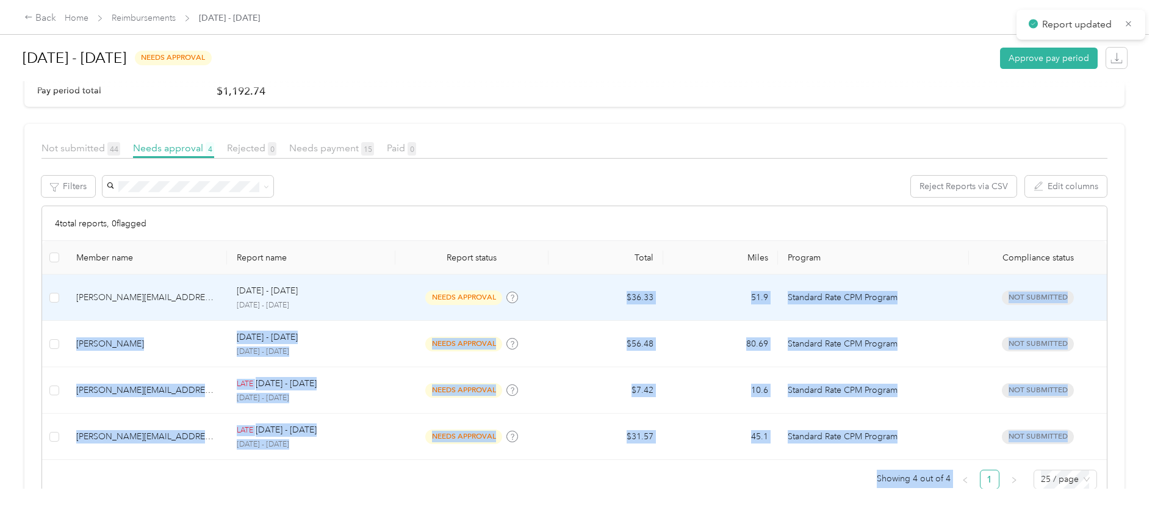
click at [402, 309] on td "needs approval" at bounding box center [471, 298] width 153 height 46
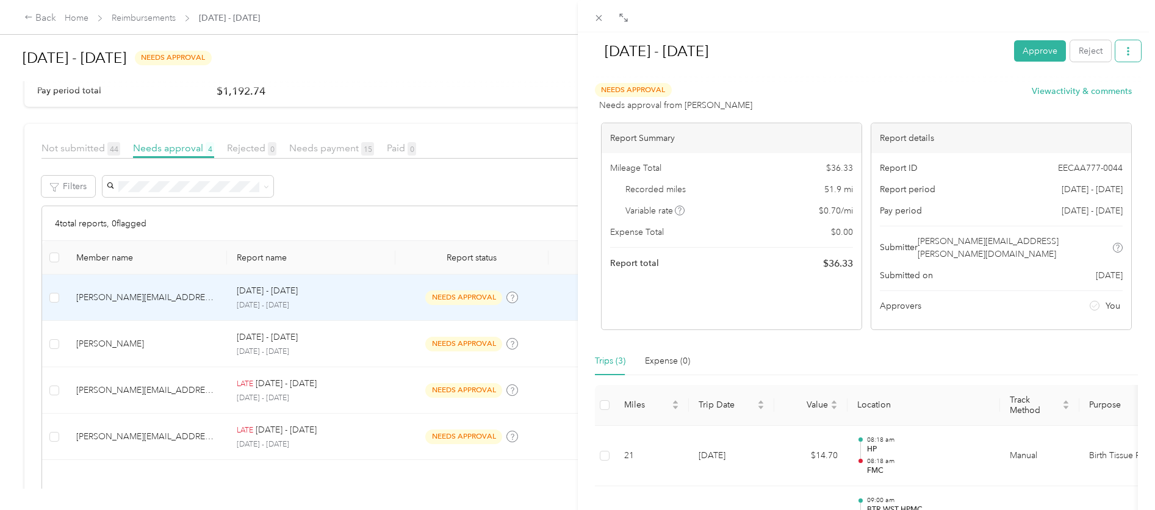
click at [1120, 58] on button "button" at bounding box center [1128, 50] width 26 height 21
click at [1072, 94] on span "Download" at bounding box center [1084, 95] width 40 height 13
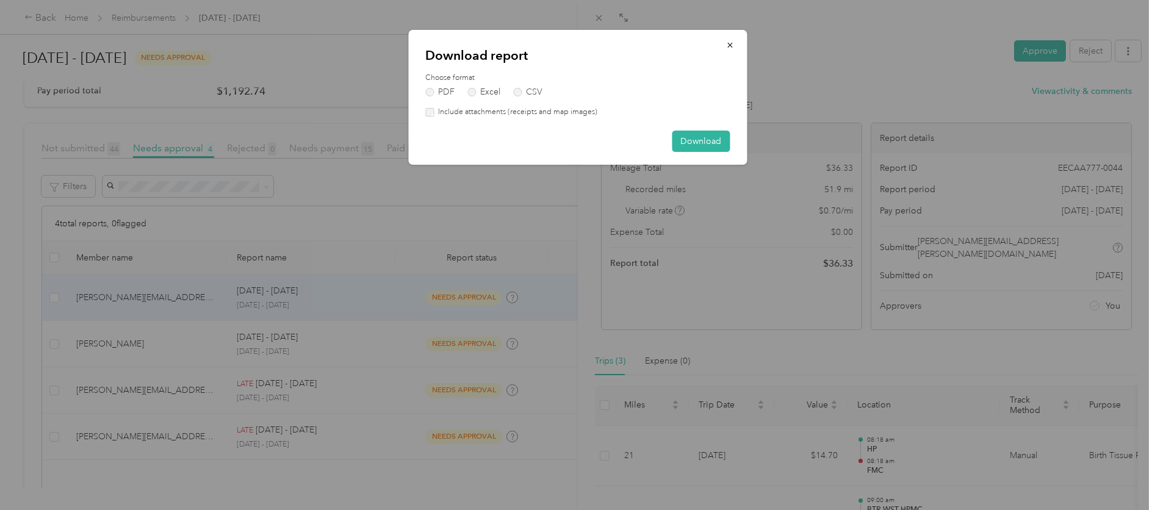
click at [505, 118] on div "Download report Choose format PDF Excel CSV Include attachments (receipts and m…" at bounding box center [577, 97] width 339 height 135
click at [519, 110] on label "Include attachments (receipts and map images)" at bounding box center [516, 112] width 164 height 11
click at [689, 143] on button "Download" at bounding box center [701, 141] width 58 height 21
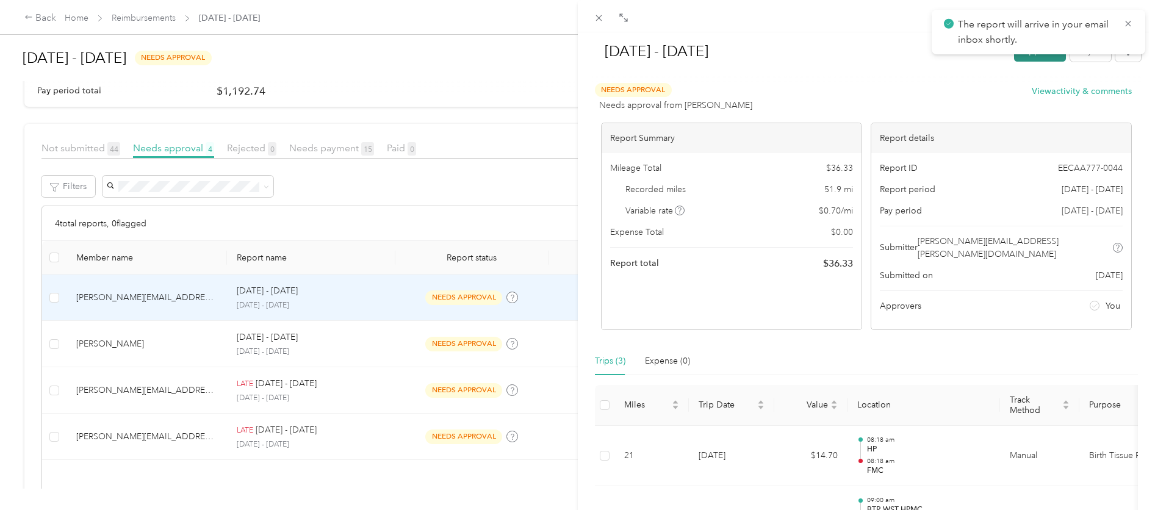
click at [1032, 59] on button "Approve" at bounding box center [1040, 50] width 52 height 21
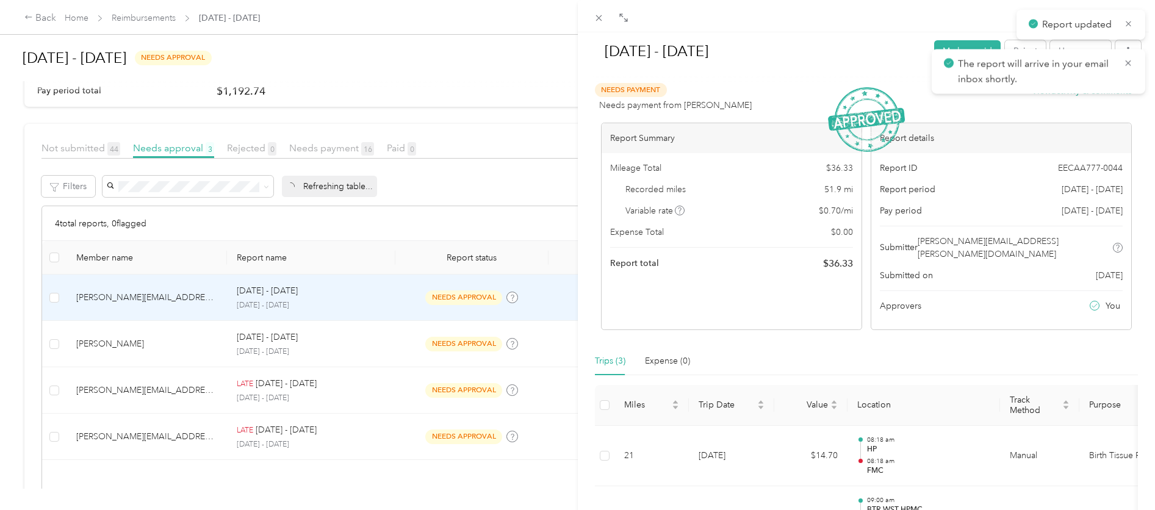
scroll to position [153, 0]
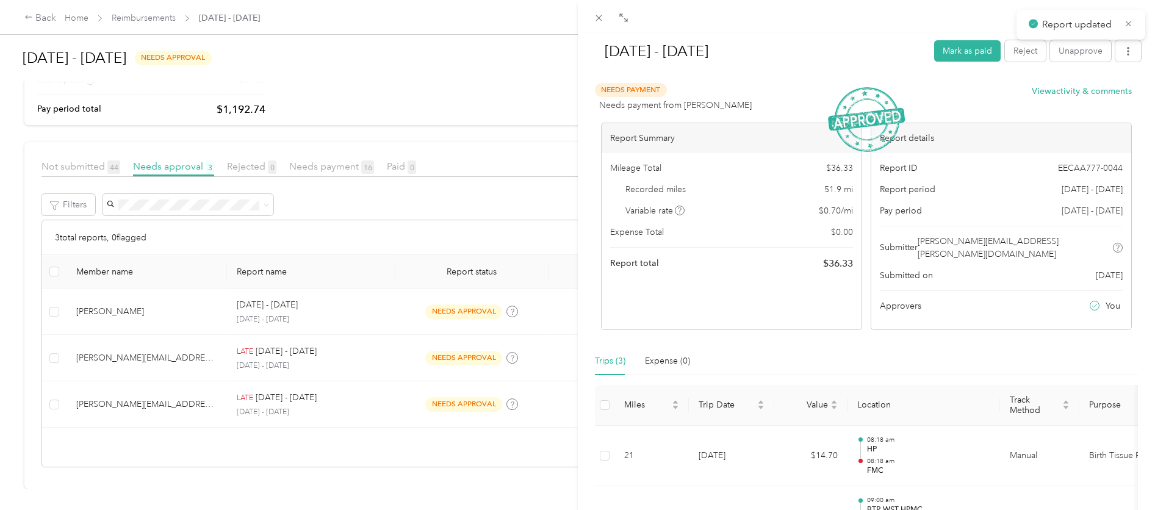
click at [348, 355] on div "[DATE] - [DATE] Mark as paid Reject Unapprove Needs Payment Needs payment from …" at bounding box center [577, 255] width 1155 height 510
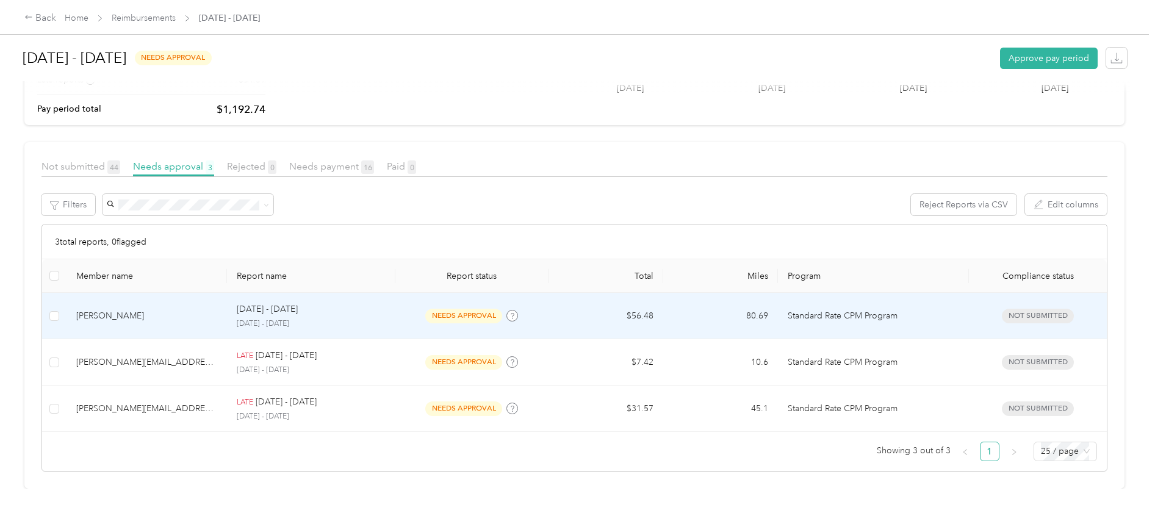
click at [384, 319] on p "[DATE] - [DATE]" at bounding box center [311, 324] width 149 height 11
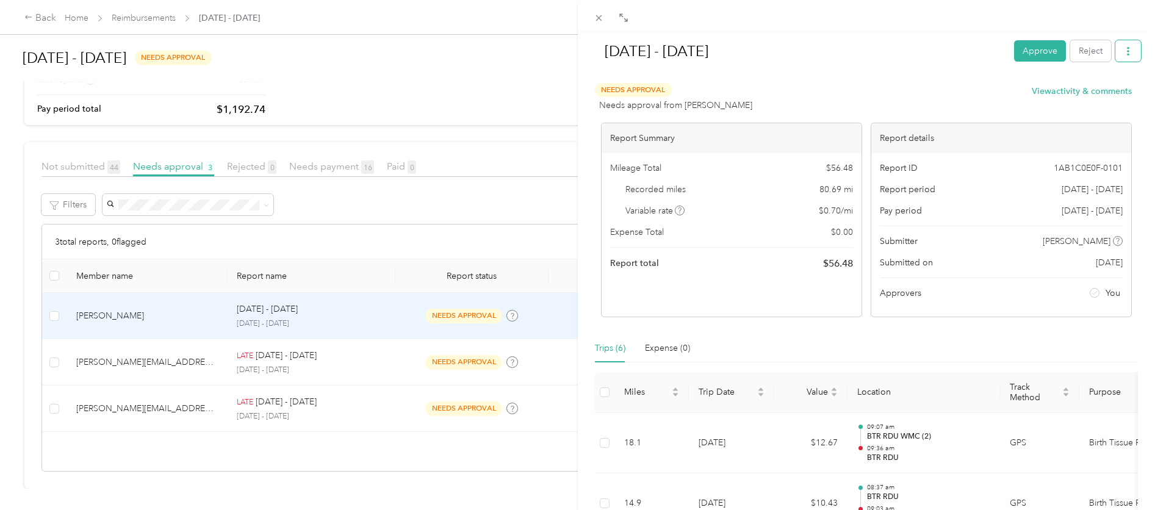
click at [1119, 58] on button "button" at bounding box center [1128, 50] width 26 height 21
click at [1103, 98] on span "Download" at bounding box center [1084, 95] width 40 height 13
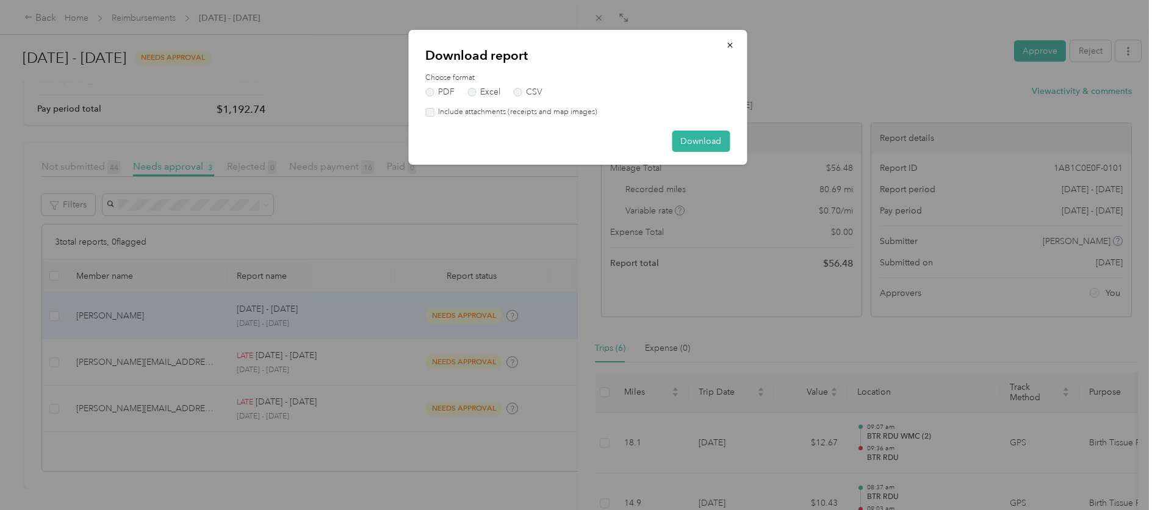
click at [535, 115] on label "Include attachments (receipts and map images)" at bounding box center [516, 112] width 164 height 11
click at [693, 142] on button "Download" at bounding box center [701, 141] width 58 height 21
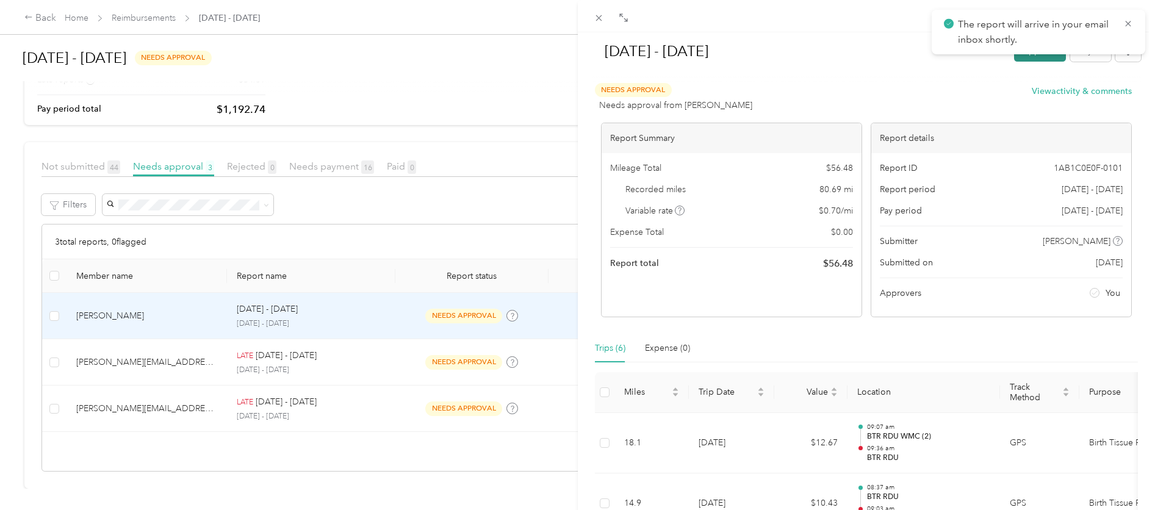
click at [1025, 57] on button "Approve" at bounding box center [1040, 50] width 52 height 21
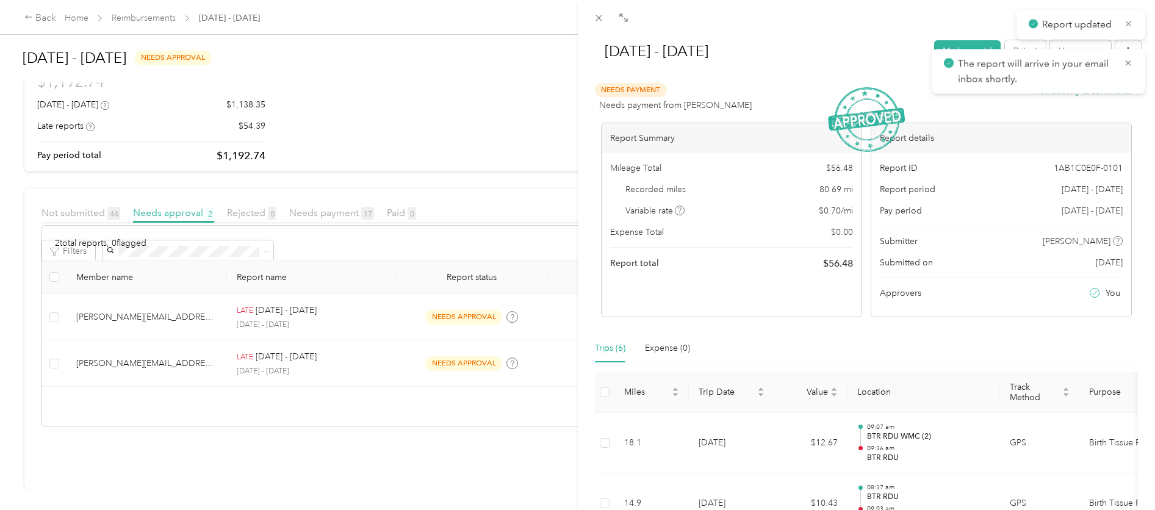
scroll to position [107, 0]
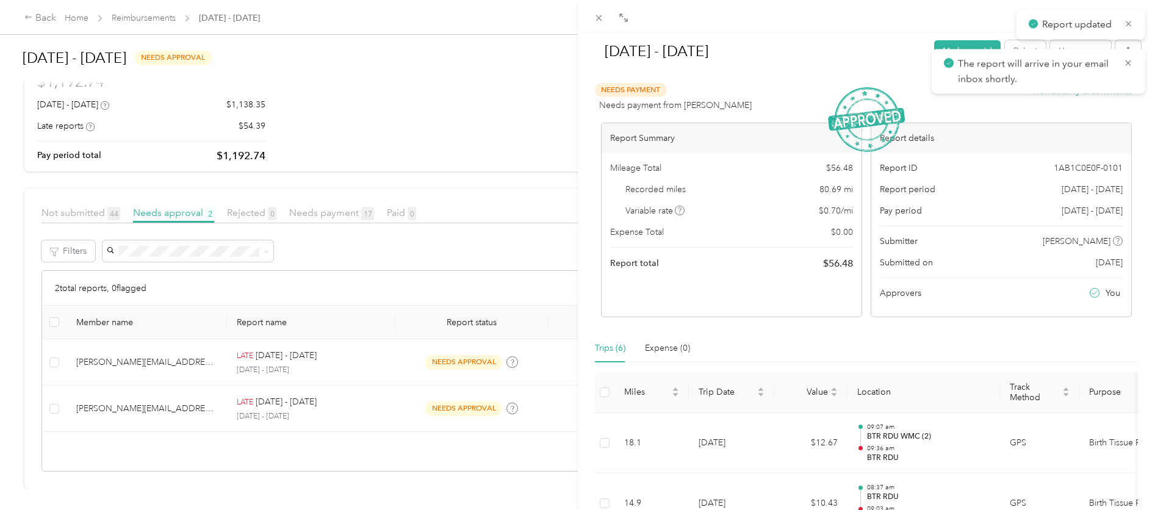
click at [371, 356] on div "[DATE] - [DATE] Mark as paid Reject Unapprove Needs Payment Needs payment from …" at bounding box center [577, 255] width 1155 height 510
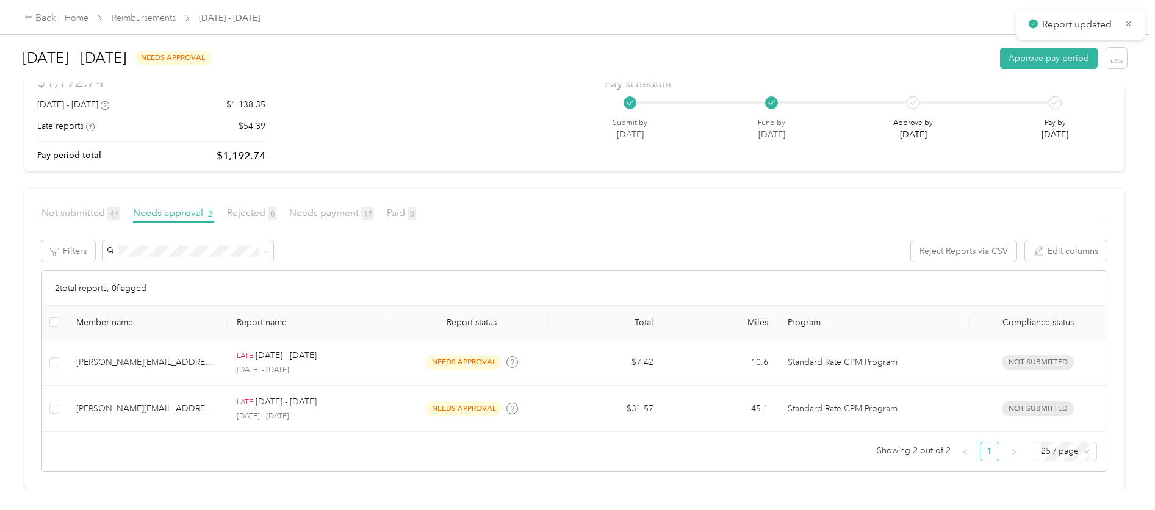
click at [366, 358] on div at bounding box center [577, 255] width 1155 height 510
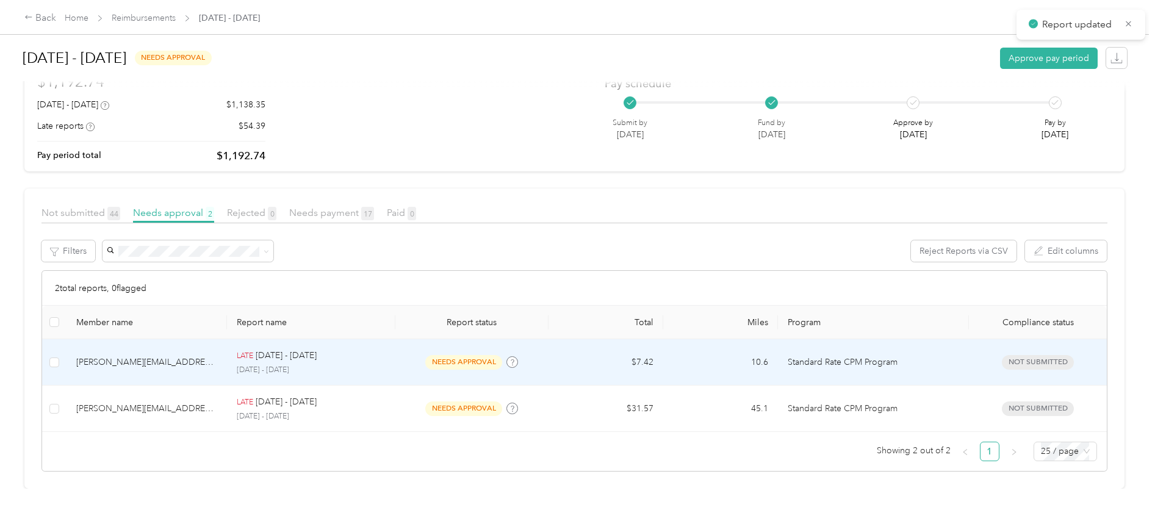
click at [366, 365] on p "[DATE] - [DATE]" at bounding box center [311, 370] width 149 height 11
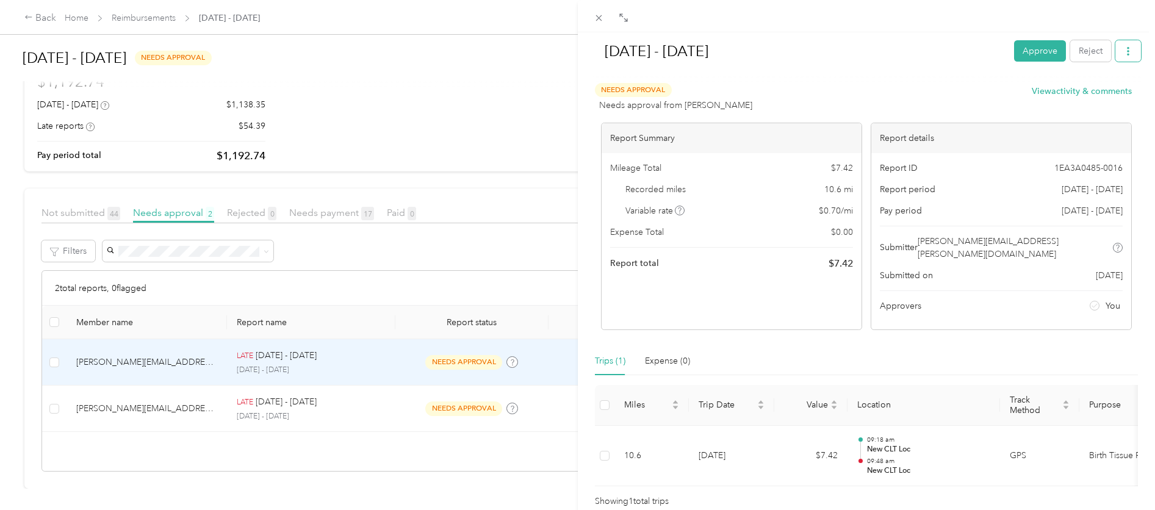
click at [1115, 57] on button "button" at bounding box center [1128, 50] width 26 height 21
click at [1086, 98] on span "Download" at bounding box center [1084, 95] width 40 height 13
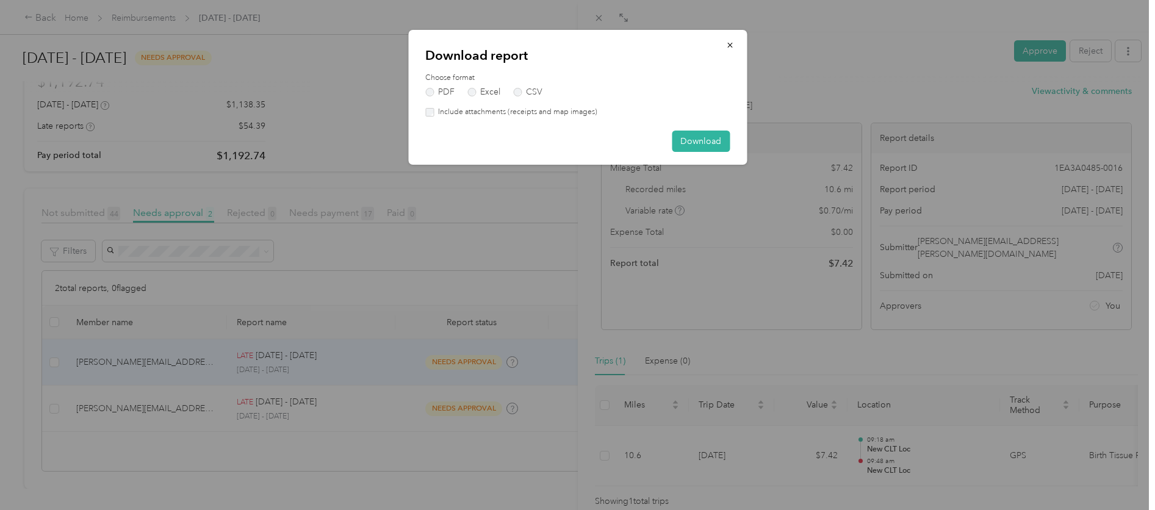
click at [530, 114] on label "Include attachments (receipts and map images)" at bounding box center [516, 112] width 164 height 11
click at [681, 146] on button "Download" at bounding box center [701, 141] width 58 height 21
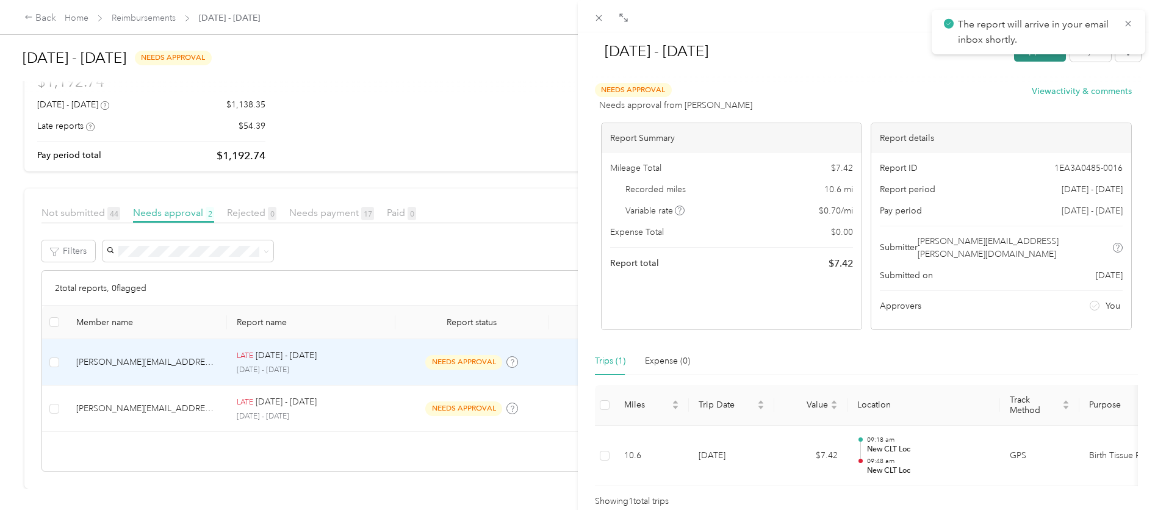
click at [1014, 60] on button "Approve" at bounding box center [1040, 50] width 52 height 21
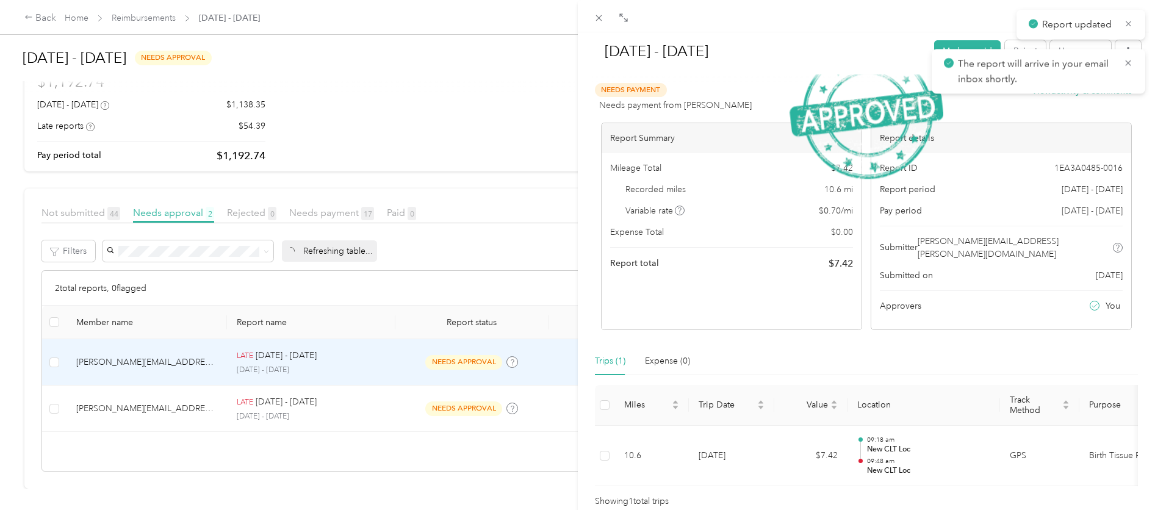
scroll to position [60, 0]
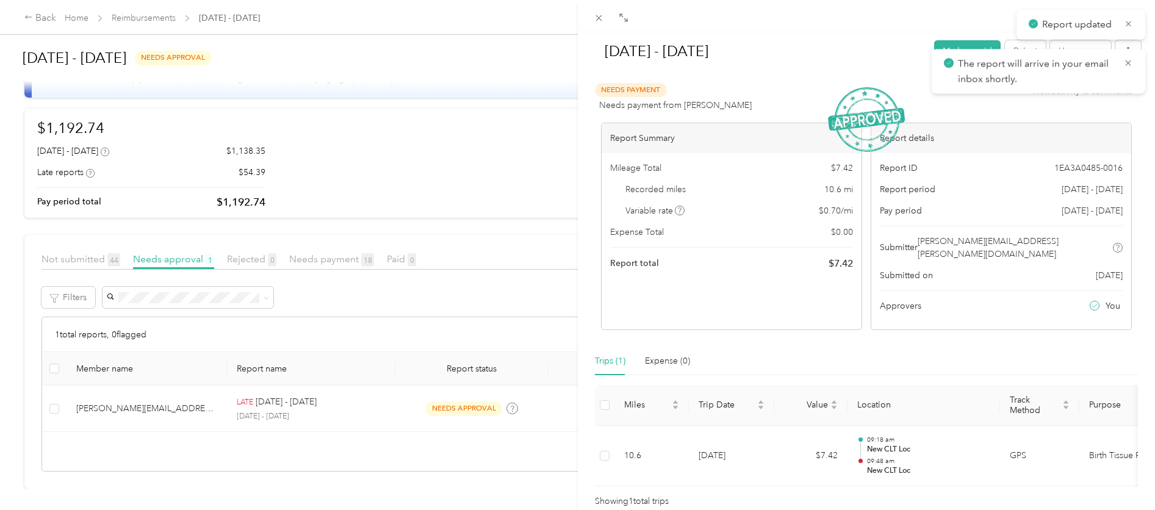
click at [378, 389] on div "[DATE] - [DATE] [PERSON_NAME] as paid Reject Unapprove Needs Payment Needs paym…" at bounding box center [577, 255] width 1155 height 510
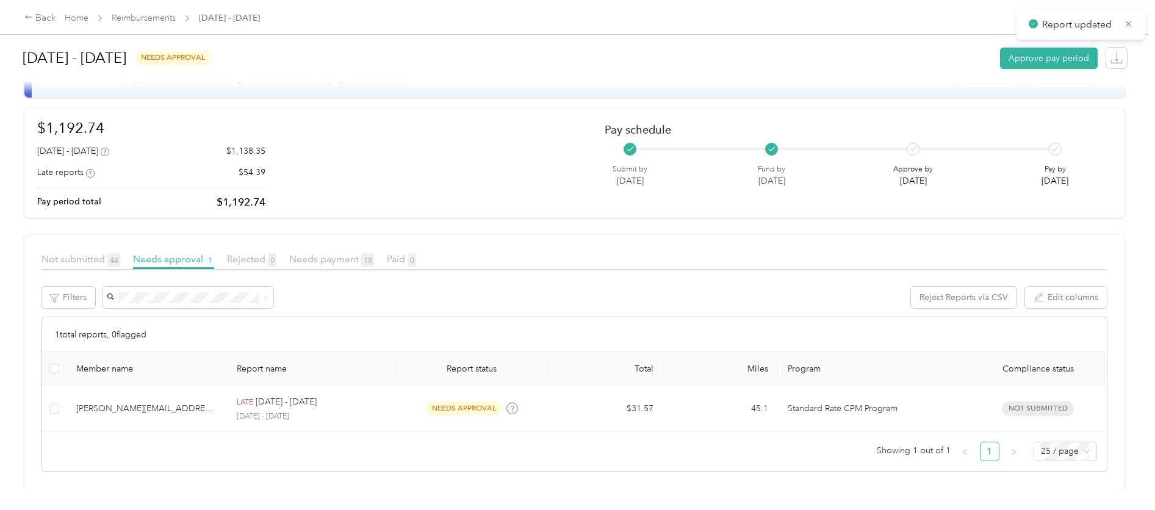
click at [378, 398] on div at bounding box center [577, 255] width 1155 height 510
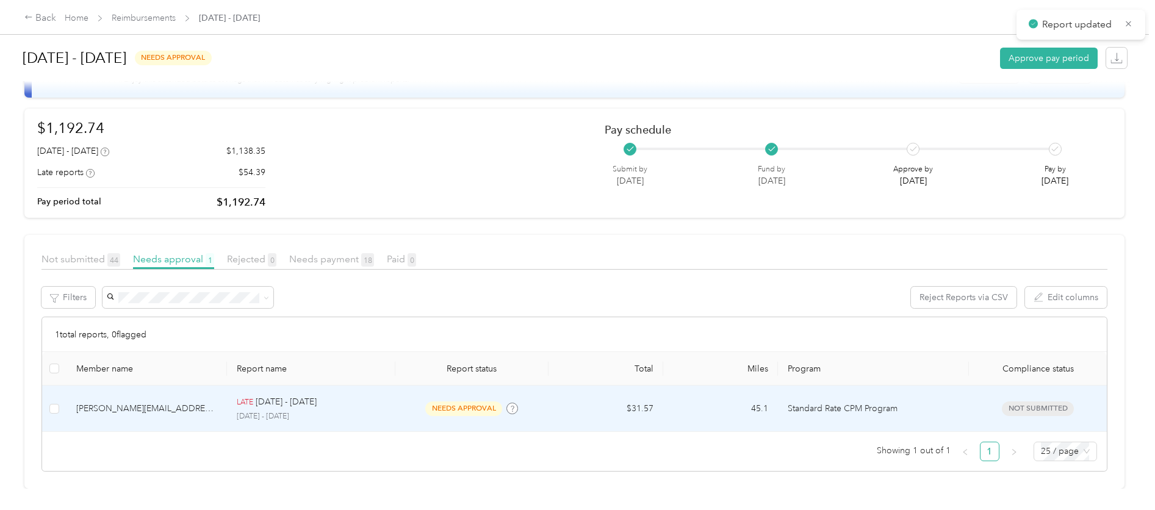
click at [552, 413] on td "$31.57" at bounding box center [606, 409] width 115 height 46
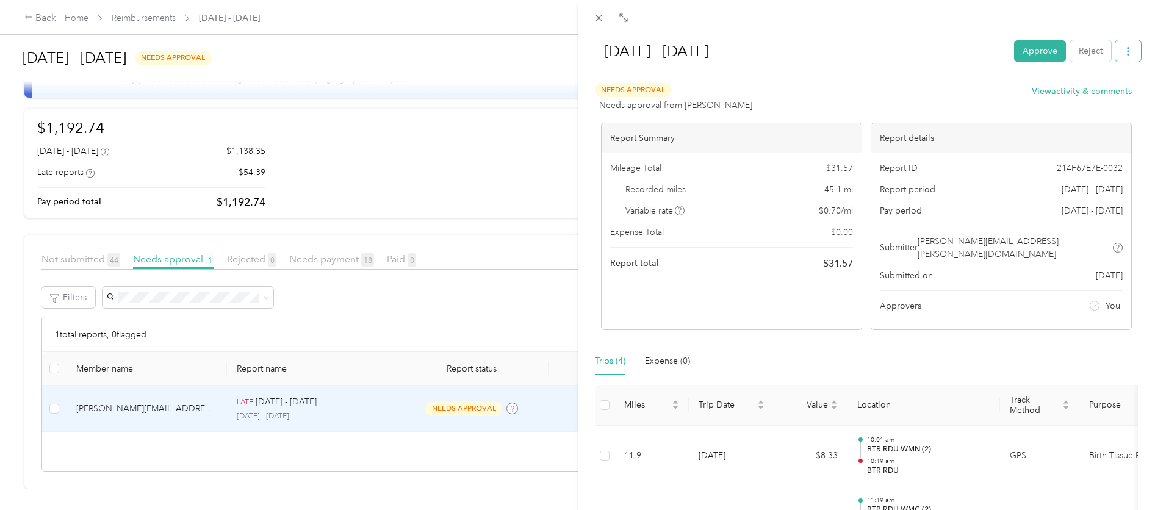
click at [1124, 51] on icon "button" at bounding box center [1128, 51] width 9 height 9
click at [1065, 95] on span "Download" at bounding box center [1084, 95] width 40 height 13
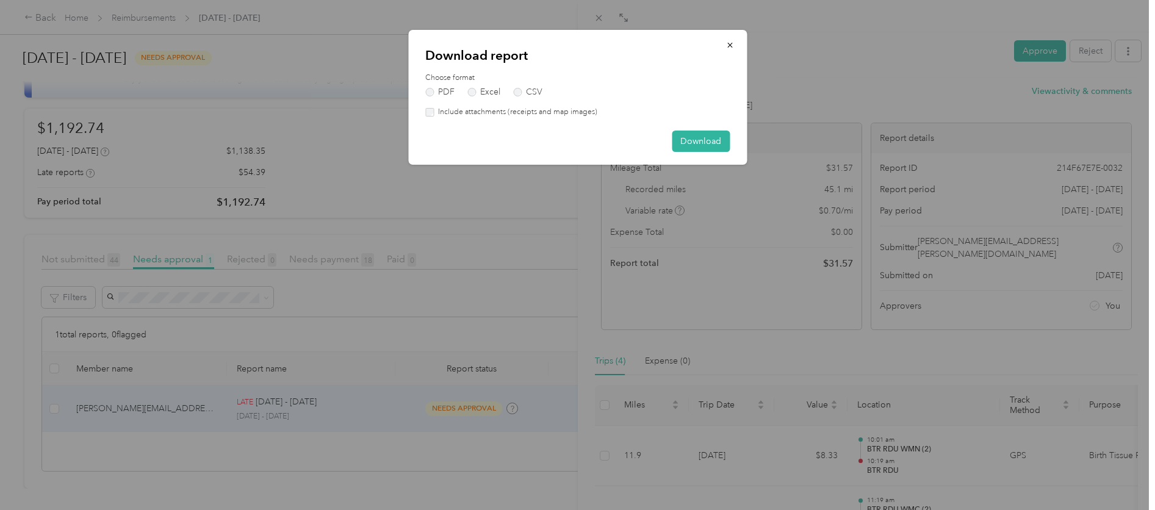
click at [456, 119] on div "Download report Choose format PDF Excel CSV Include attachments (receipts and m…" at bounding box center [577, 97] width 339 height 135
click at [461, 114] on label "Include attachments (receipts and map images)" at bounding box center [516, 112] width 164 height 11
click at [694, 147] on button "Download" at bounding box center [701, 141] width 58 height 21
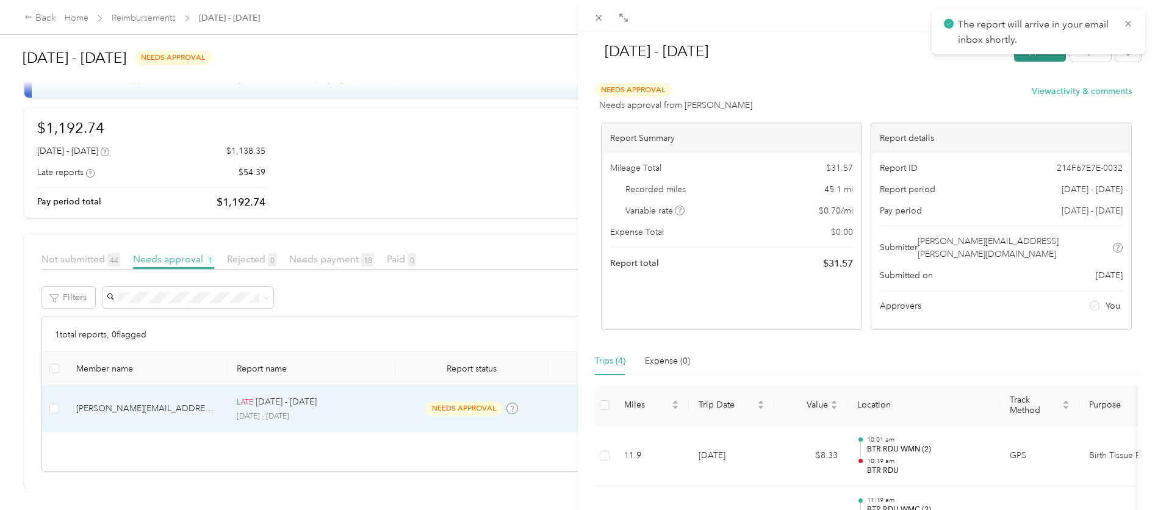
click at [1017, 58] on button "Approve" at bounding box center [1040, 50] width 52 height 21
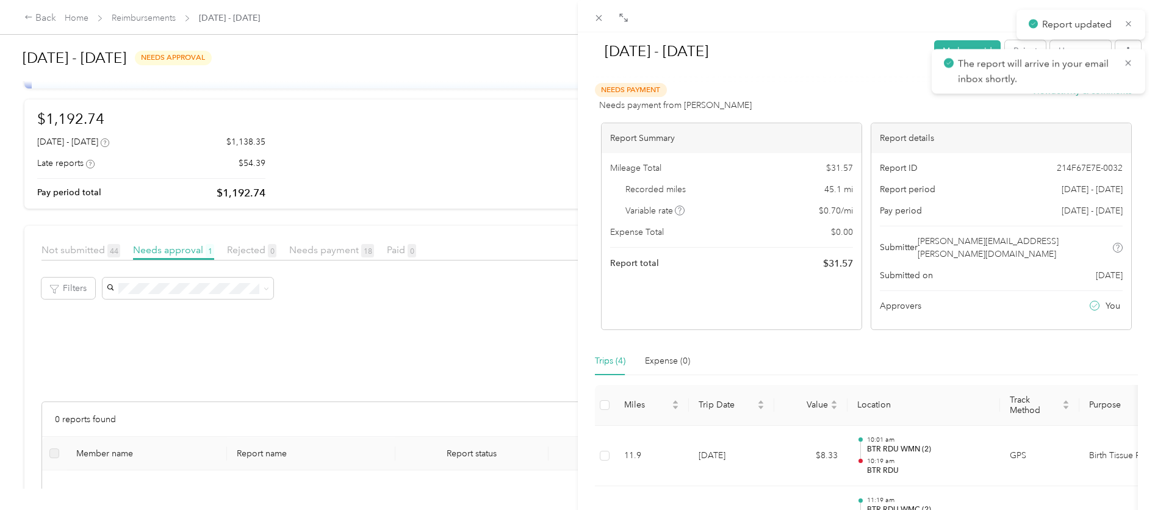
scroll to position [162, 0]
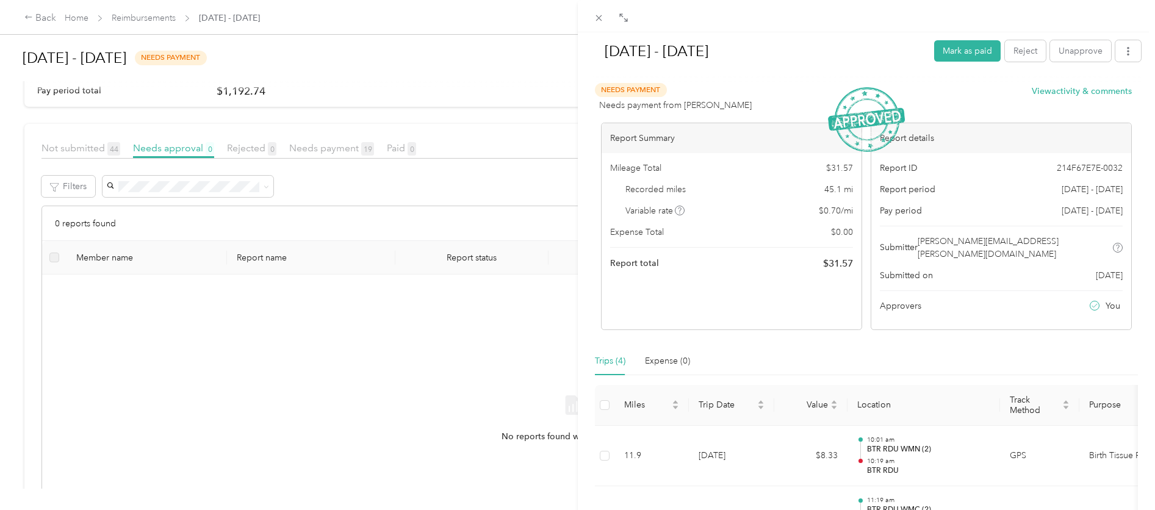
click at [382, 74] on div "[DATE] - [DATE] [PERSON_NAME] as paid Reject Unapprove Needs Payment Needs paym…" at bounding box center [577, 255] width 1155 height 510
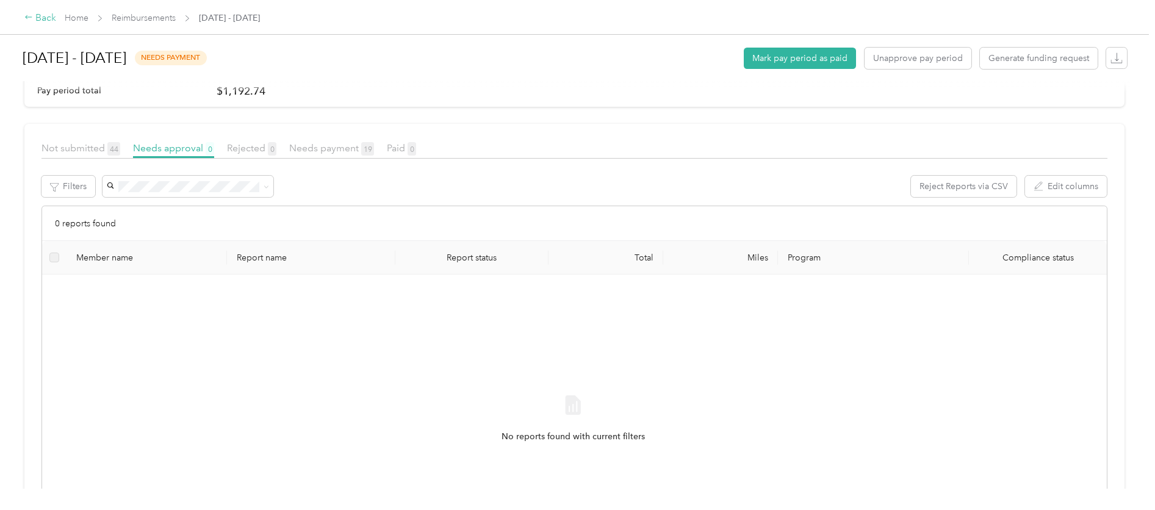
click at [46, 19] on div "Back" at bounding box center [40, 18] width 32 height 15
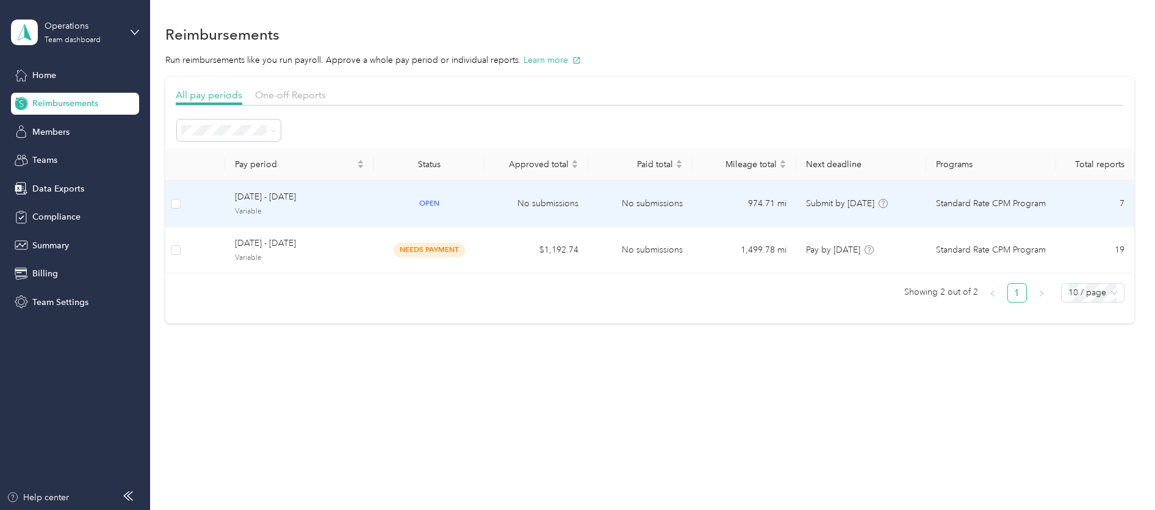
click at [334, 210] on span "Variable" at bounding box center [300, 211] width 130 height 11
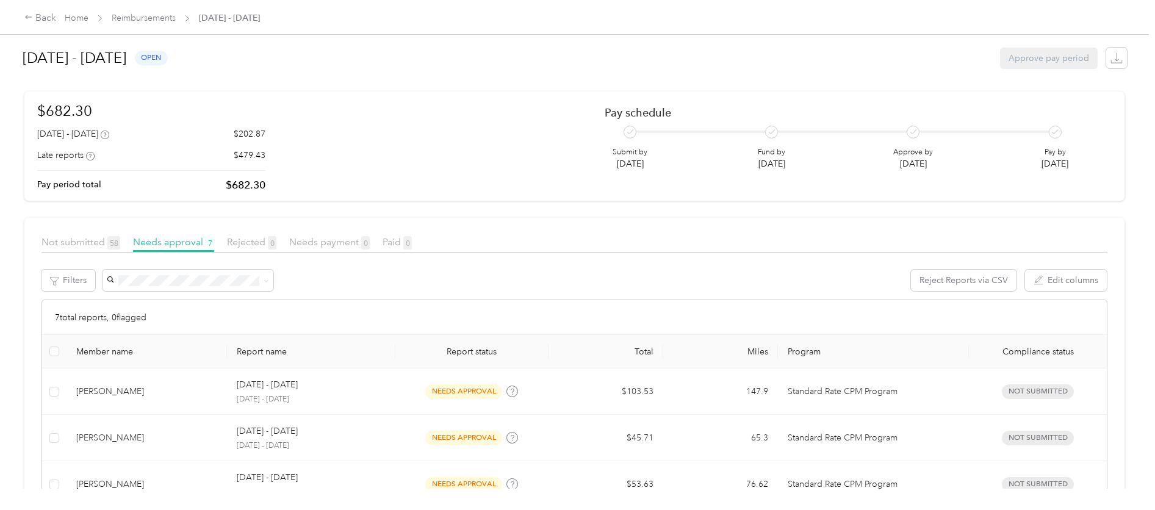
scroll to position [173, 0]
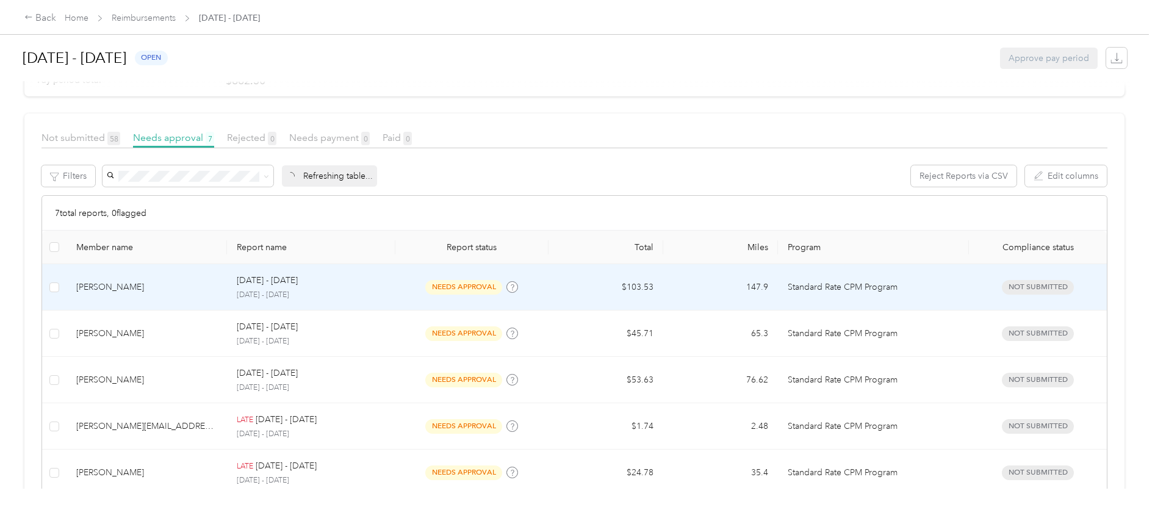
click at [569, 300] on td "$103.53" at bounding box center [606, 287] width 115 height 46
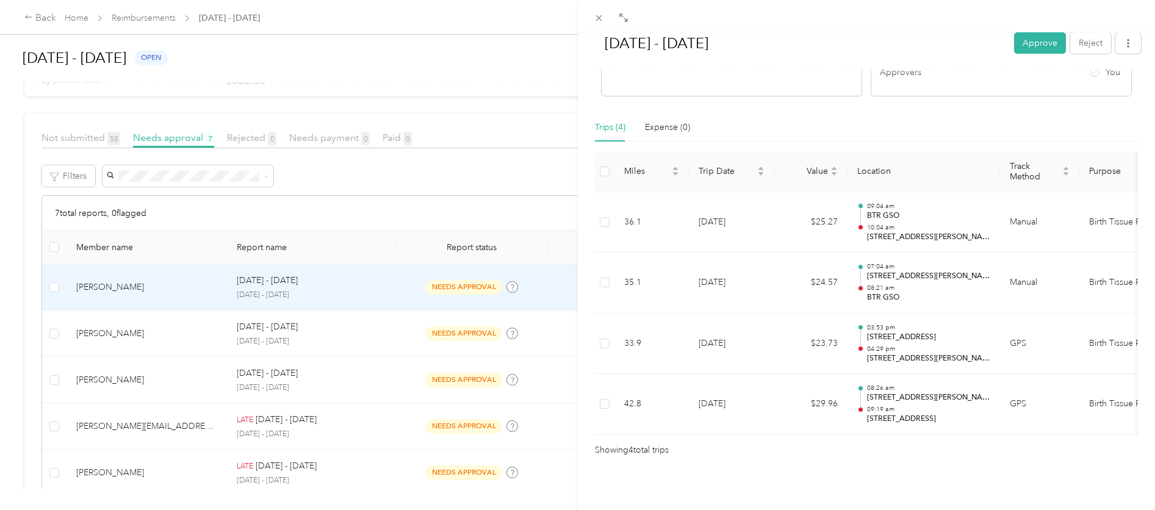
scroll to position [238, 0]
click at [1124, 41] on icon "button" at bounding box center [1128, 43] width 9 height 9
click at [1076, 91] on span "Download" at bounding box center [1084, 87] width 40 height 13
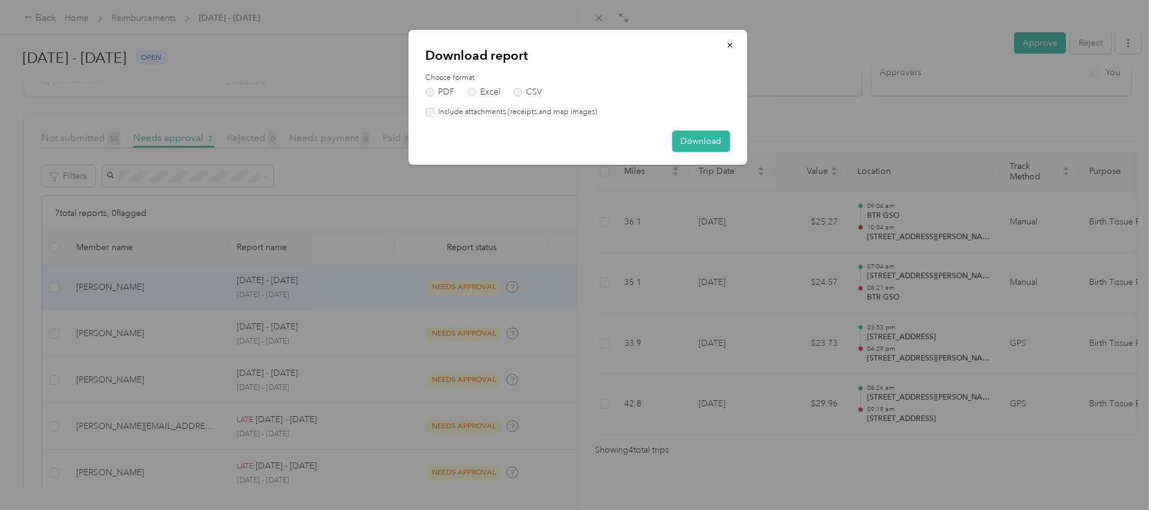
click at [503, 115] on label "Include attachments (receipts and map images)" at bounding box center [516, 112] width 164 height 11
click at [691, 148] on button "Download" at bounding box center [701, 141] width 58 height 21
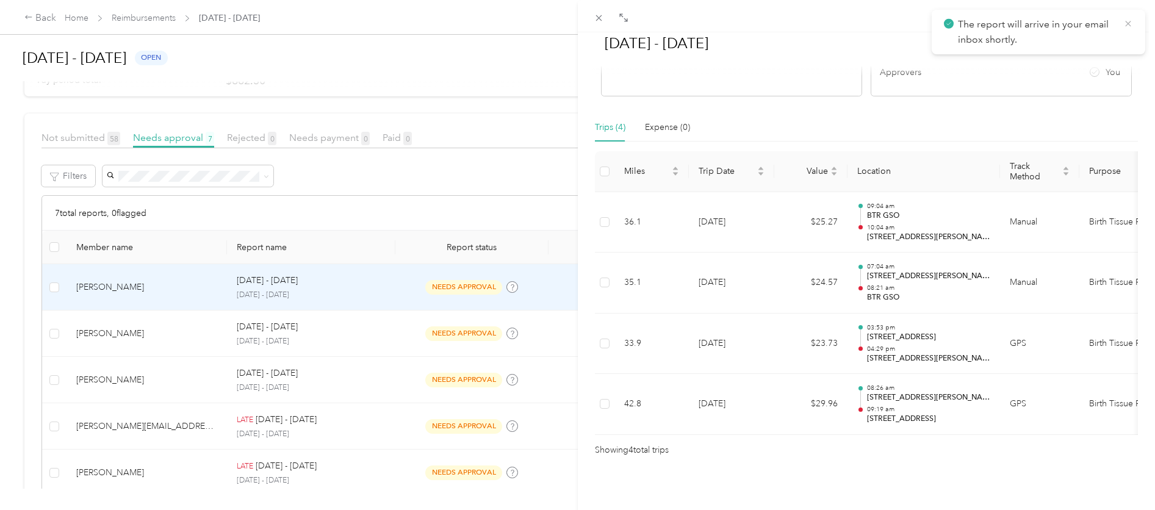
click at [1130, 23] on icon at bounding box center [1128, 23] width 10 height 11
click at [1035, 43] on button "Approve" at bounding box center [1040, 42] width 52 height 21
click at [326, 330] on div "[DATE] - [DATE] Mark as paid Reject Unapprove Needs Payment Needs payment from …" at bounding box center [577, 255] width 1155 height 510
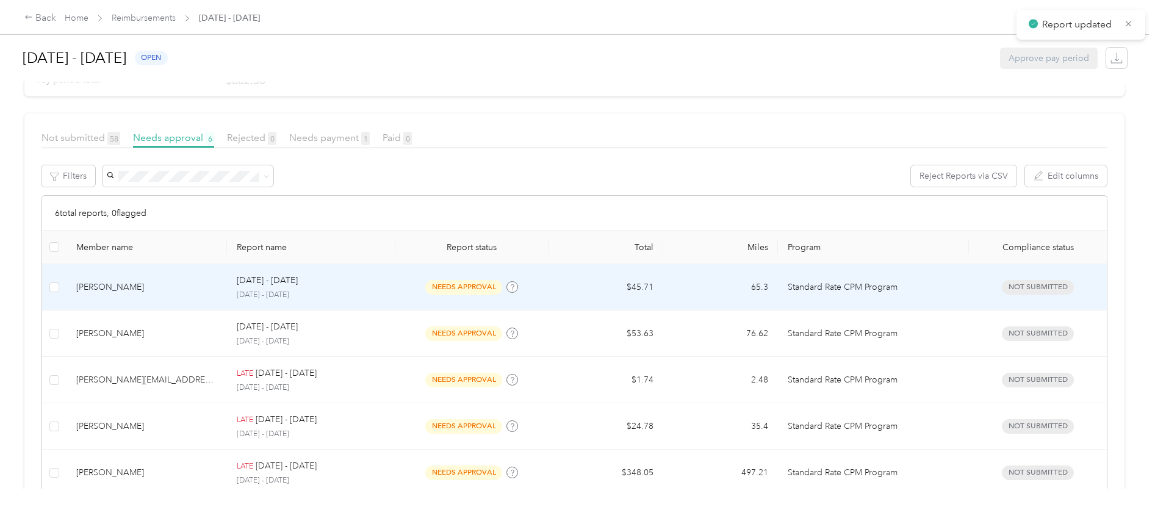
click at [353, 291] on p "[DATE] - [DATE]" at bounding box center [311, 295] width 149 height 11
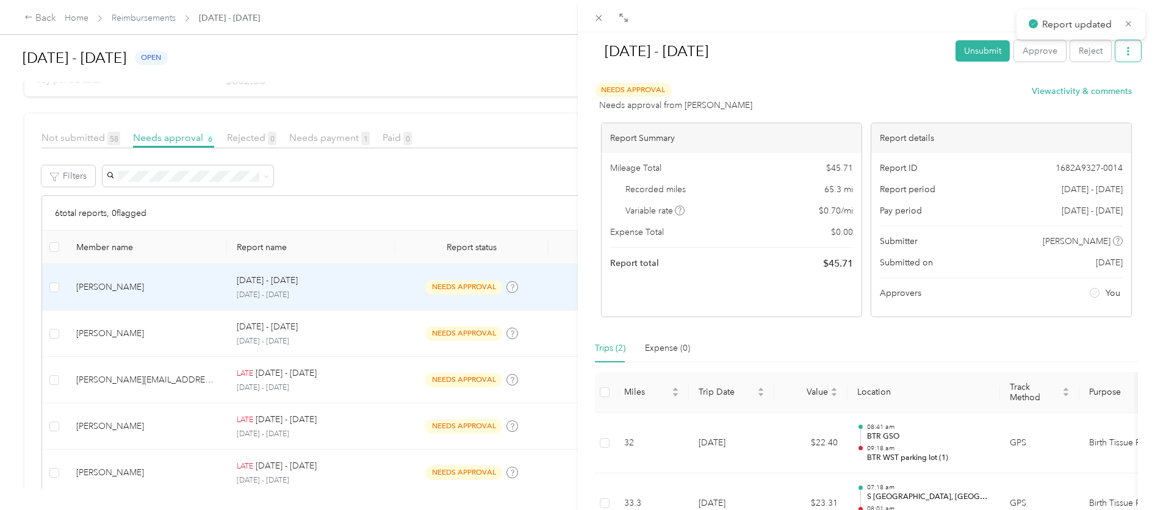
click at [1115, 52] on button "button" at bounding box center [1128, 50] width 26 height 21
click at [1086, 95] on span "Download" at bounding box center [1084, 95] width 40 height 13
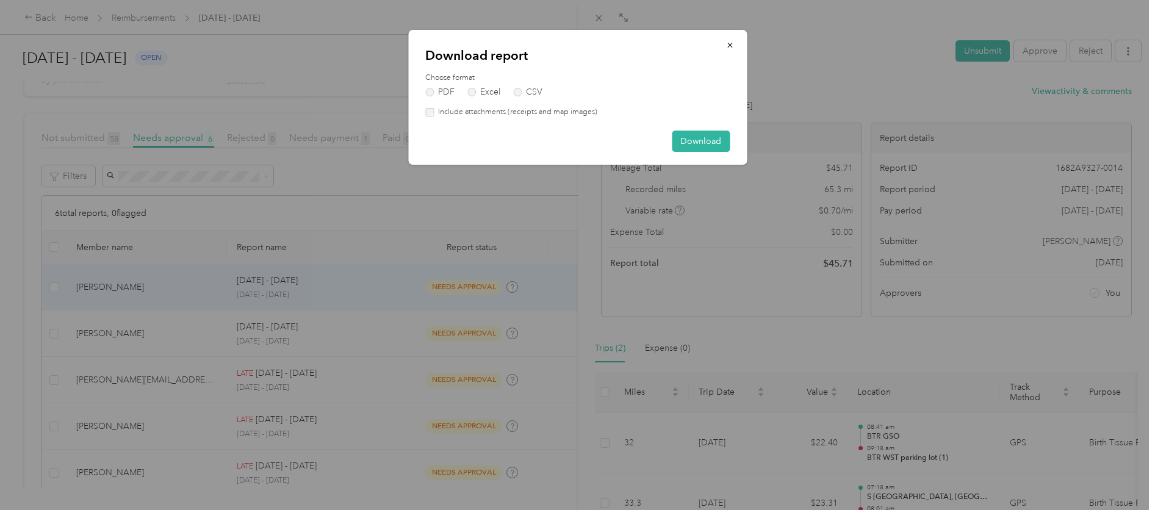
click at [484, 111] on label "Include attachments (receipts and map images)" at bounding box center [516, 112] width 164 height 11
click at [693, 144] on button "Download" at bounding box center [701, 141] width 58 height 21
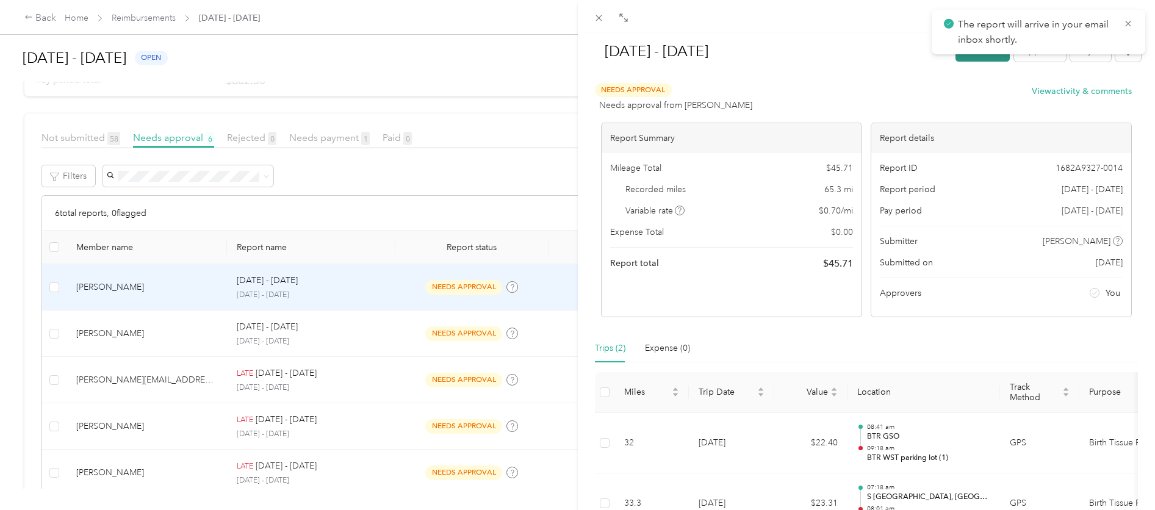
click at [981, 60] on button "Unsubmit" at bounding box center [983, 50] width 54 height 21
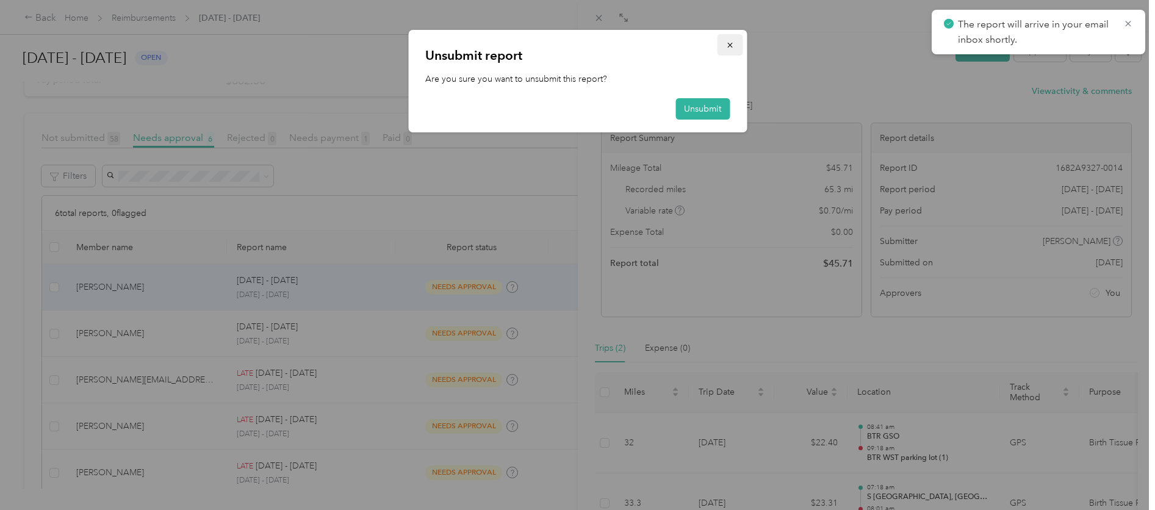
click at [733, 45] on icon "button" at bounding box center [730, 45] width 9 height 9
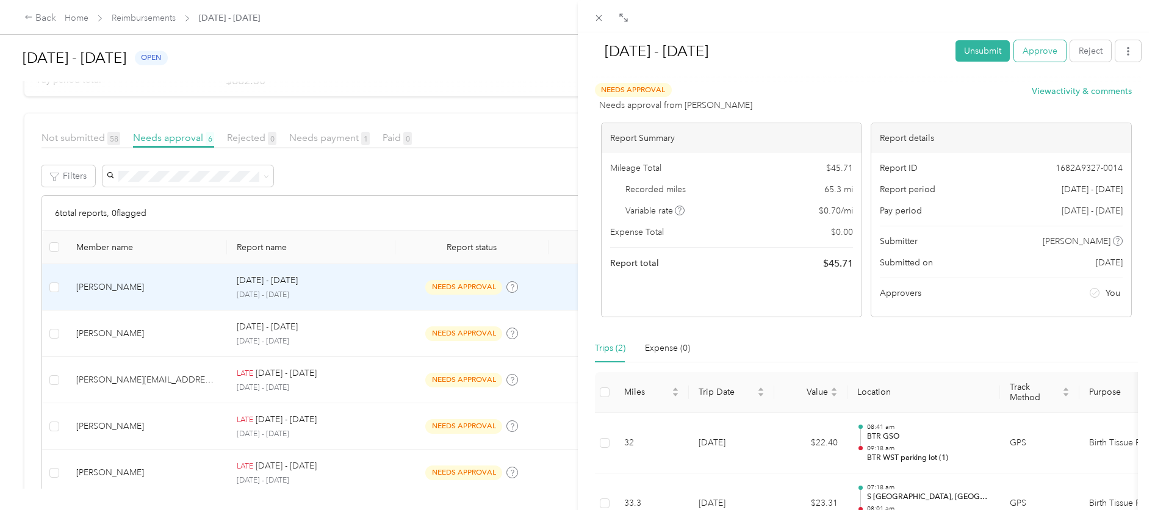
click at [1014, 56] on button "Approve" at bounding box center [1040, 50] width 52 height 21
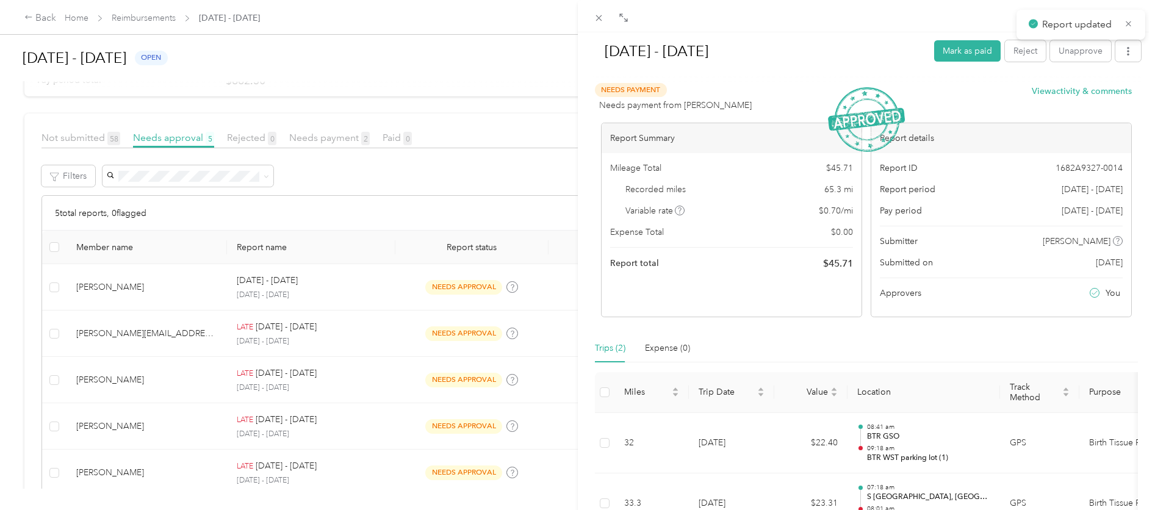
click at [307, 296] on div "[DATE] - [DATE] Mark as paid Reject Unapprove Needs Payment Needs payment from …" at bounding box center [577, 255] width 1155 height 510
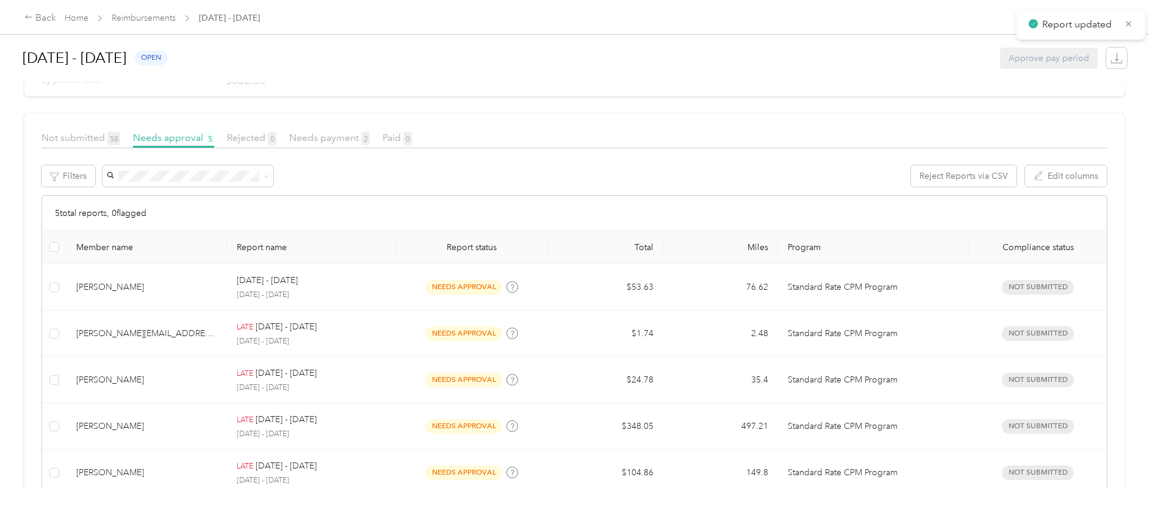
click at [352, 299] on div at bounding box center [577, 255] width 1155 height 510
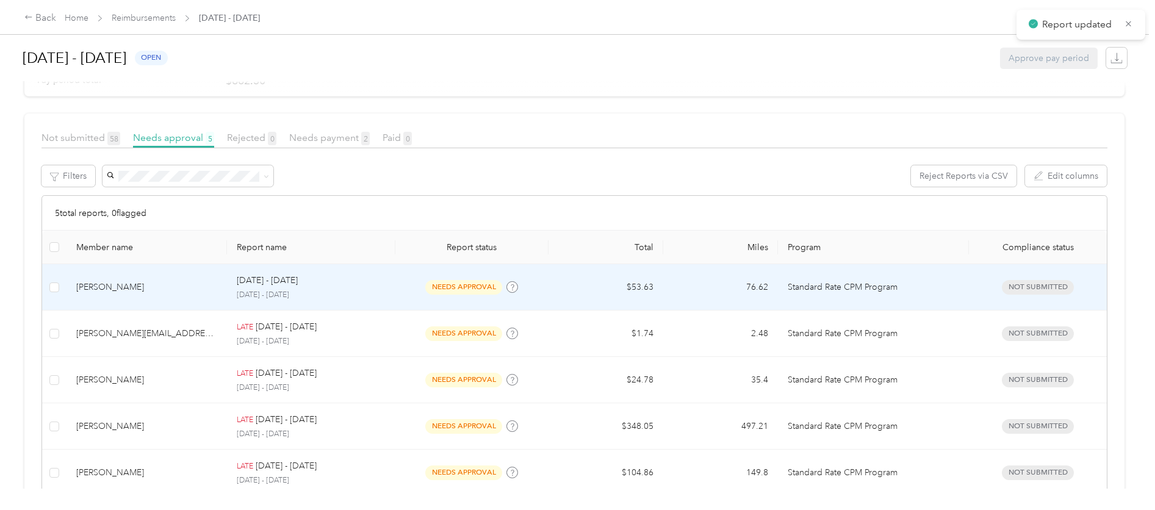
click at [352, 298] on p "[DATE] - [DATE]" at bounding box center [311, 295] width 149 height 11
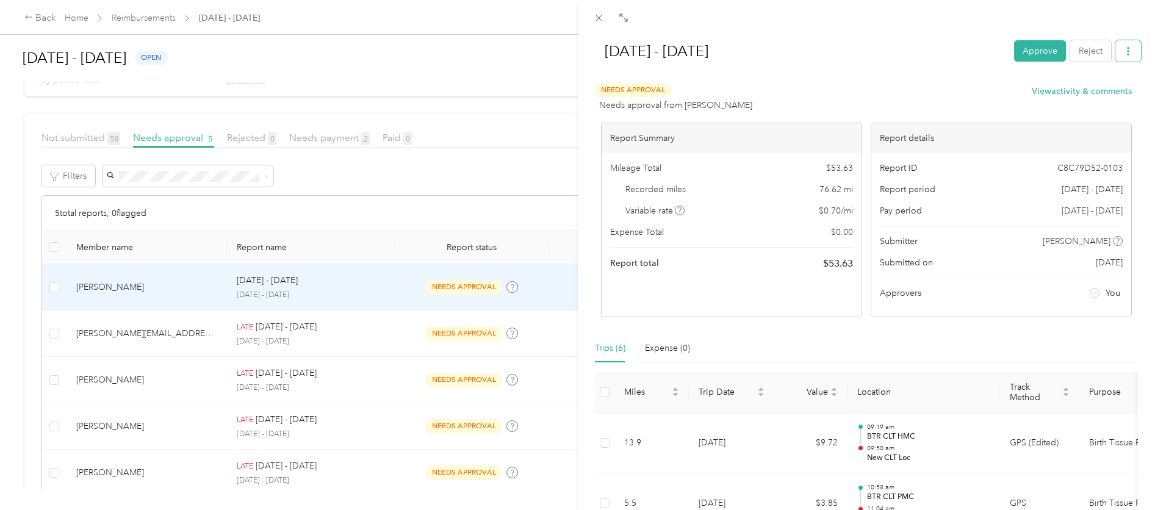
click at [1124, 54] on icon "button" at bounding box center [1128, 51] width 9 height 9
click at [1097, 91] on span "Download" at bounding box center [1084, 95] width 40 height 13
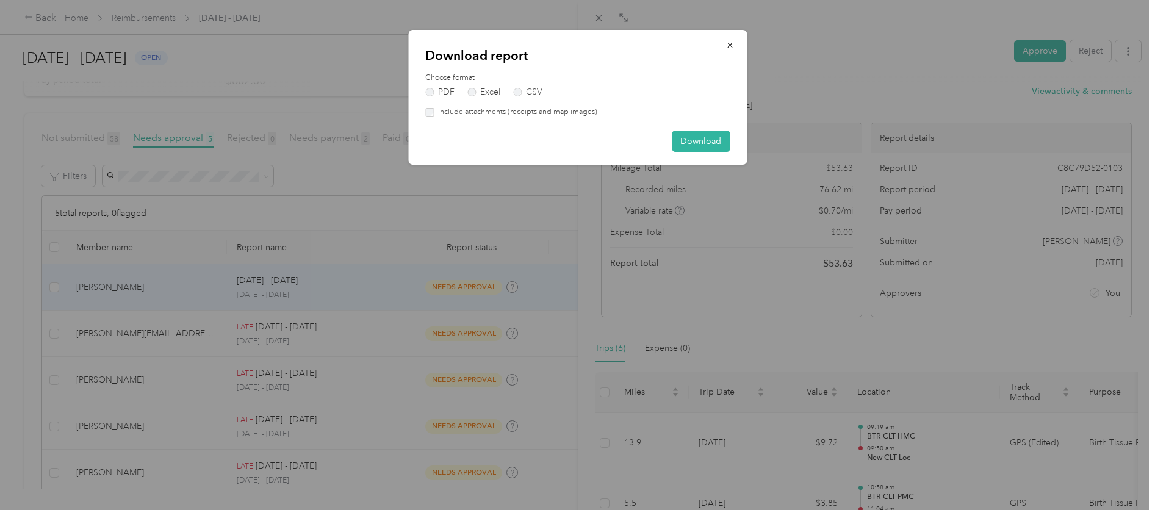
click at [456, 112] on label "Include attachments (receipts and map images)" at bounding box center [516, 112] width 164 height 11
click at [704, 137] on button "Download" at bounding box center [701, 141] width 58 height 21
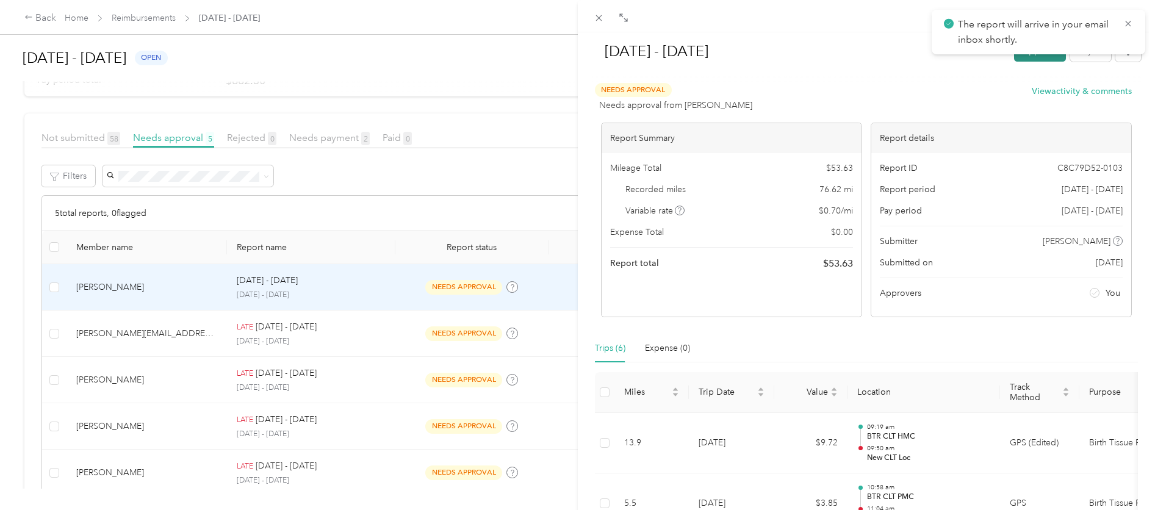
click at [1020, 57] on button "Approve" at bounding box center [1040, 50] width 52 height 21
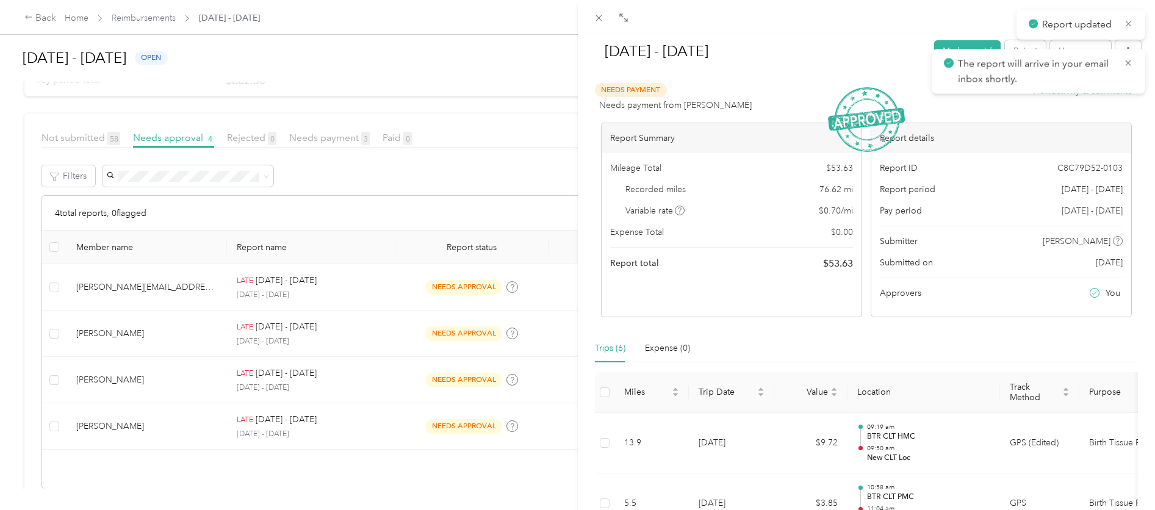
click at [474, 284] on div "[DATE] - [DATE] Mark as paid Reject Unapprove Needs Payment Needs payment from …" at bounding box center [577, 255] width 1155 height 510
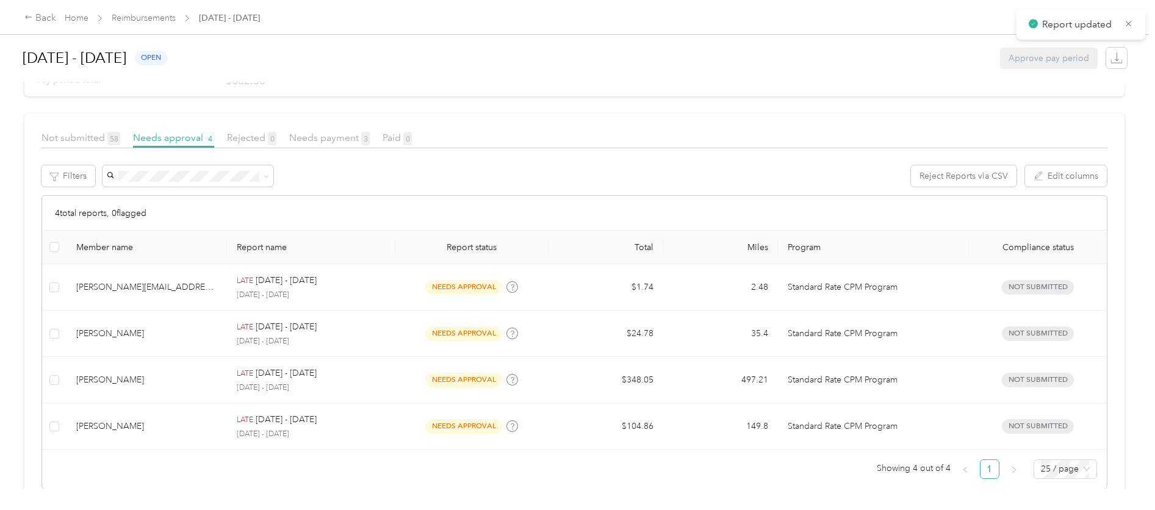
click at [470, 284] on div at bounding box center [577, 255] width 1155 height 510
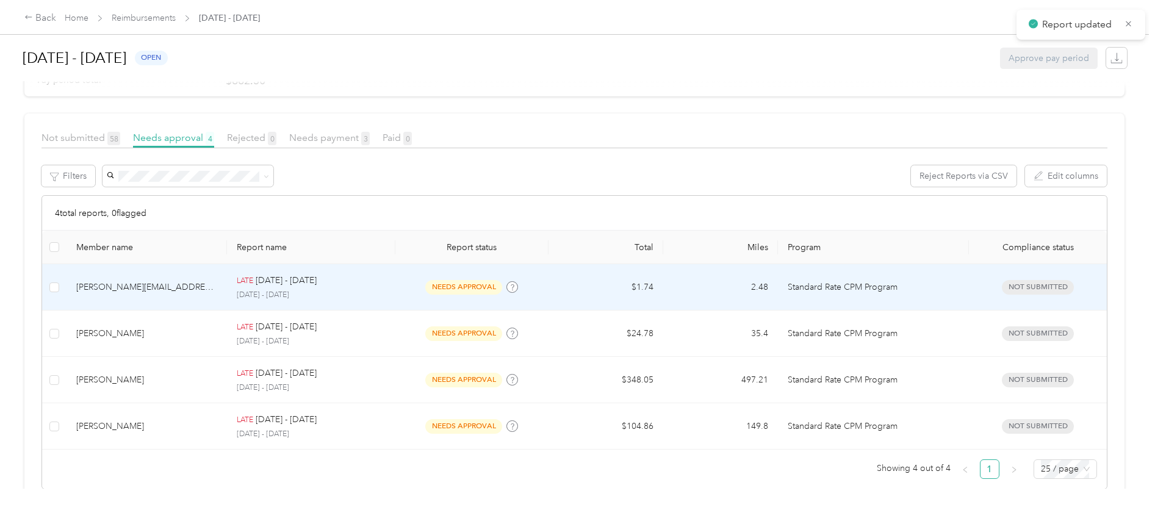
click at [470, 284] on span "needs approval" at bounding box center [463, 287] width 77 height 14
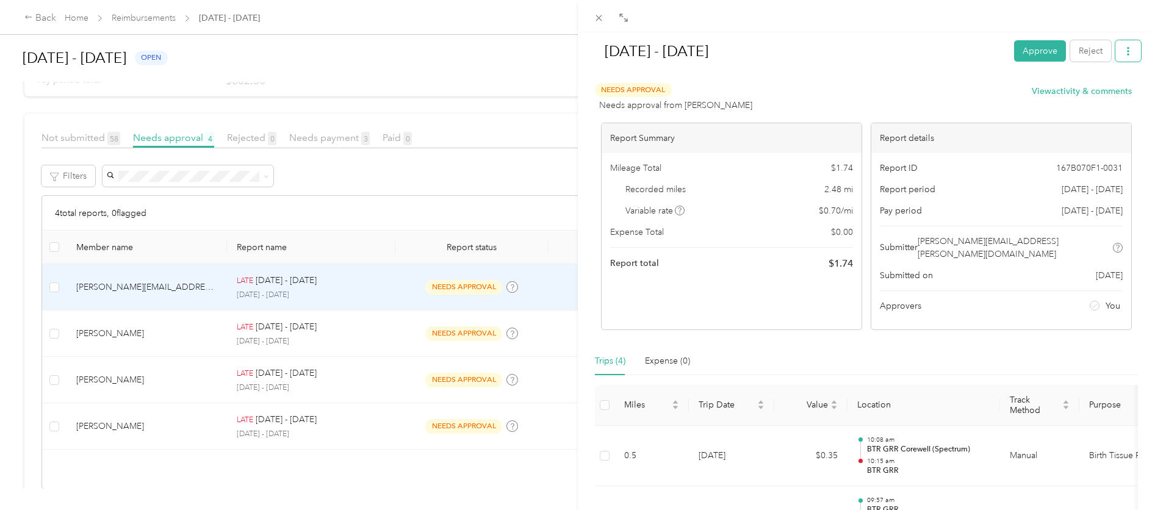
click at [1123, 53] on button "button" at bounding box center [1128, 50] width 26 height 21
click at [1075, 99] on span "Download" at bounding box center [1084, 95] width 40 height 13
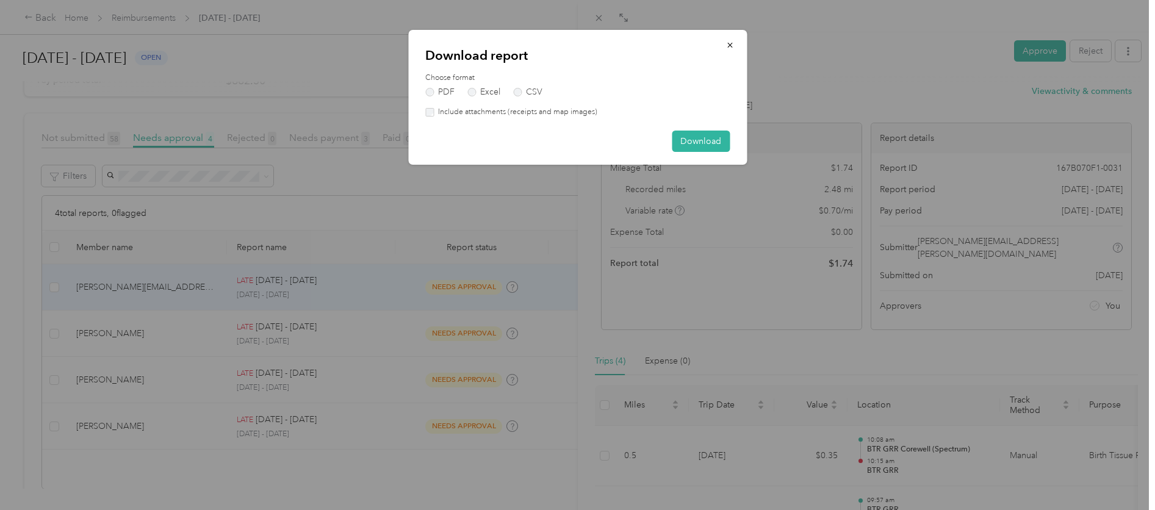
click at [565, 114] on label "Include attachments (receipts and map images)" at bounding box center [516, 112] width 164 height 11
click at [684, 142] on button "Download" at bounding box center [701, 141] width 58 height 21
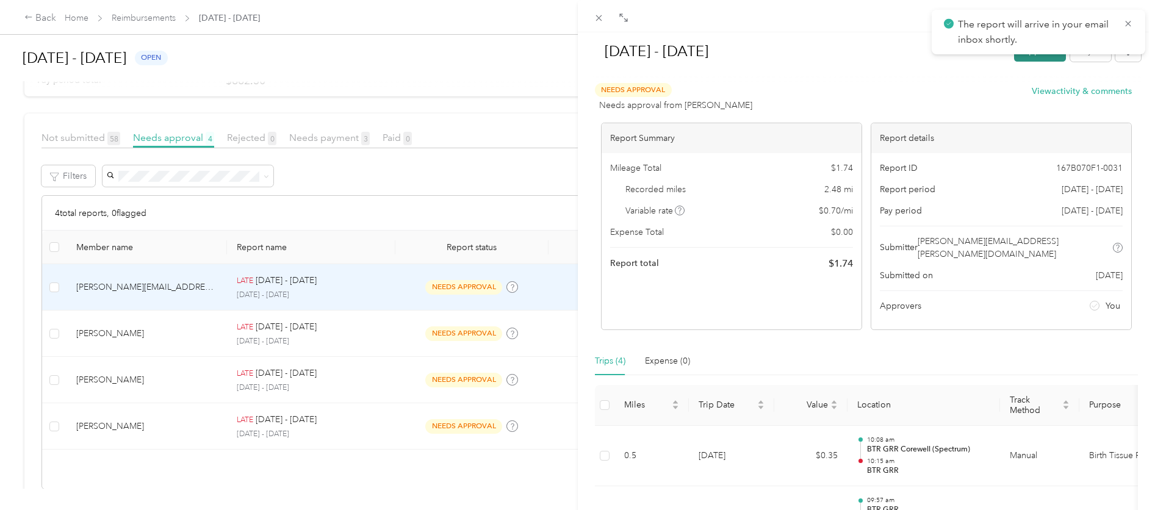
click at [1025, 58] on button "Approve" at bounding box center [1040, 50] width 52 height 21
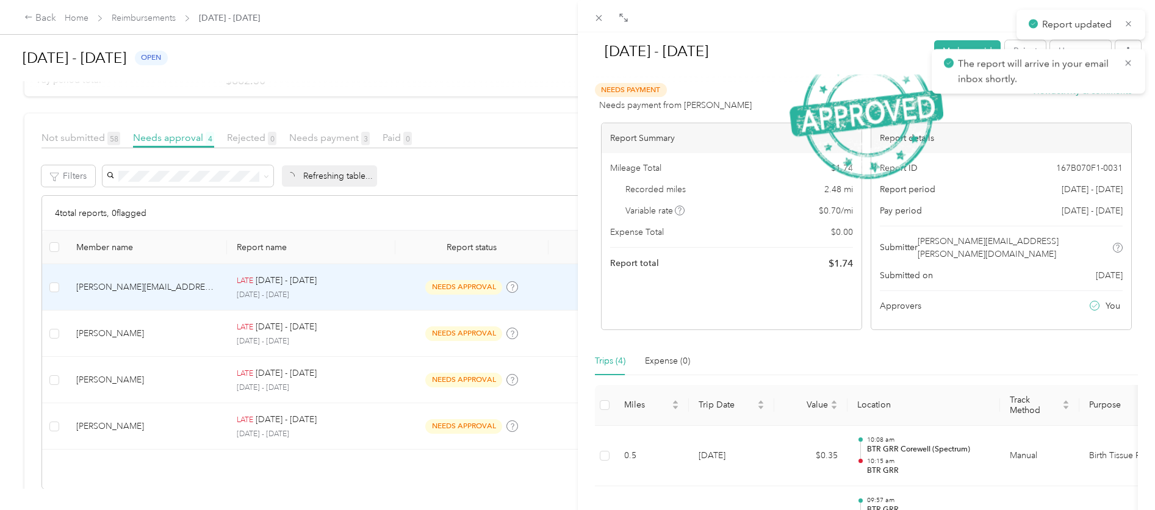
scroll to position [153, 0]
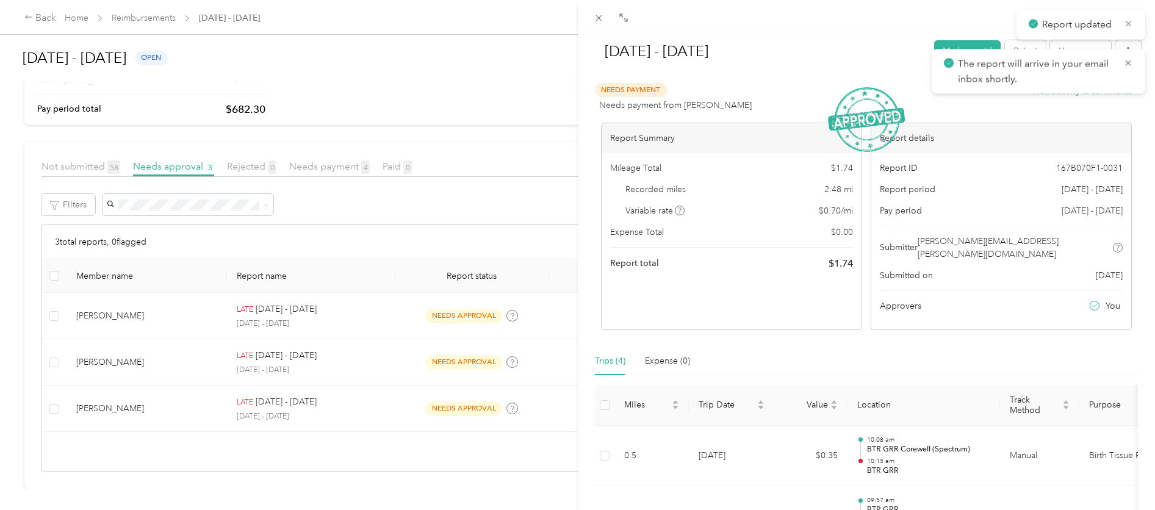
click at [416, 320] on div "[DATE] - [DATE] [PERSON_NAME] as paid Reject Unapprove Needs Payment Needs paym…" at bounding box center [577, 255] width 1155 height 510
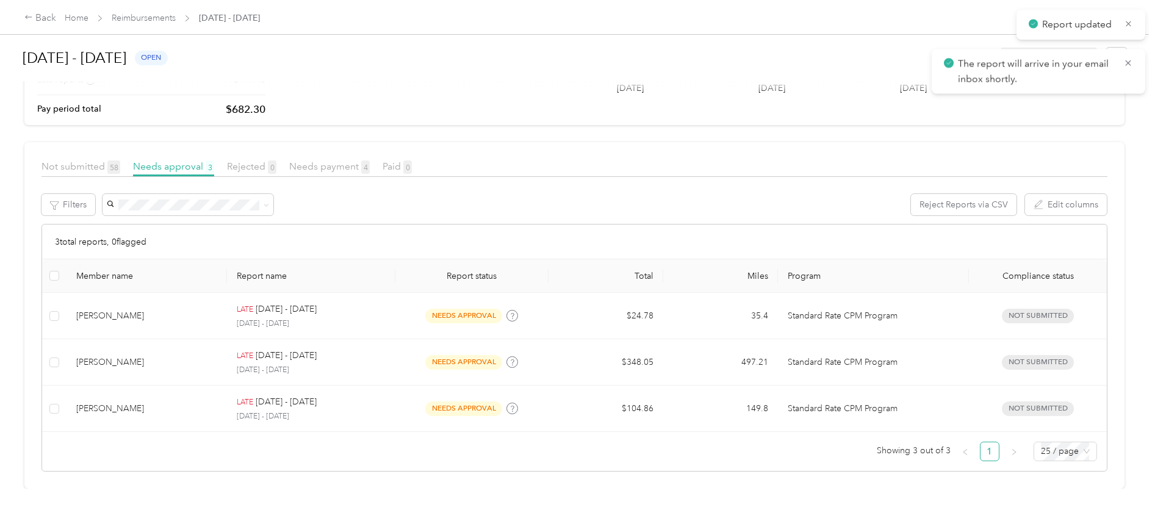
click at [428, 316] on div at bounding box center [577, 255] width 1155 height 510
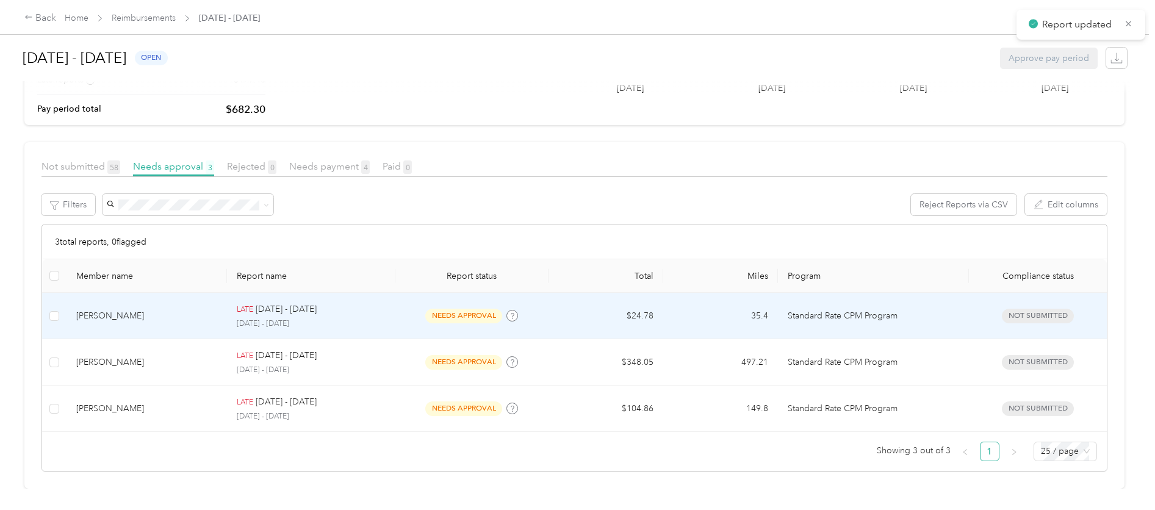
click at [428, 316] on td "needs approval" at bounding box center [471, 316] width 153 height 46
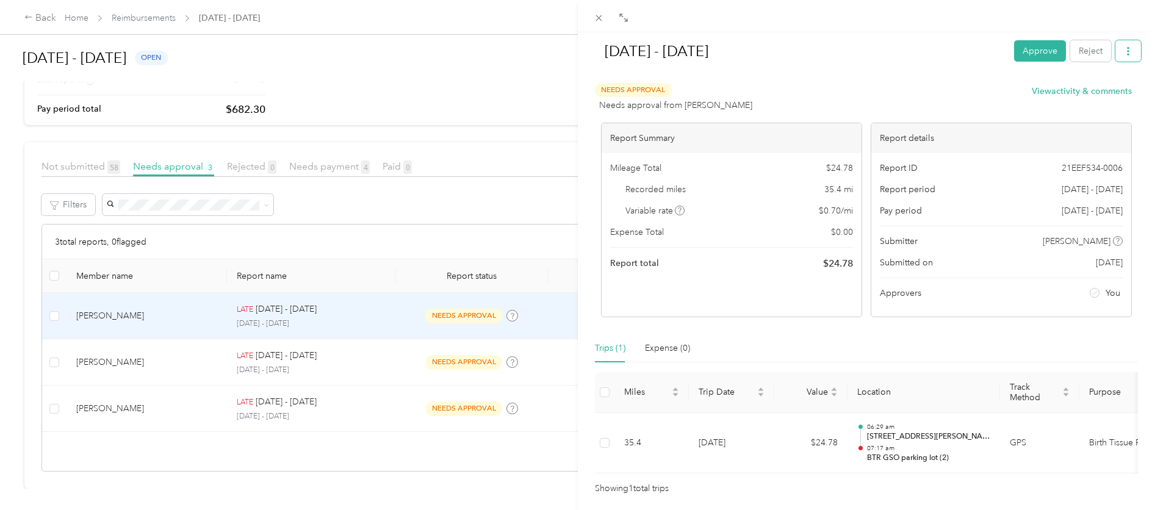
click at [1124, 56] on span "button" at bounding box center [1128, 51] width 9 height 10
click at [1101, 98] on span "Download" at bounding box center [1084, 95] width 40 height 13
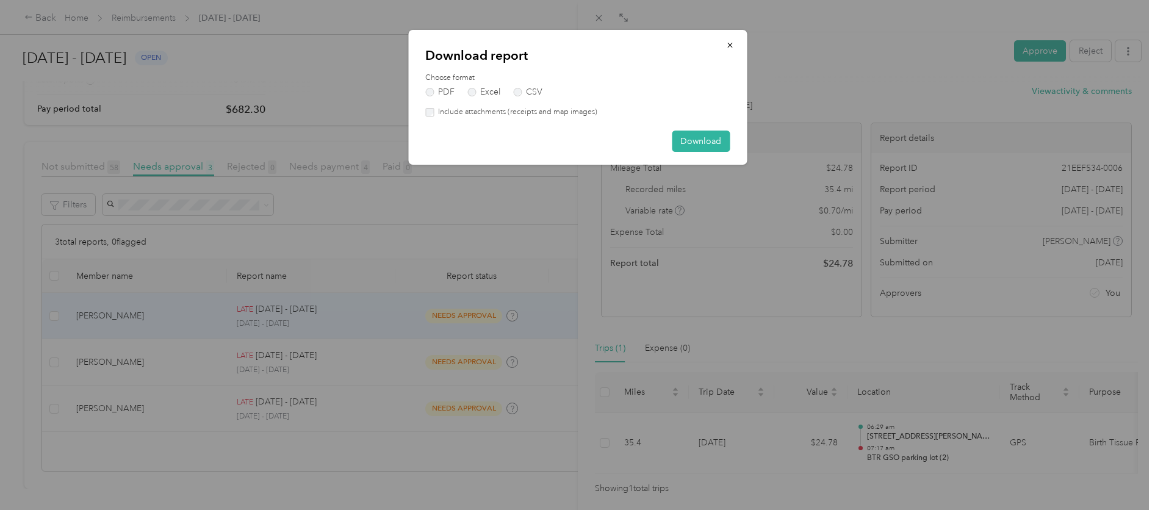
click at [521, 109] on label "Include attachments (receipts and map images)" at bounding box center [516, 112] width 164 height 11
click at [691, 138] on button "Download" at bounding box center [701, 141] width 58 height 21
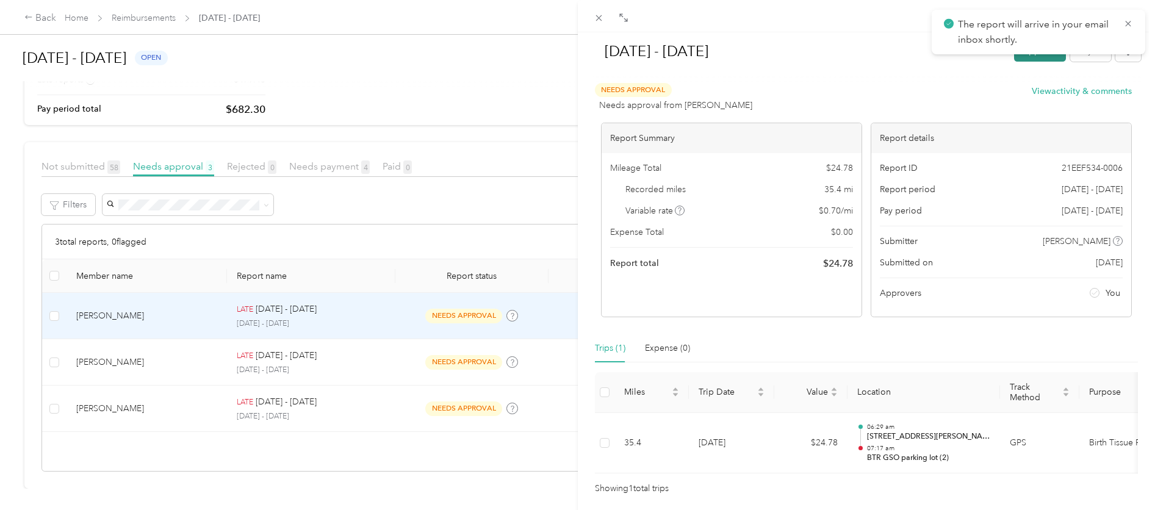
click at [1016, 56] on button "Approve" at bounding box center [1040, 50] width 52 height 21
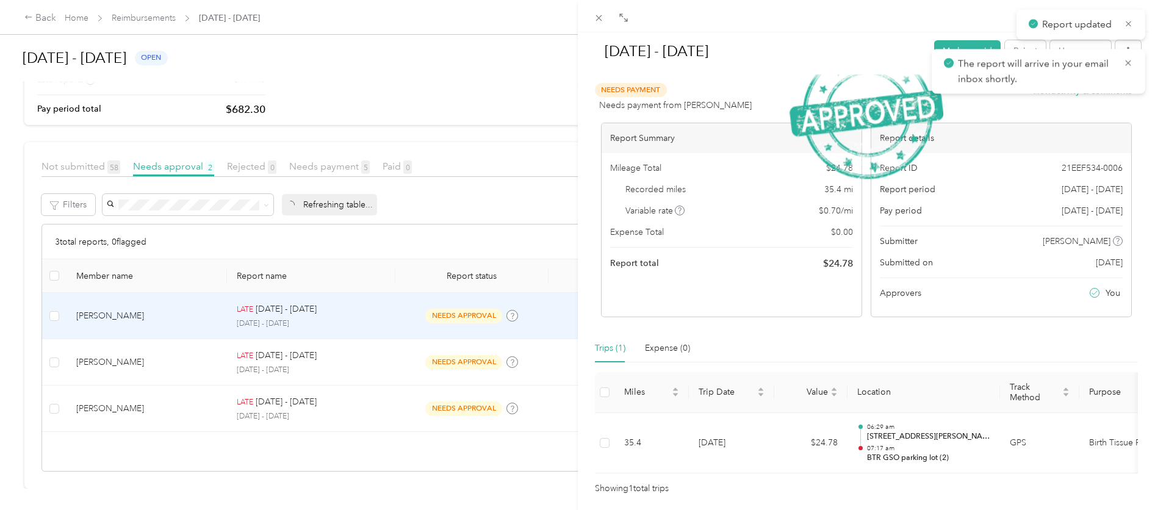
scroll to position [107, 0]
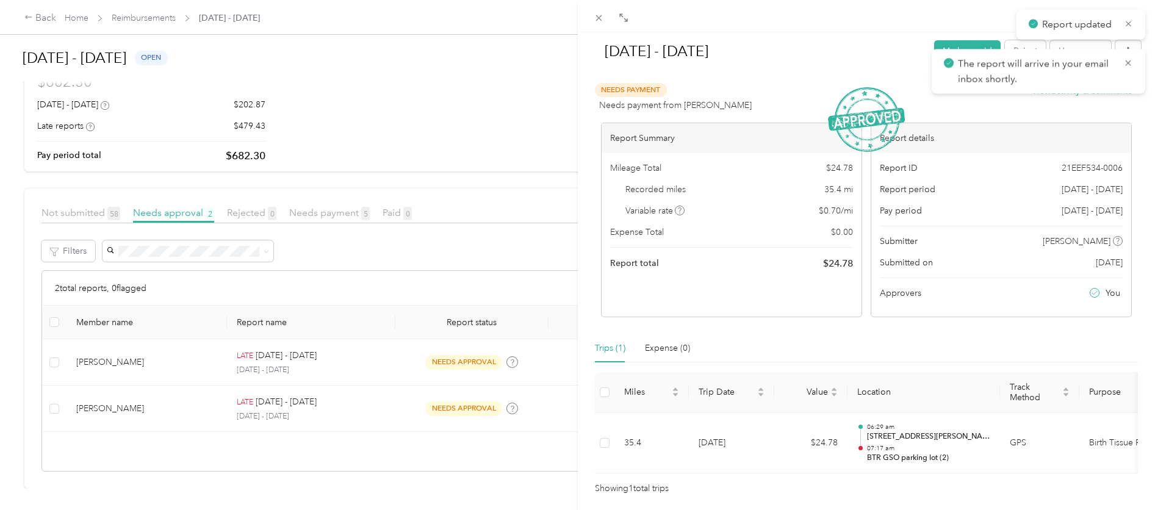
click at [391, 346] on div "[DATE] - [DATE] Mark as paid Reject Unapprove Needs Payment Needs payment from …" at bounding box center [577, 255] width 1155 height 510
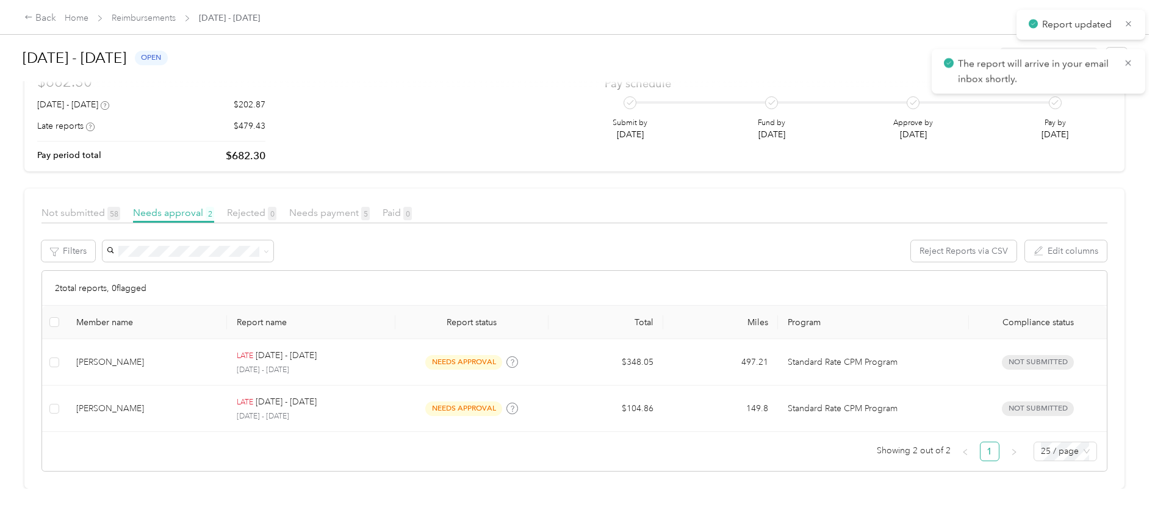
click at [388, 353] on div at bounding box center [577, 255] width 1155 height 510
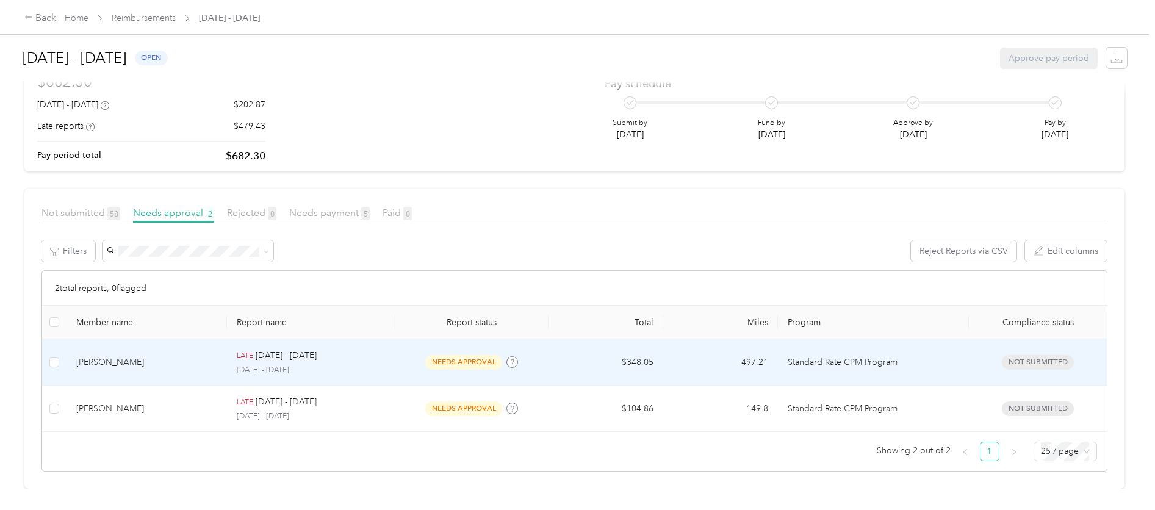
click at [384, 357] on td "LATE [DATE] - [DATE] [DATE] - [DATE]" at bounding box center [311, 362] width 168 height 46
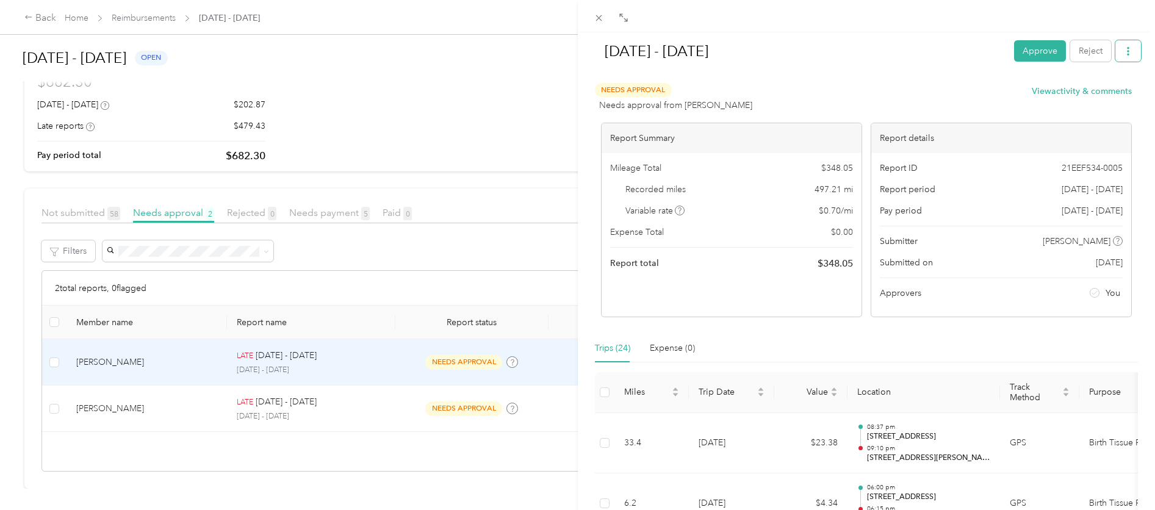
click at [1125, 51] on button "button" at bounding box center [1128, 50] width 26 height 21
click at [1081, 98] on span "Download" at bounding box center [1084, 95] width 40 height 13
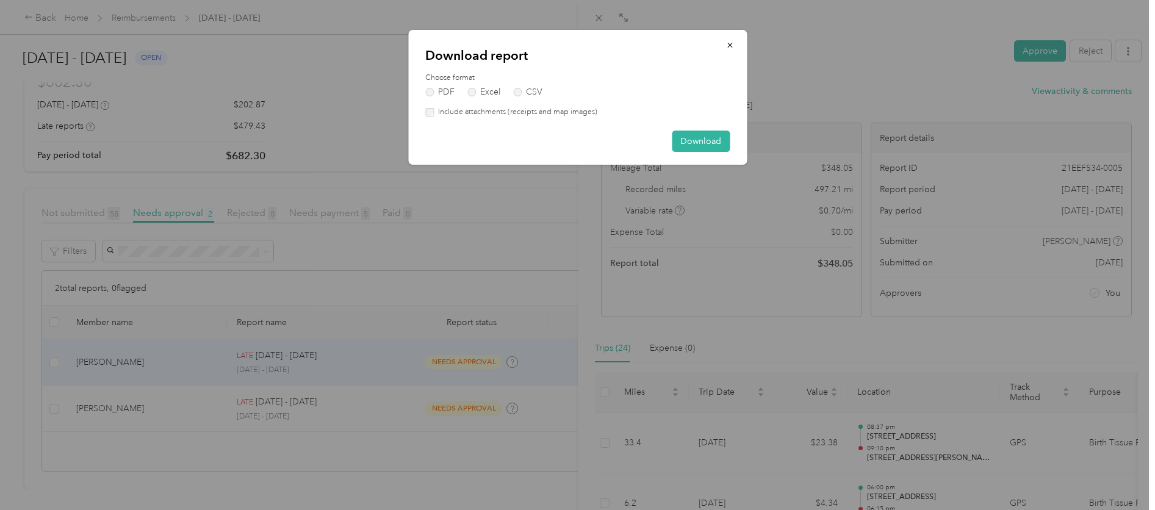
click at [533, 113] on label "Include attachments (receipts and map images)" at bounding box center [516, 112] width 164 height 11
click at [708, 145] on button "Download" at bounding box center [701, 141] width 58 height 21
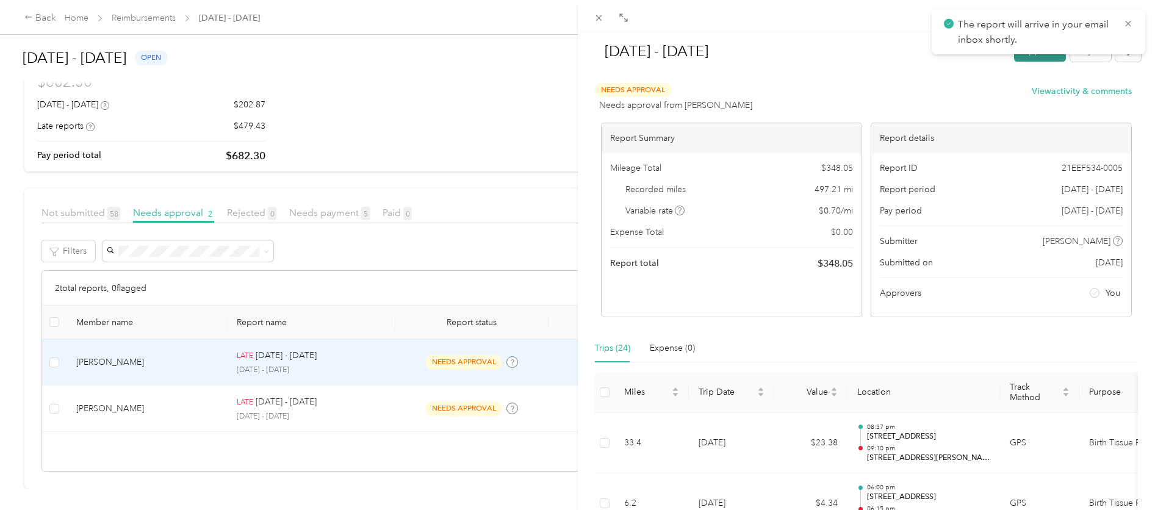
click at [1029, 57] on button "Approve" at bounding box center [1040, 50] width 52 height 21
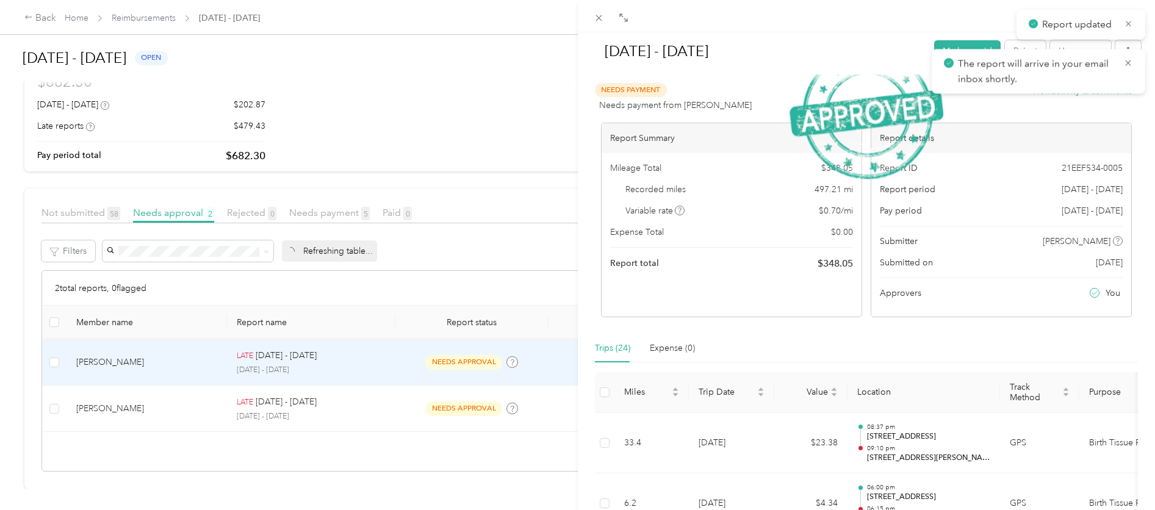
scroll to position [60, 0]
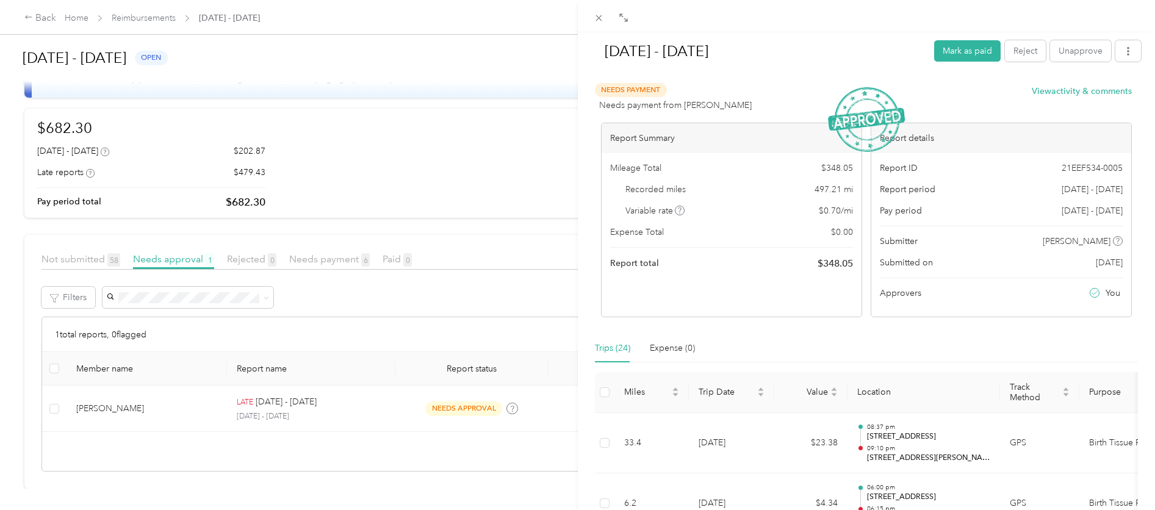
click at [383, 411] on div "[DATE] - [DATE] Mark as paid Reject Unapprove Needs Payment Needs payment from …" at bounding box center [577, 255] width 1155 height 510
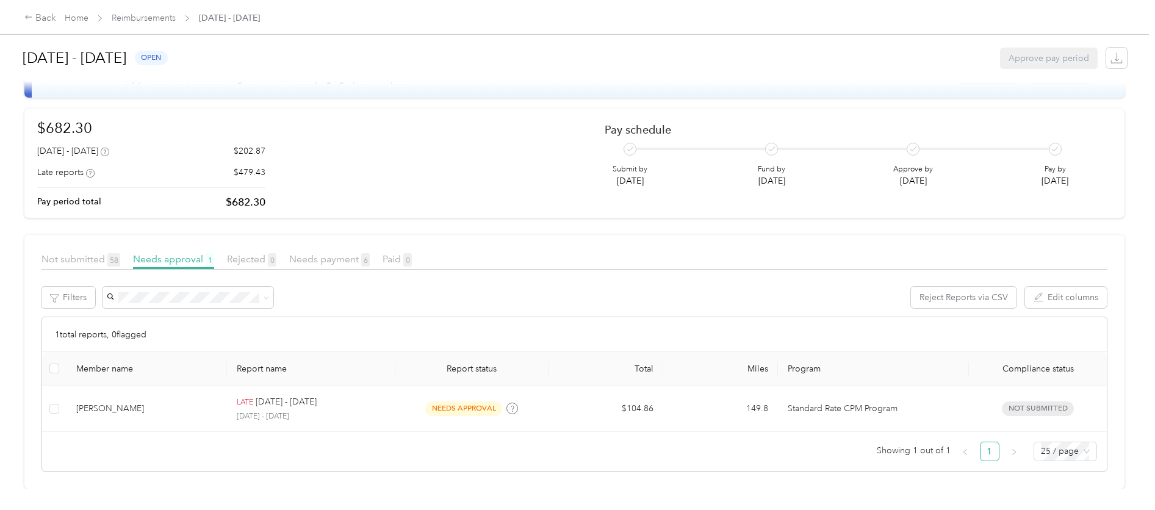
click at [403, 403] on div at bounding box center [577, 255] width 1155 height 510
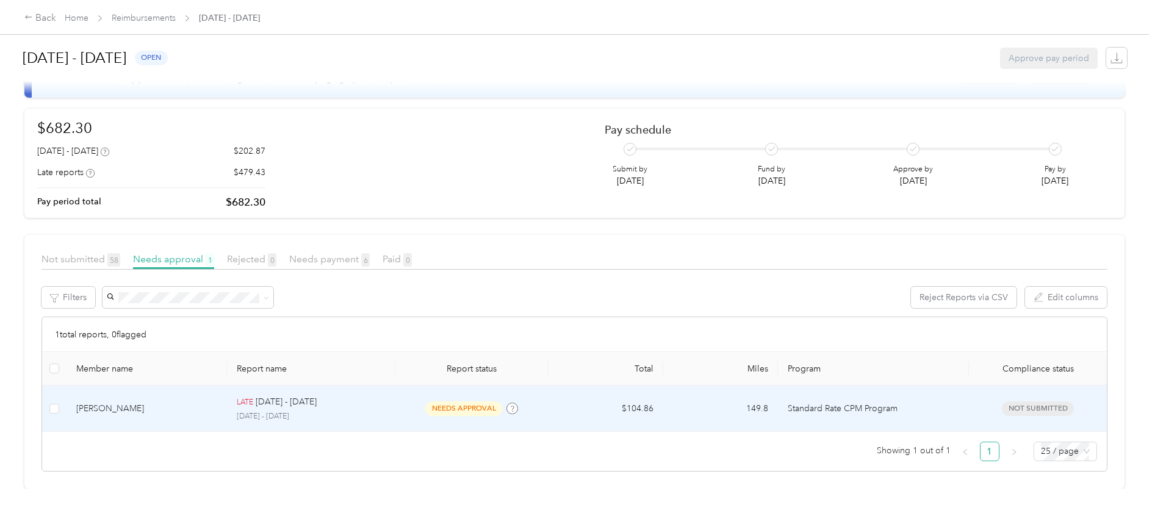
click at [405, 403] on div "needs approval" at bounding box center [472, 409] width 134 height 14
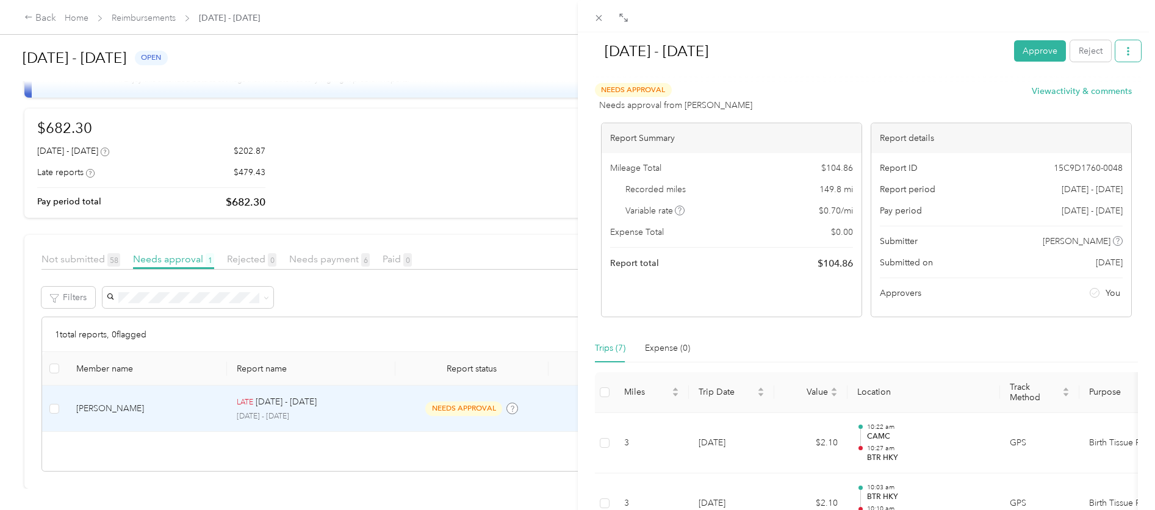
click at [1126, 49] on button "button" at bounding box center [1128, 50] width 26 height 21
click at [1086, 92] on span "Download" at bounding box center [1084, 95] width 40 height 13
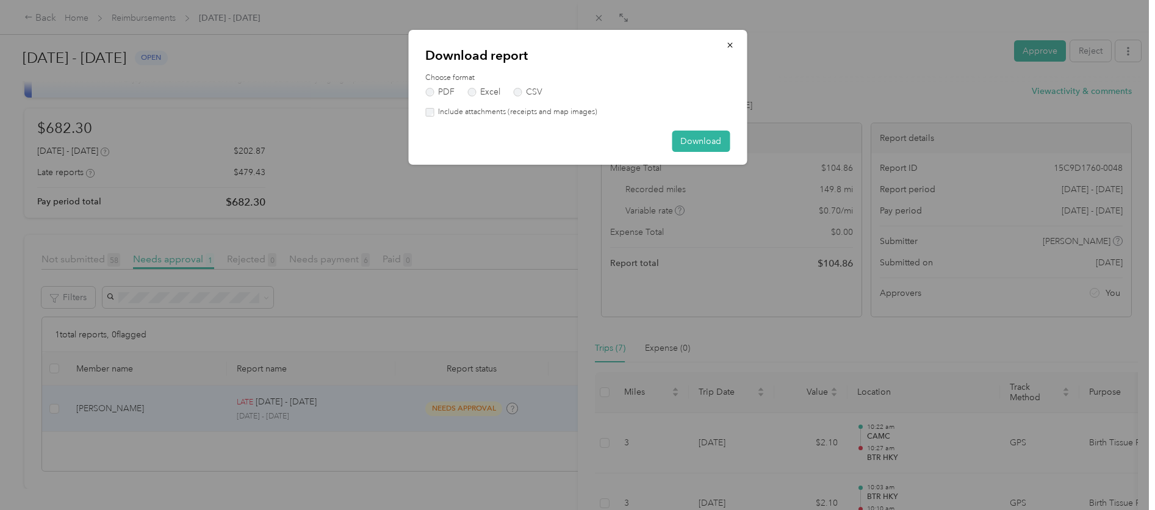
click at [527, 109] on label "Include attachments (receipts and map images)" at bounding box center [516, 112] width 164 height 11
click at [694, 139] on button "Download" at bounding box center [701, 141] width 58 height 21
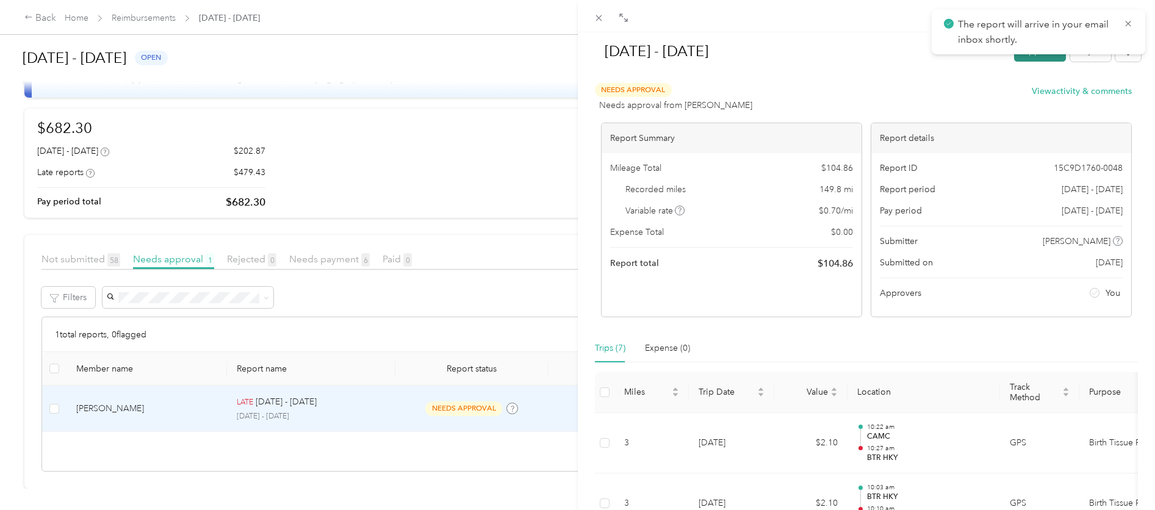
click at [1023, 60] on button "Approve" at bounding box center [1040, 50] width 52 height 21
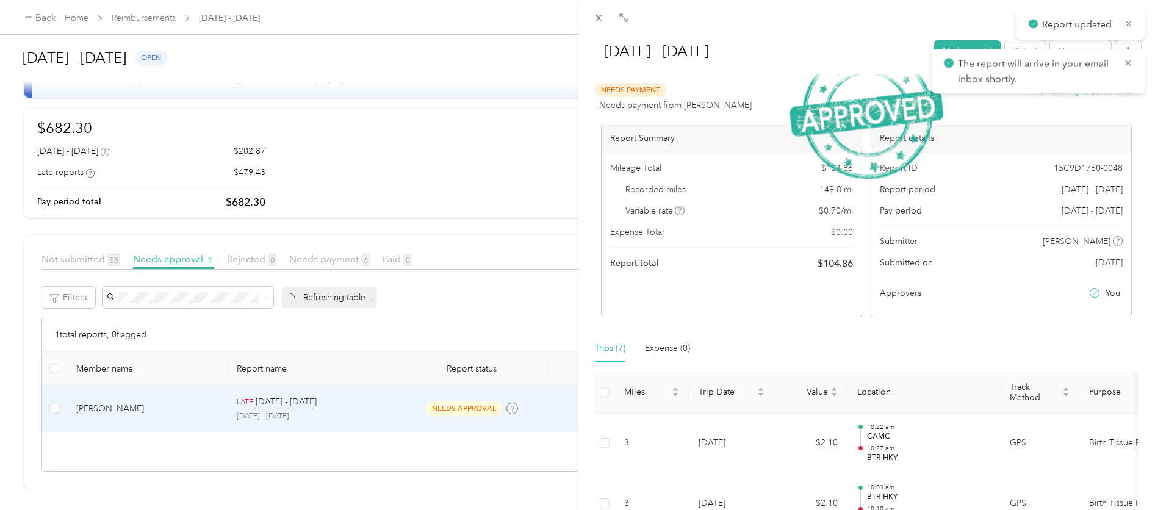
scroll to position [173, 0]
